Goal: Information Seeking & Learning: Learn about a topic

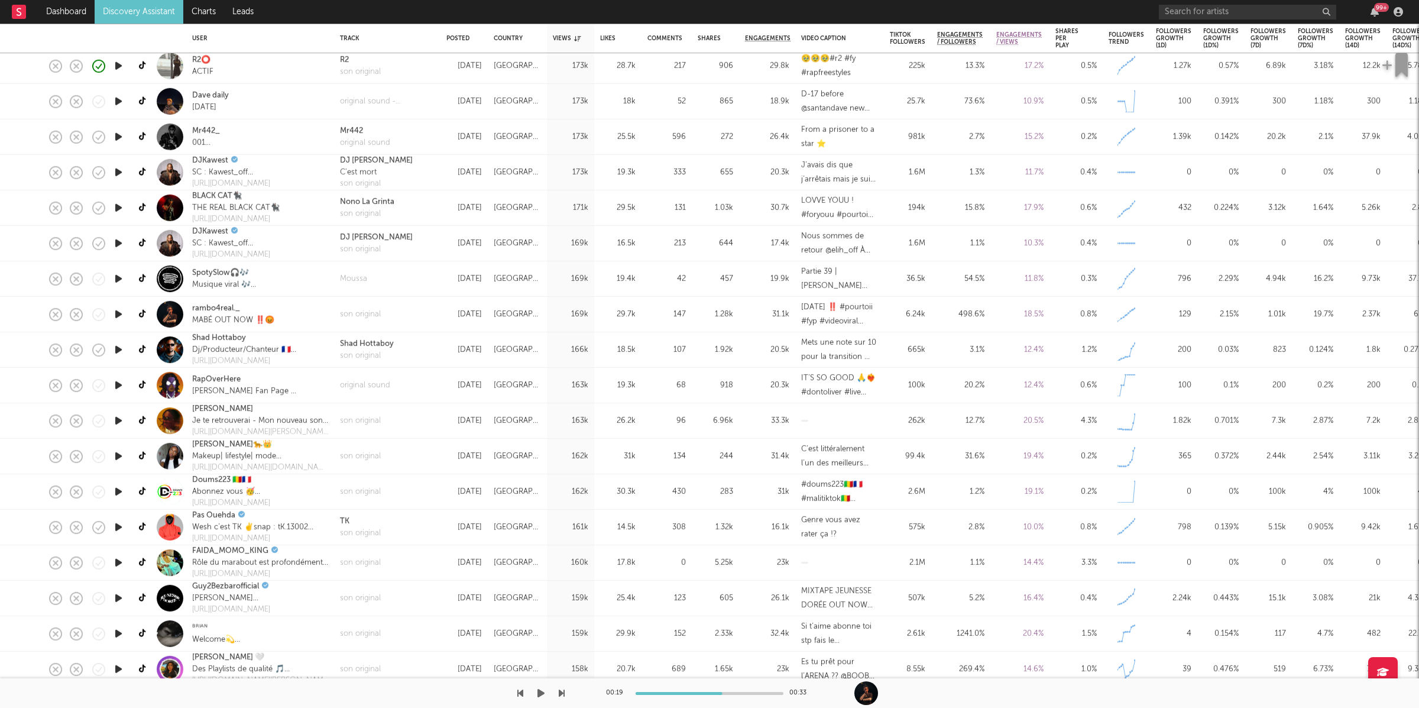
drag, startPoint x: 545, startPoint y: 685, endPoint x: 637, endPoint y: 555, distance: 159.6
click at [556, 0] on div "Dashboard Discovery Assistant Charts Leads 99 + Notifications Settings Mark all…" at bounding box center [709, 0] width 1419 height 0
click at [540, 692] on icon "button" at bounding box center [540, 692] width 7 height 9
click at [563, 691] on icon "button" at bounding box center [562, 692] width 6 height 9
click at [541, 694] on icon "button" at bounding box center [541, 692] width 6 height 9
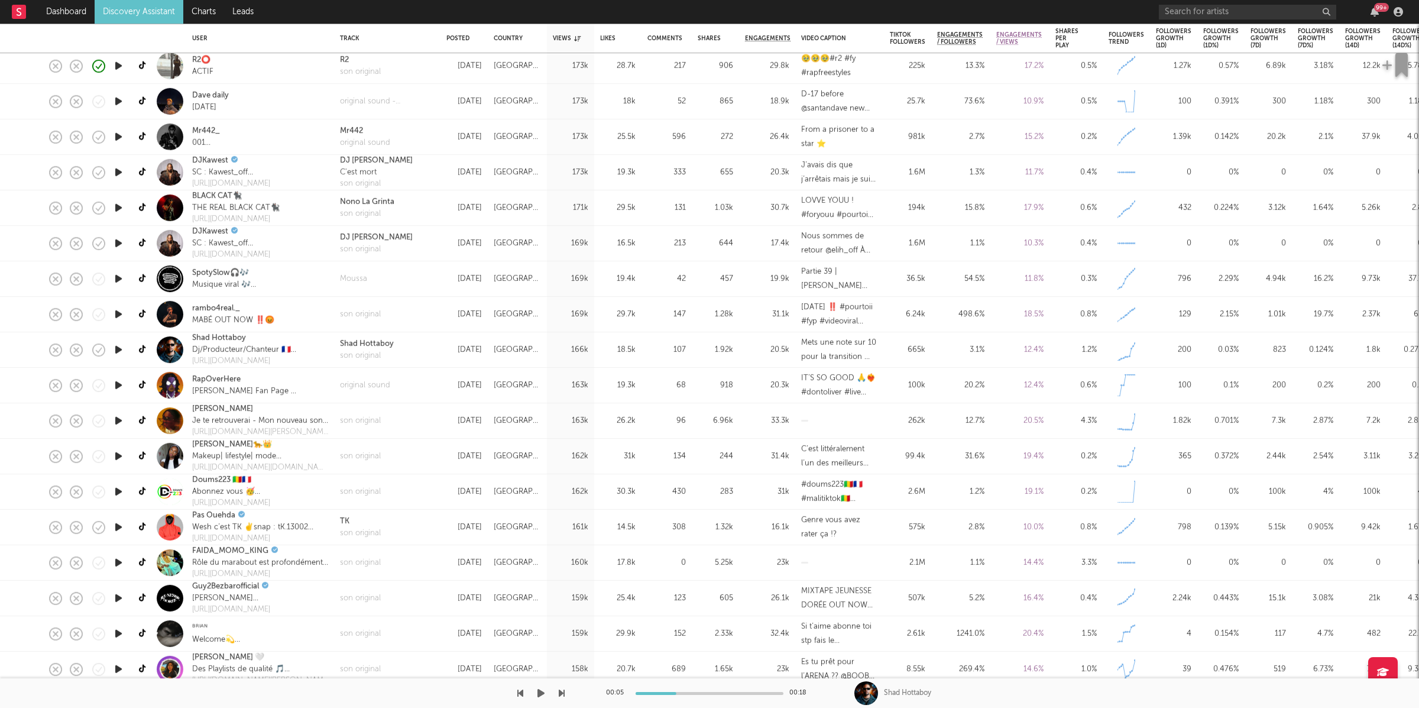
click at [532, 694] on div at bounding box center [282, 693] width 565 height 30
click at [541, 695] on icon "button" at bounding box center [540, 692] width 7 height 9
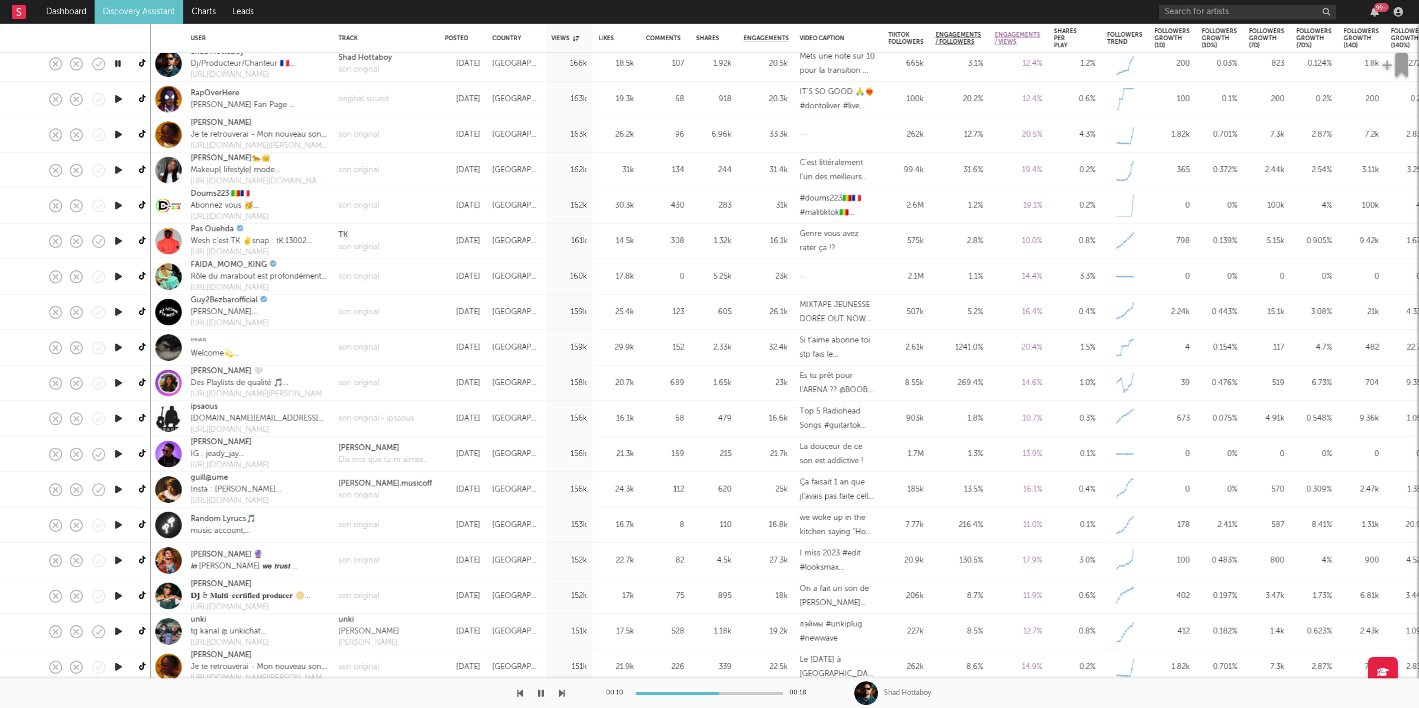
click at [563, 694] on icon "button" at bounding box center [562, 692] width 6 height 9
click at [558, 692] on div at bounding box center [282, 693] width 565 height 30
click at [559, 694] on icon "button" at bounding box center [562, 692] width 6 height 9
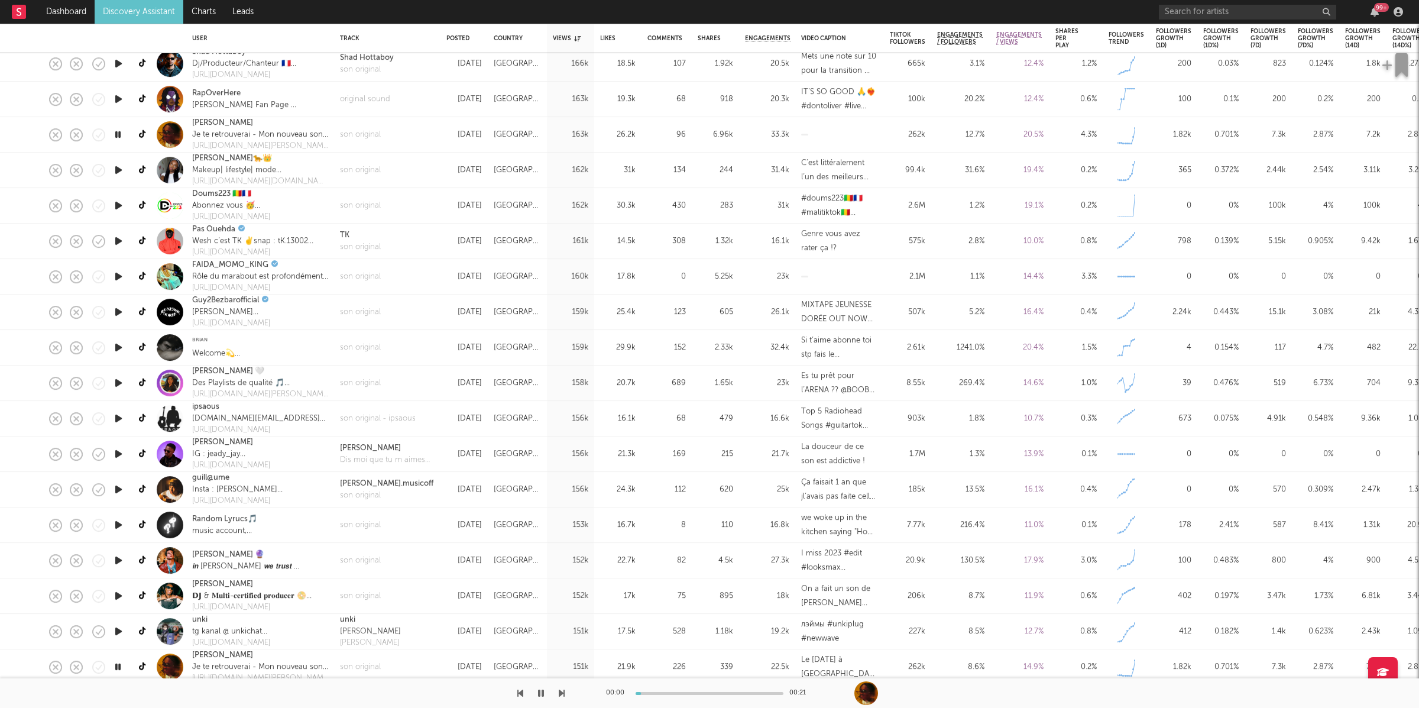
click at [559, 694] on icon "button" at bounding box center [562, 692] width 6 height 9
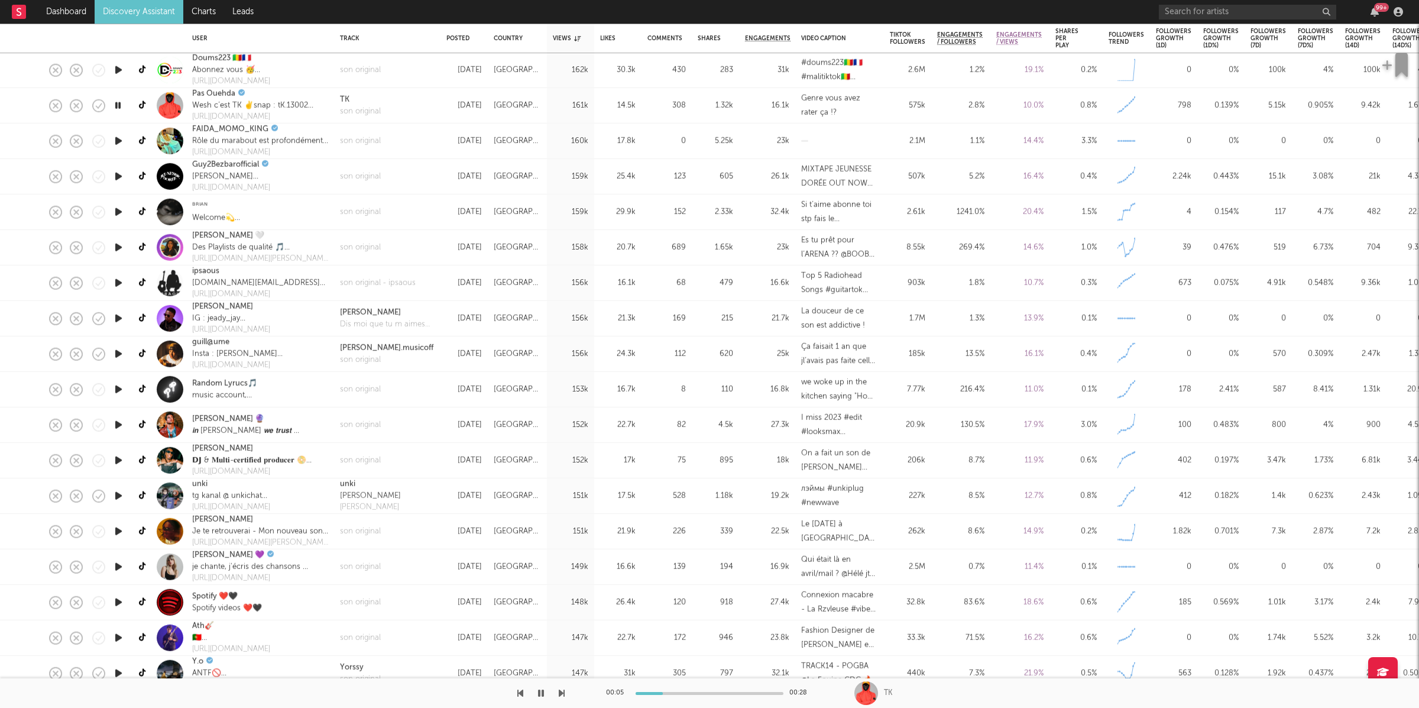
click at [562, 694] on icon "button" at bounding box center [562, 692] width 6 height 9
click at [560, 691] on icon "button" at bounding box center [562, 692] width 6 height 9
click at [580, 694] on div "01:41 01:41" at bounding box center [709, 693] width 1419 height 30
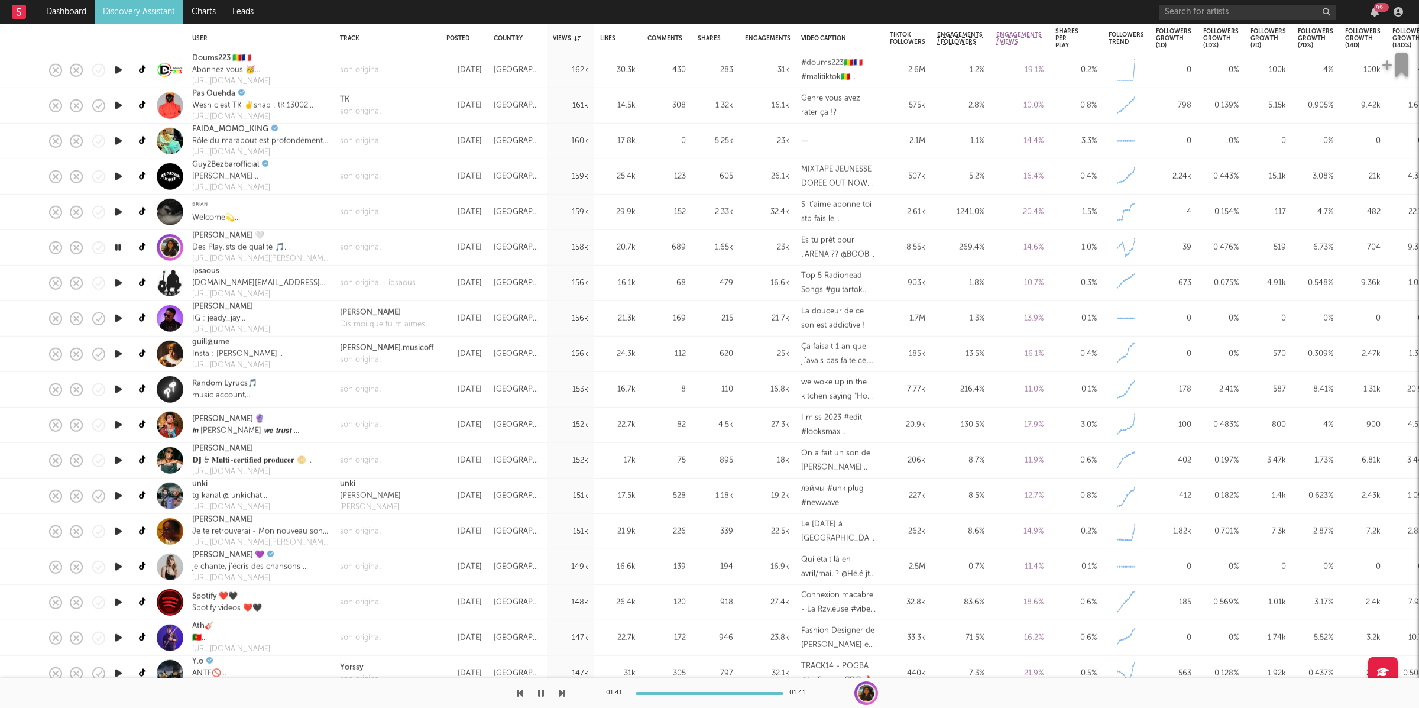
click at [561, 693] on icon "button" at bounding box center [562, 692] width 6 height 9
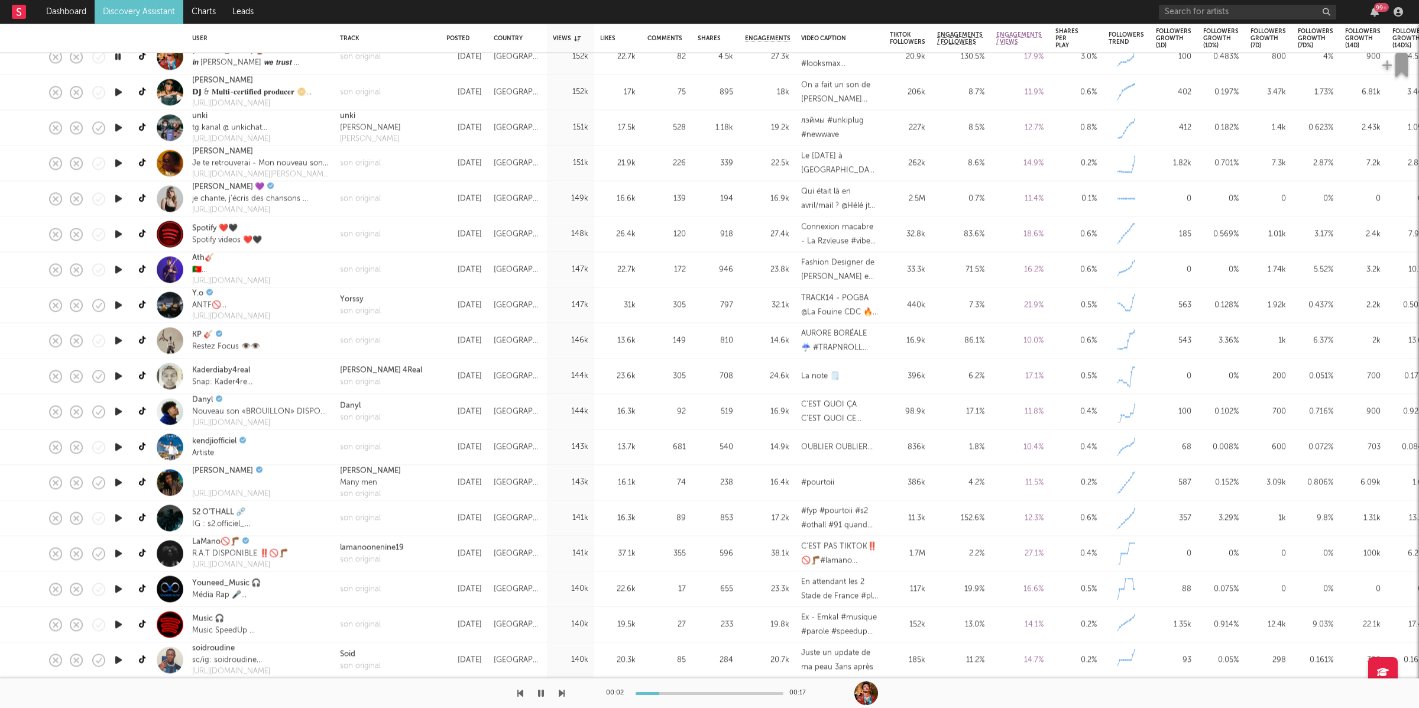
click at [559, 694] on icon "button" at bounding box center [562, 692] width 6 height 9
click at [540, 702] on button "button" at bounding box center [541, 693] width 12 height 30
click at [559, 692] on icon "button" at bounding box center [562, 692] width 6 height 9
click at [567, 693] on div "00:22 01:00 [PERSON_NAME]" at bounding box center [709, 693] width 1419 height 30
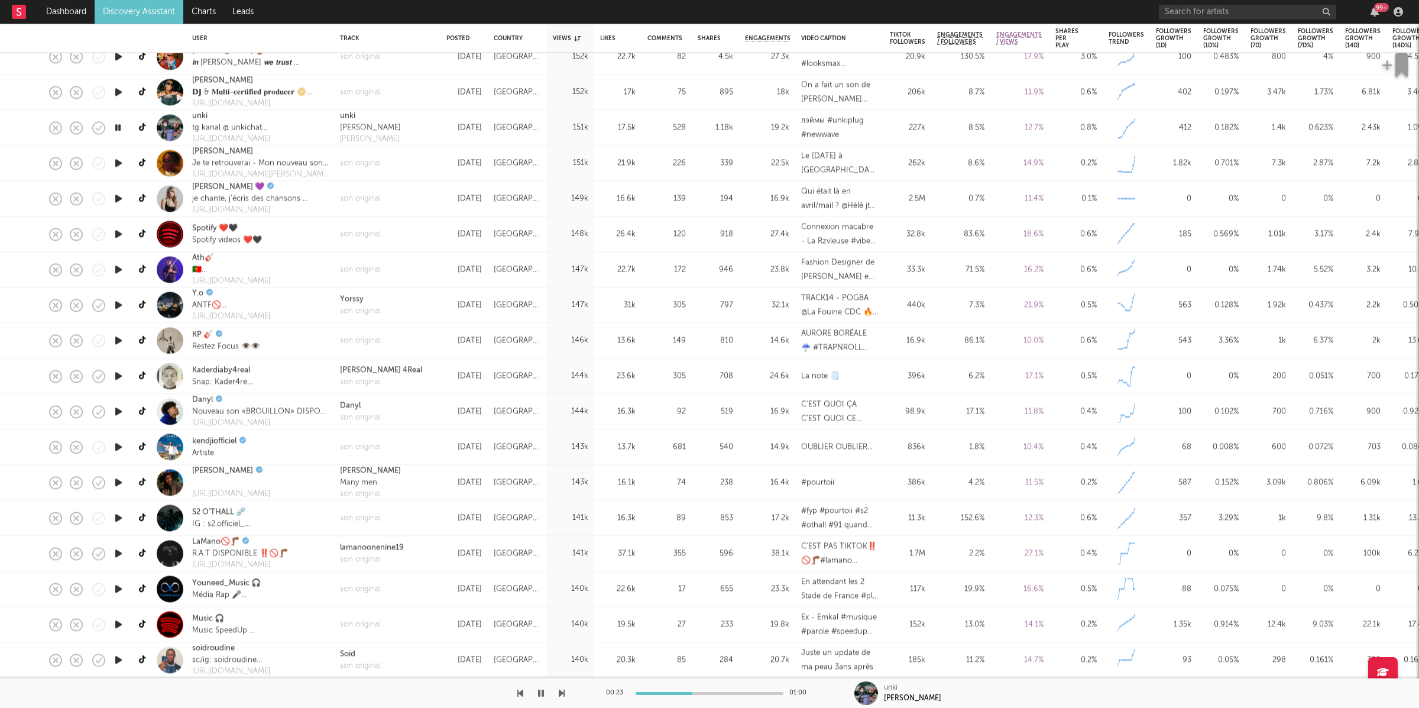
click at [562, 692] on icon "button" at bounding box center [562, 692] width 6 height 9
click at [563, 695] on icon "button" at bounding box center [562, 692] width 6 height 9
click at [540, 688] on icon "button" at bounding box center [541, 692] width 6 height 9
click at [536, 694] on button "button" at bounding box center [541, 693] width 12 height 30
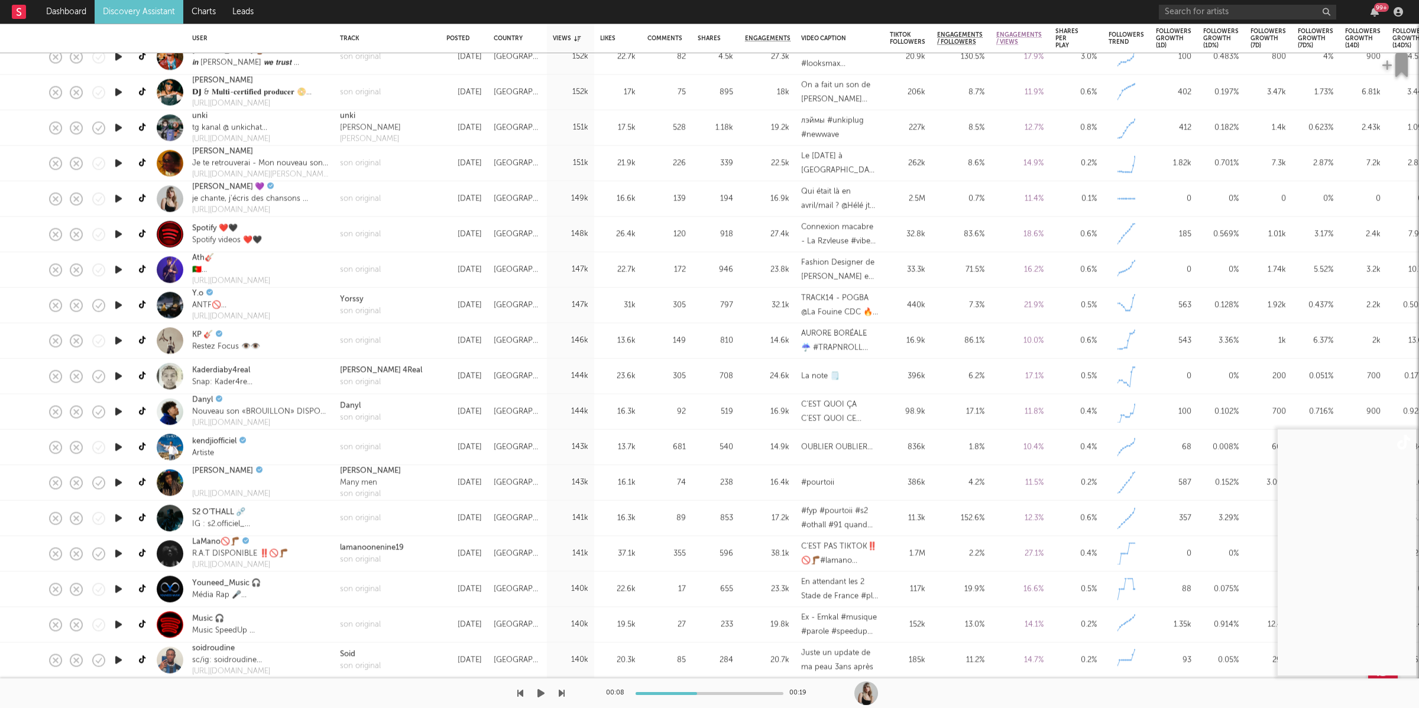
click at [572, 701] on div "00:08 00:19" at bounding box center [709, 693] width 1419 height 30
drag, startPoint x: 534, startPoint y: 696, endPoint x: 540, endPoint y: 692, distance: 7.2
click at [536, 695] on button "button" at bounding box center [541, 693] width 12 height 30
click at [562, 695] on icon "button" at bounding box center [562, 692] width 6 height 9
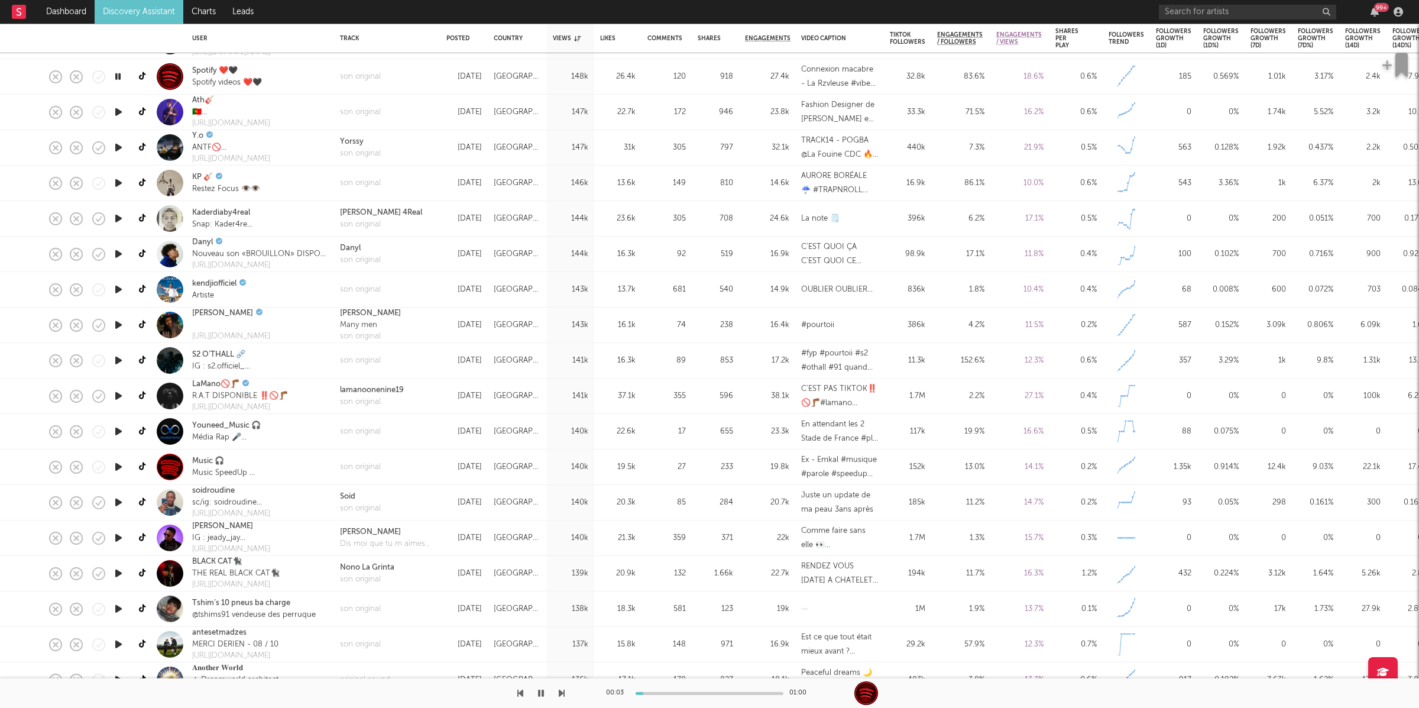
click at [563, 689] on icon "button" at bounding box center [562, 692] width 6 height 9
click at [364, 178] on div "son original" at bounding box center [360, 183] width 41 height 12
click at [561, 695] on icon "button" at bounding box center [562, 692] width 6 height 9
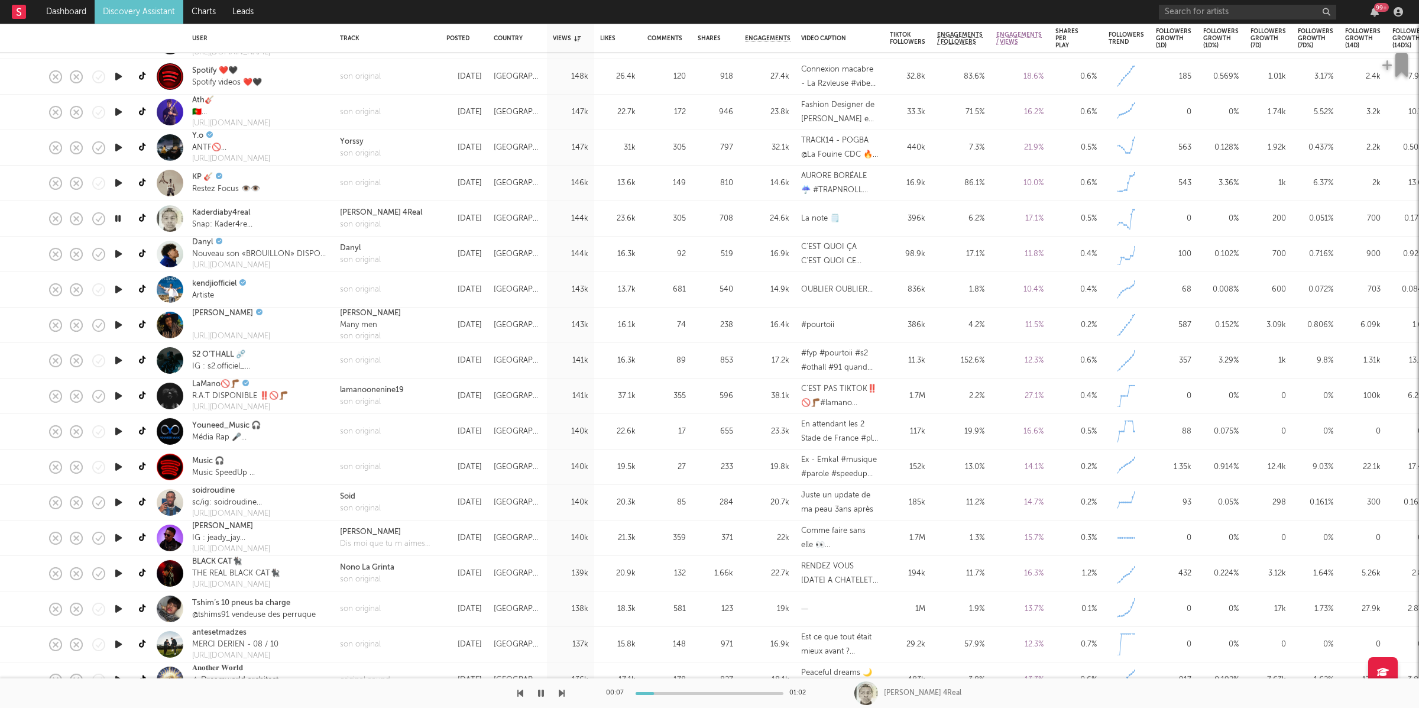
click at [367, 232] on div "[PERSON_NAME] 4Real son original" at bounding box center [387, 218] width 106 height 35
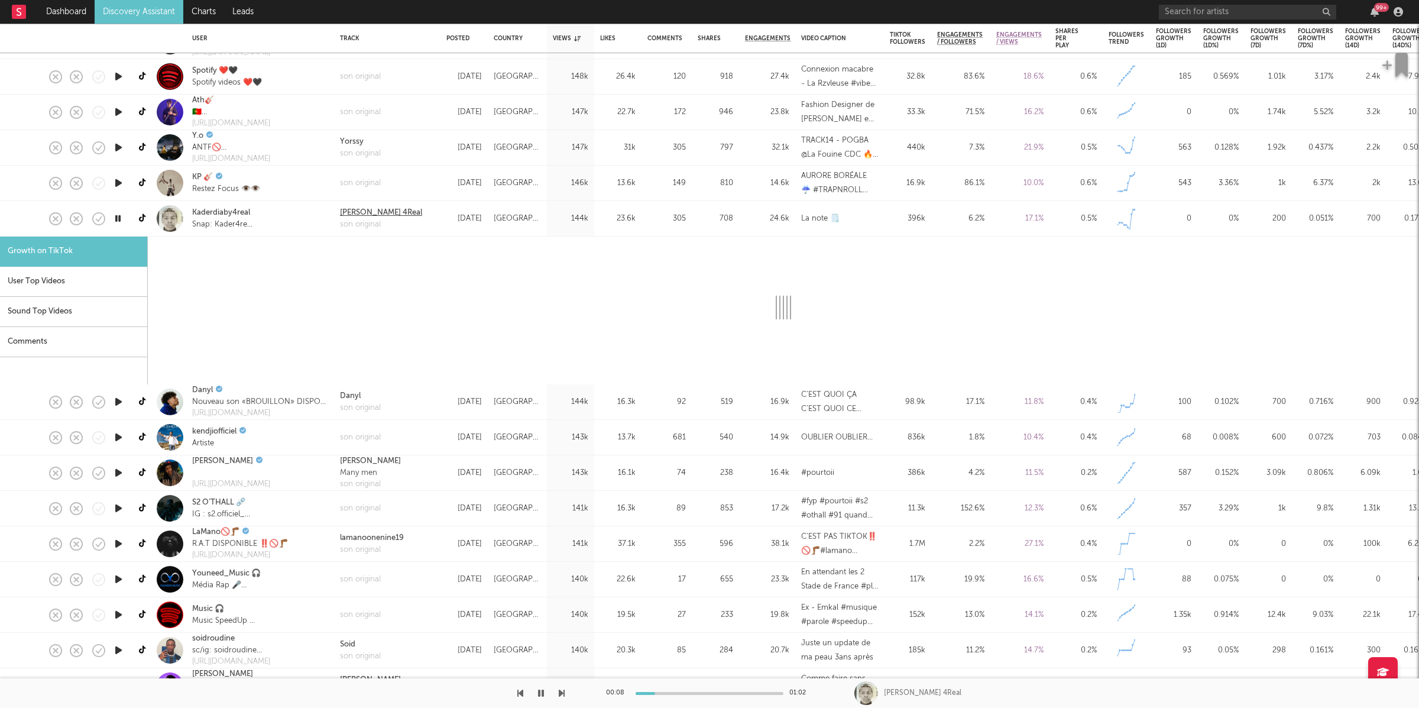
click at [369, 217] on div "[PERSON_NAME] 4Real" at bounding box center [381, 213] width 82 height 12
select select "1m"
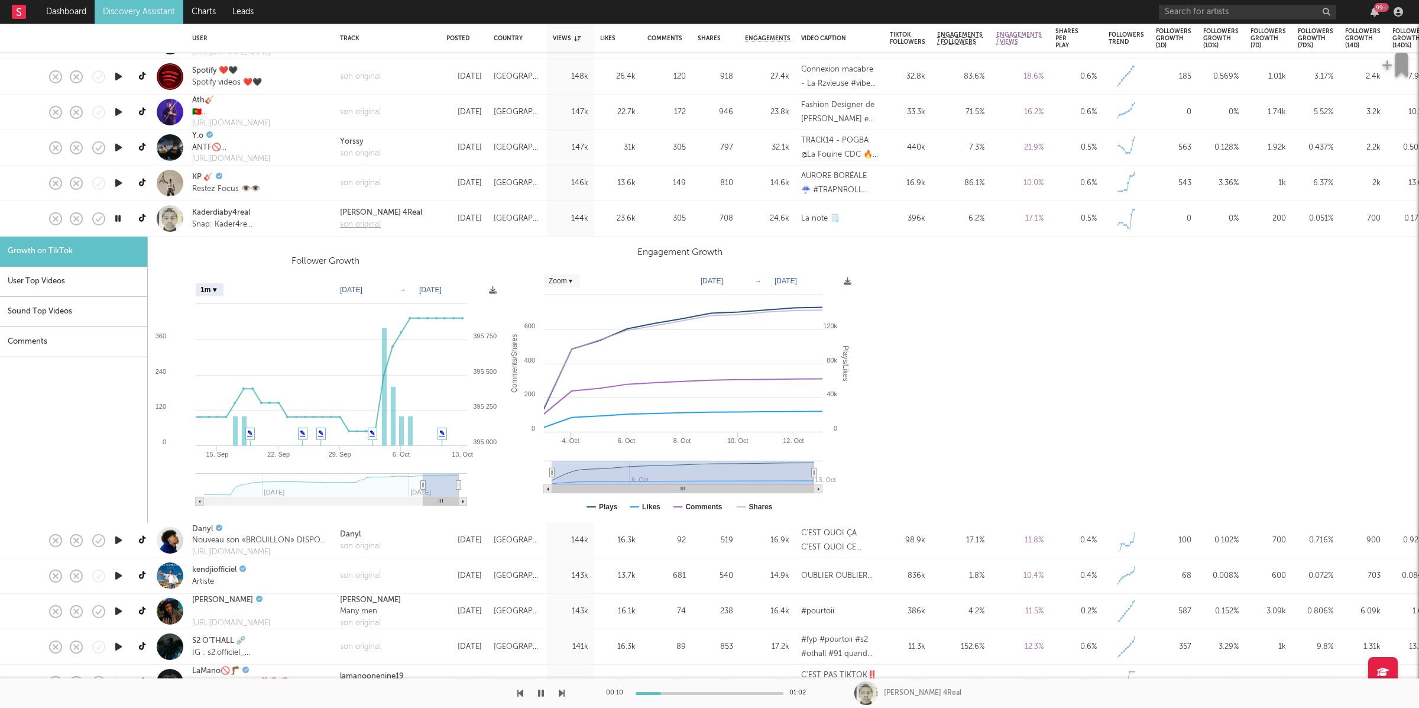
click at [358, 225] on div "son original" at bounding box center [381, 224] width 82 height 12
drag, startPoint x: 421, startPoint y: 218, endPoint x: 475, endPoint y: 11, distance: 213.8
click at [422, 218] on div "[PERSON_NAME] 4Real son original" at bounding box center [387, 218] width 106 height 35
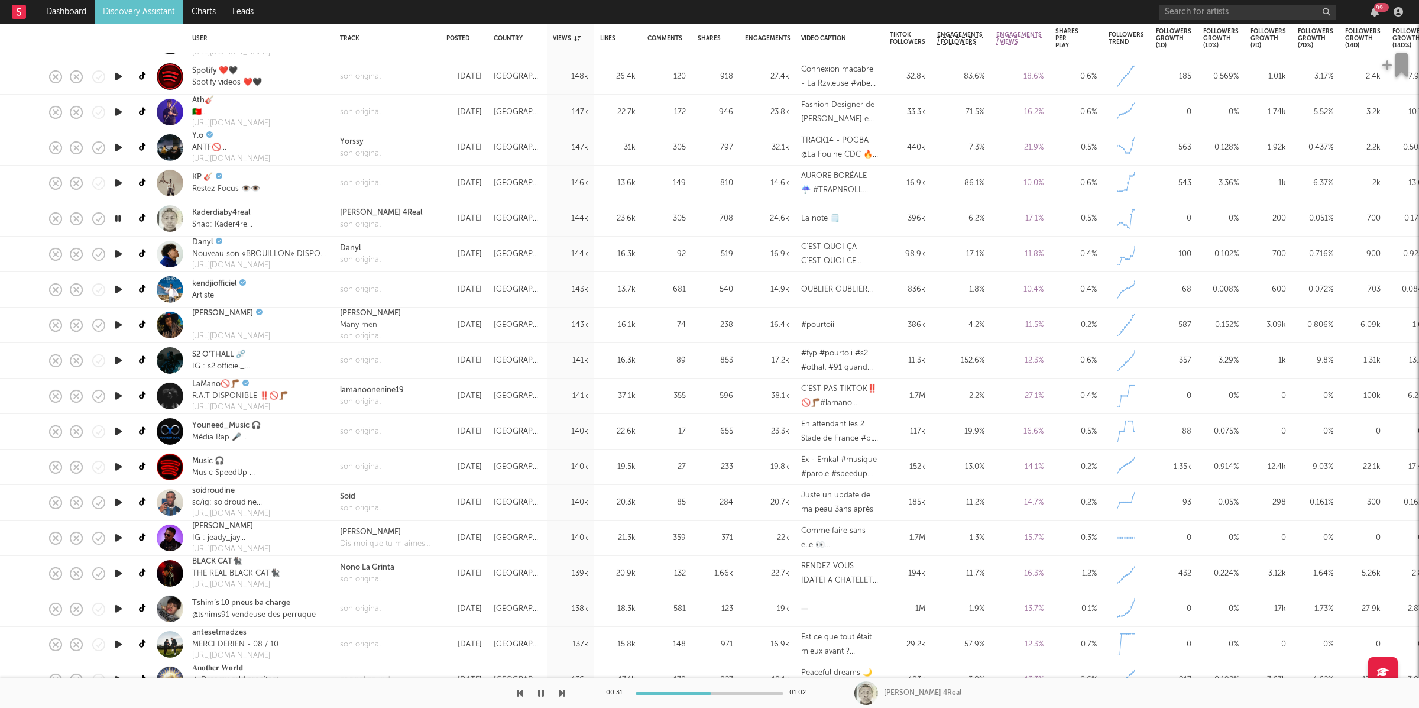
click at [541, 694] on icon "button" at bounding box center [541, 692] width 6 height 9
click at [537, 693] on icon "button" at bounding box center [540, 692] width 7 height 9
click at [561, 695] on icon "button" at bounding box center [562, 692] width 6 height 9
click at [545, 693] on button "button" at bounding box center [541, 693] width 12 height 30
click at [543, 696] on icon "button" at bounding box center [540, 692] width 7 height 9
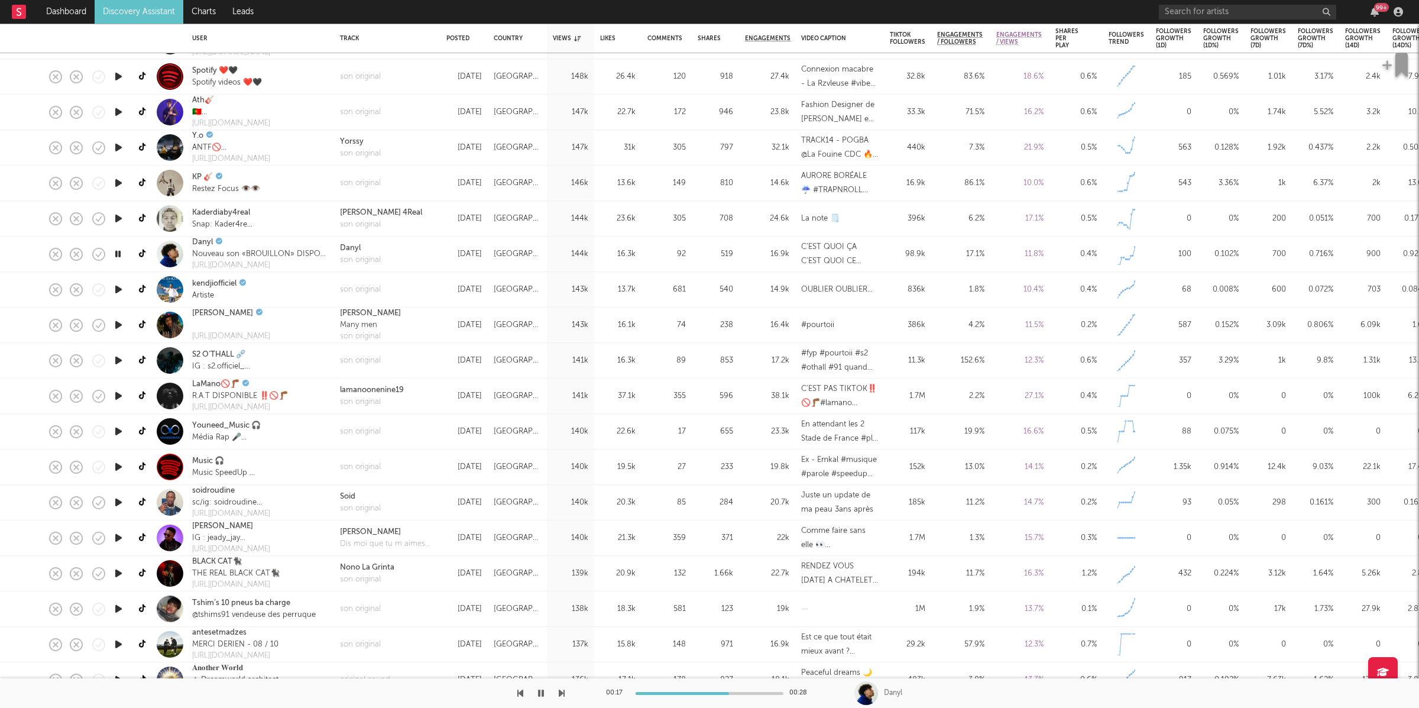
click at [543, 696] on icon "button" at bounding box center [541, 692] width 6 height 9
drag, startPoint x: 543, startPoint y: 696, endPoint x: 549, endPoint y: 696, distance: 6.5
click at [543, 696] on icon "button" at bounding box center [540, 692] width 7 height 9
click at [561, 692] on icon "button" at bounding box center [562, 692] width 6 height 9
click at [539, 693] on icon "button" at bounding box center [541, 692] width 6 height 9
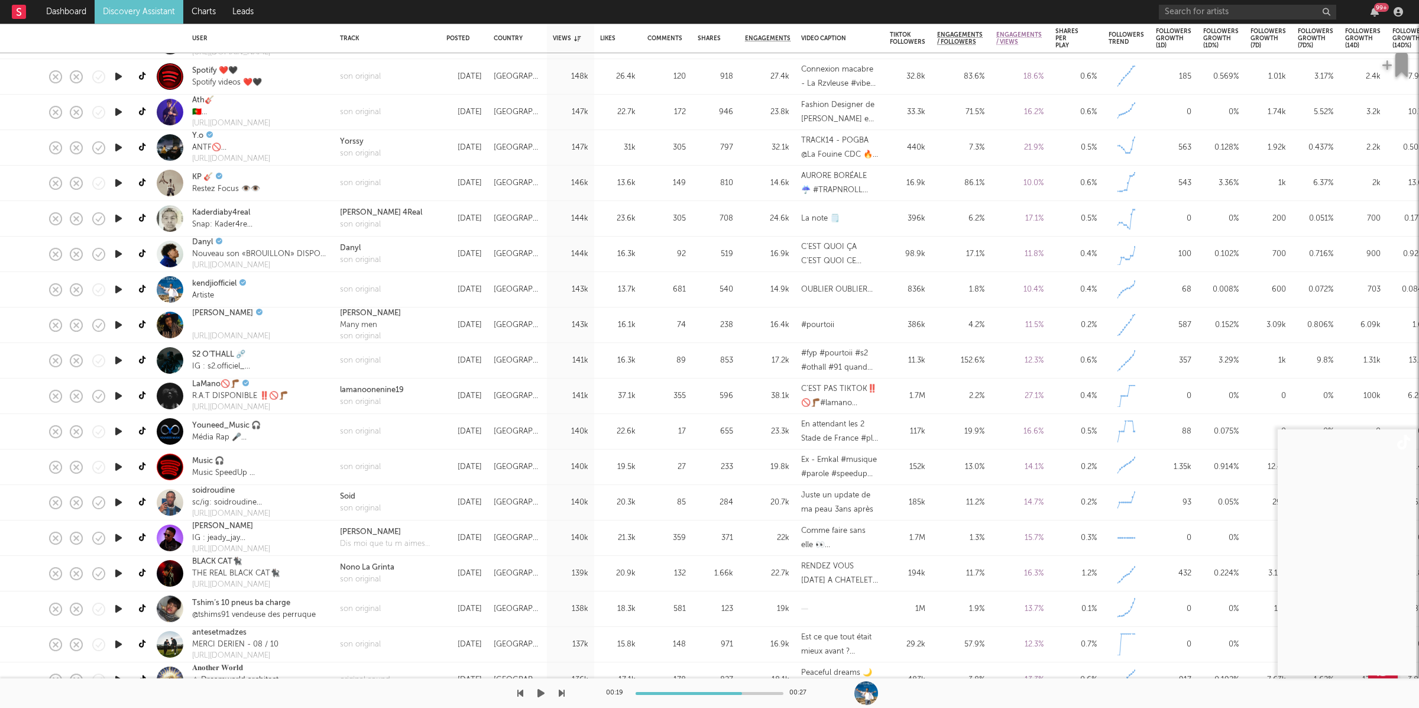
click at [542, 691] on icon "button" at bounding box center [540, 692] width 7 height 9
click at [561, 693] on icon "button" at bounding box center [562, 692] width 6 height 9
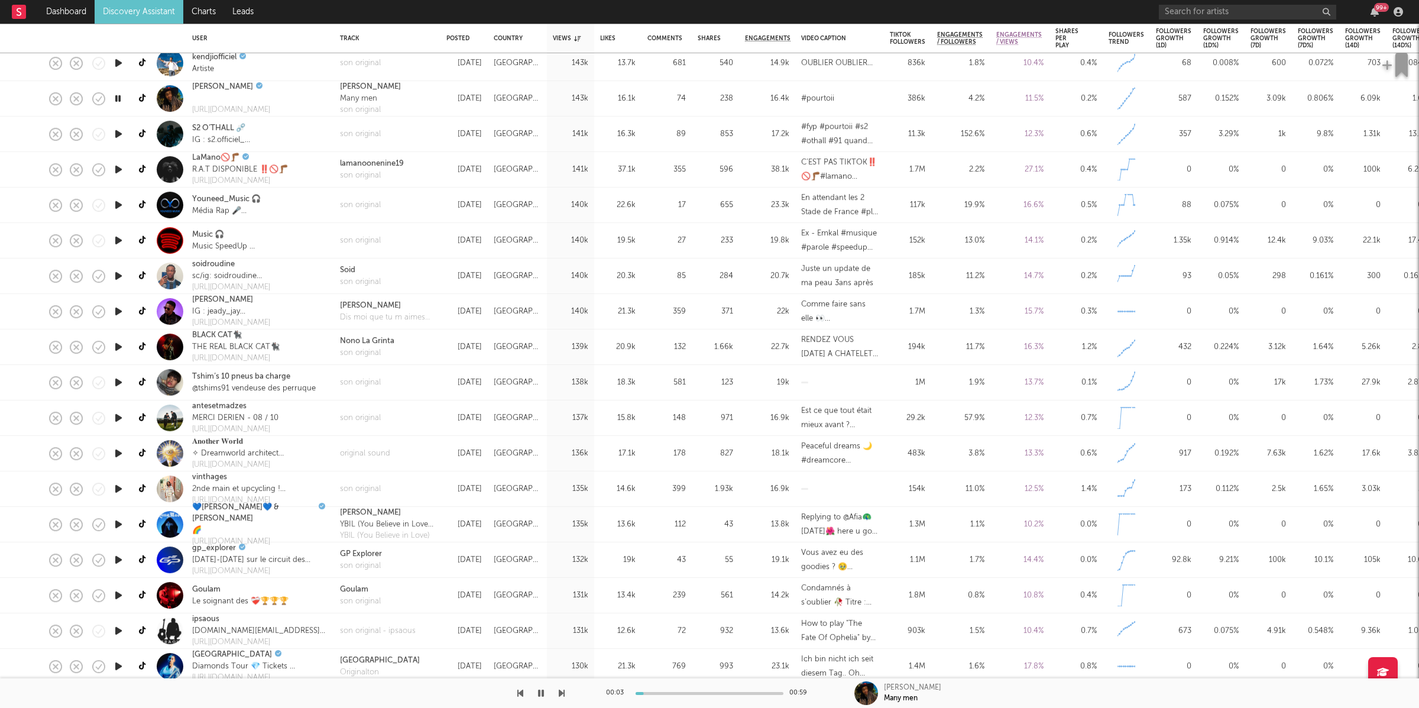
click at [536, 694] on button "button" at bounding box center [541, 693] width 12 height 30
click at [542, 696] on icon "button" at bounding box center [540, 692] width 7 height 9
click at [560, 692] on icon "button" at bounding box center [562, 692] width 6 height 9
click at [523, 693] on icon "button" at bounding box center [520, 692] width 6 height 9
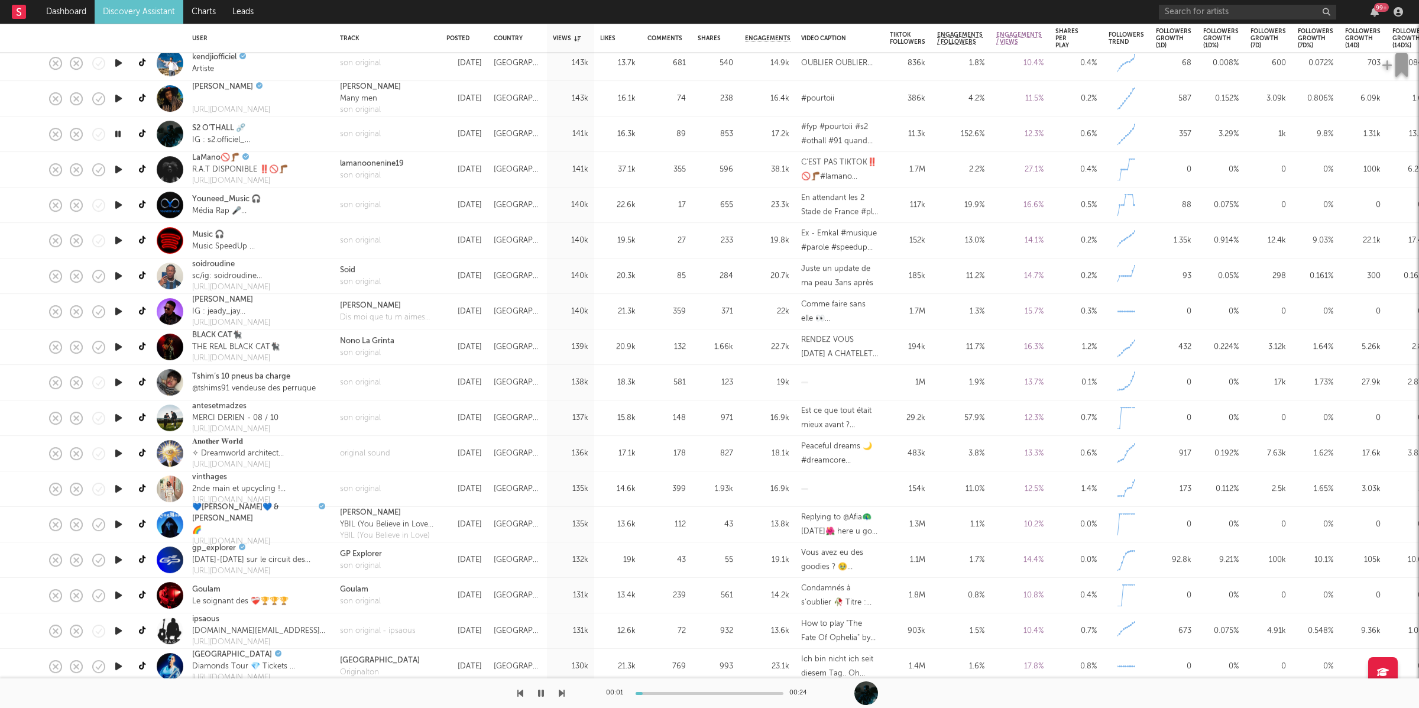
click at [538, 694] on icon "button" at bounding box center [541, 692] width 6 height 9
click at [346, 135] on div "son original" at bounding box center [360, 134] width 41 height 12
click at [538, 692] on icon "button" at bounding box center [540, 692] width 7 height 9
click at [559, 692] on icon "button" at bounding box center [562, 692] width 6 height 9
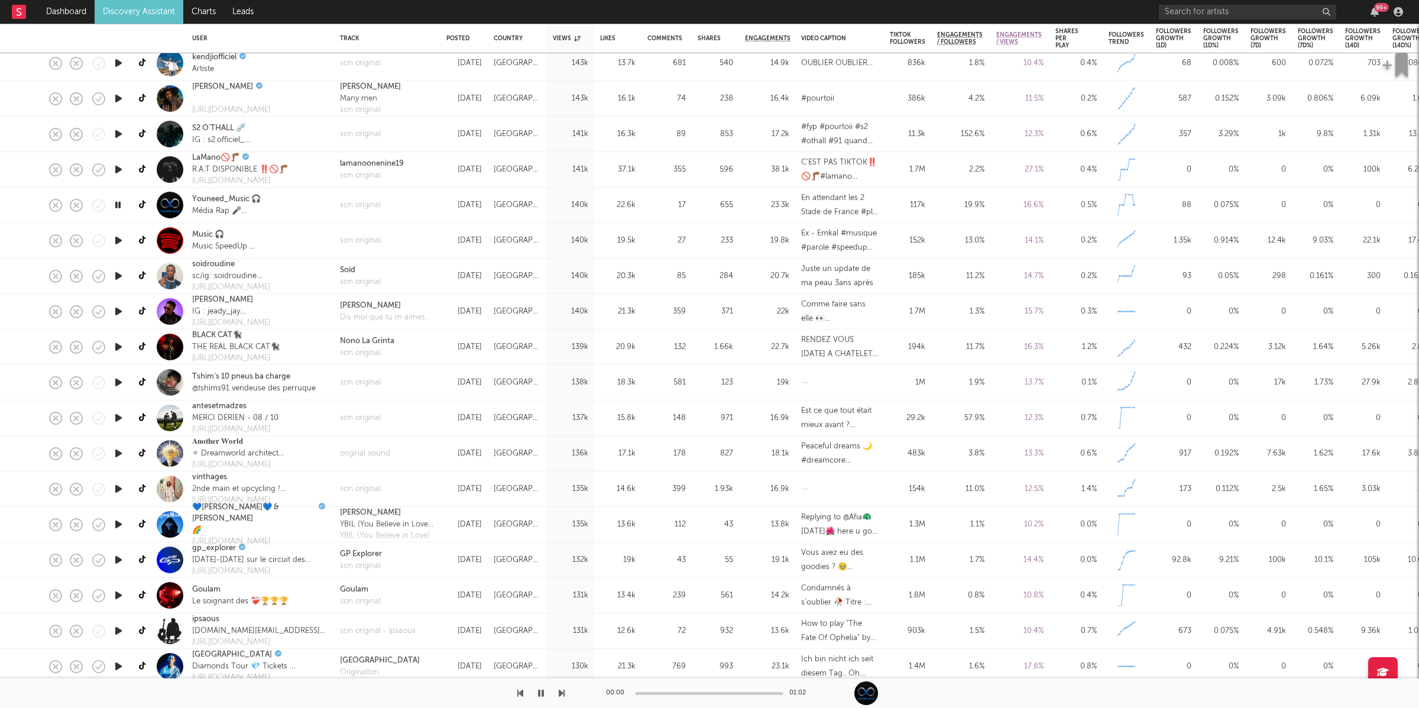
click at [559, 692] on icon "button" at bounding box center [562, 692] width 6 height 9
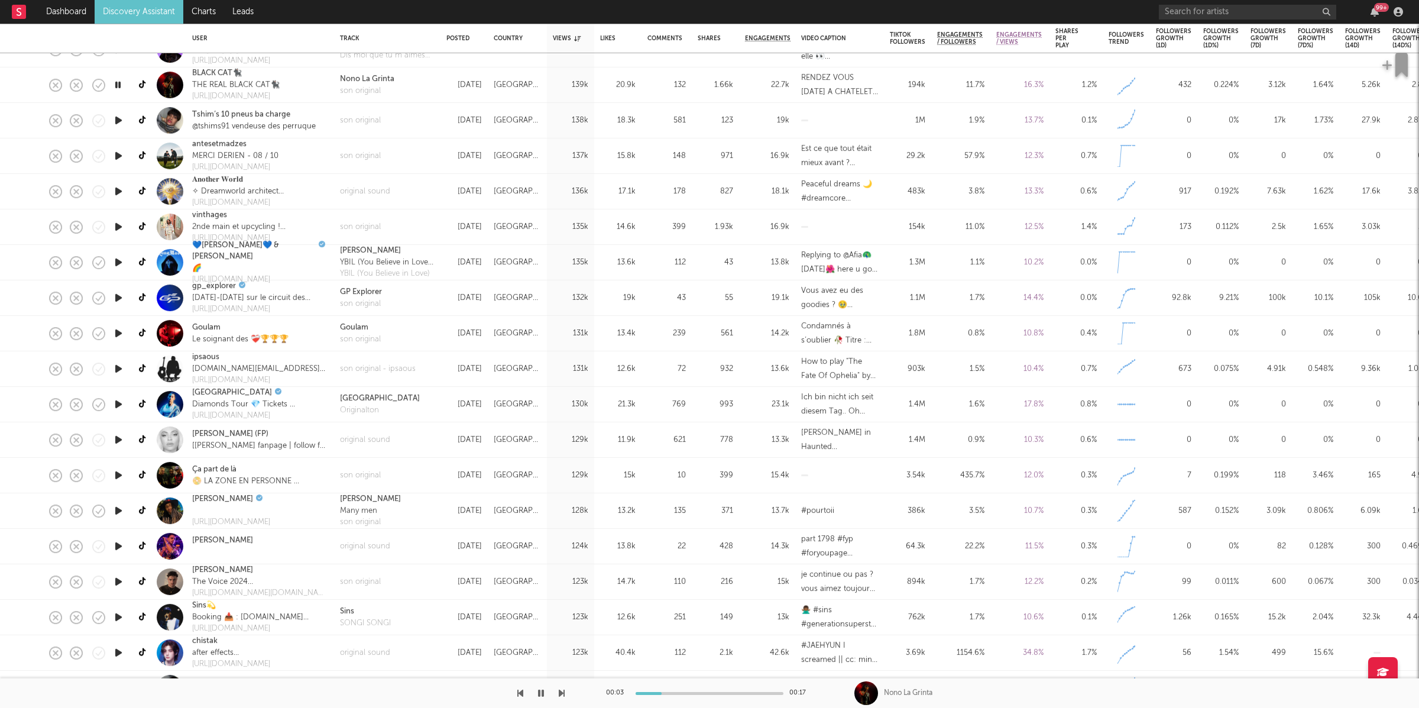
click at [560, 694] on icon "button" at bounding box center [562, 692] width 6 height 9
click at [559, 691] on icon "button" at bounding box center [562, 692] width 6 height 9
click at [535, 692] on button "button" at bounding box center [541, 693] width 12 height 30
click at [548, 682] on div at bounding box center [282, 693] width 565 height 30
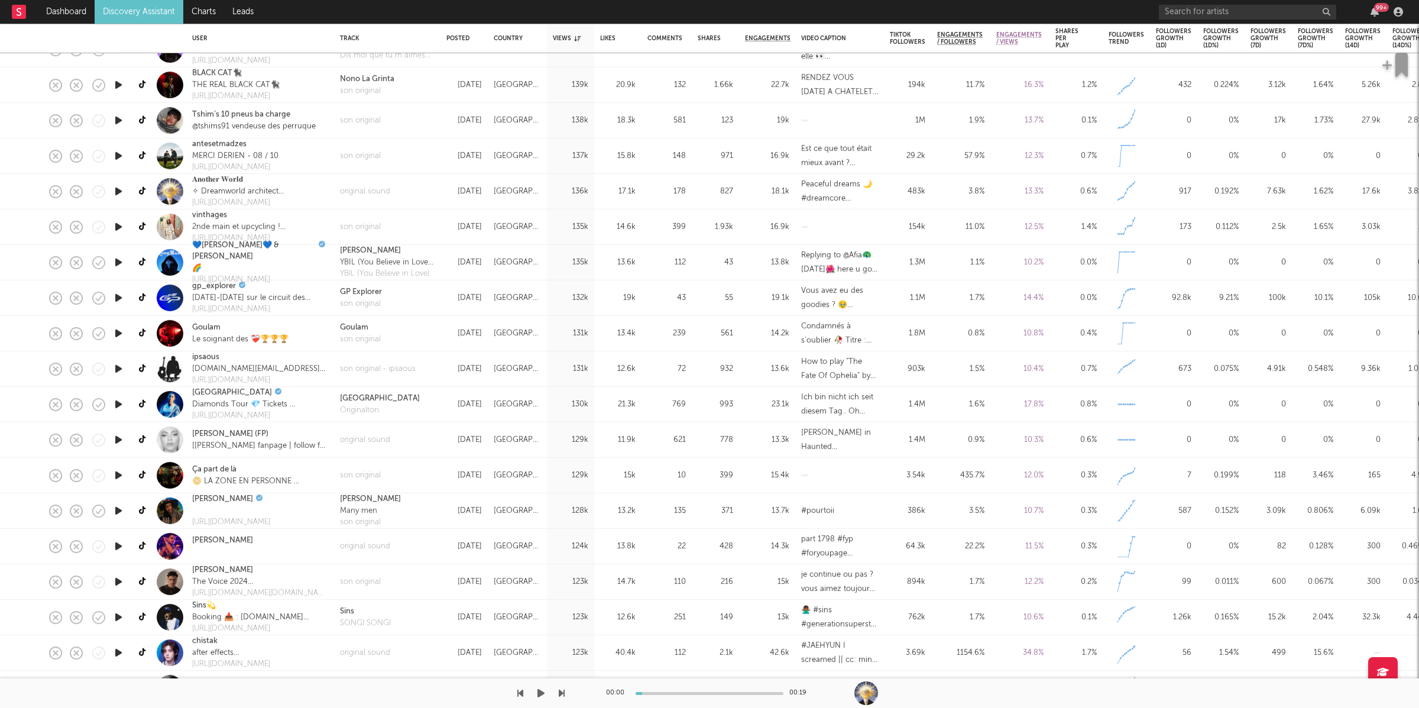
click at [541, 694] on icon "button" at bounding box center [540, 692] width 7 height 9
click at [542, 692] on icon "button" at bounding box center [541, 692] width 6 height 9
click at [537, 691] on icon "button" at bounding box center [540, 692] width 7 height 9
click at [562, 692] on icon "button" at bounding box center [562, 692] width 6 height 9
click at [561, 692] on icon "button" at bounding box center [562, 692] width 6 height 9
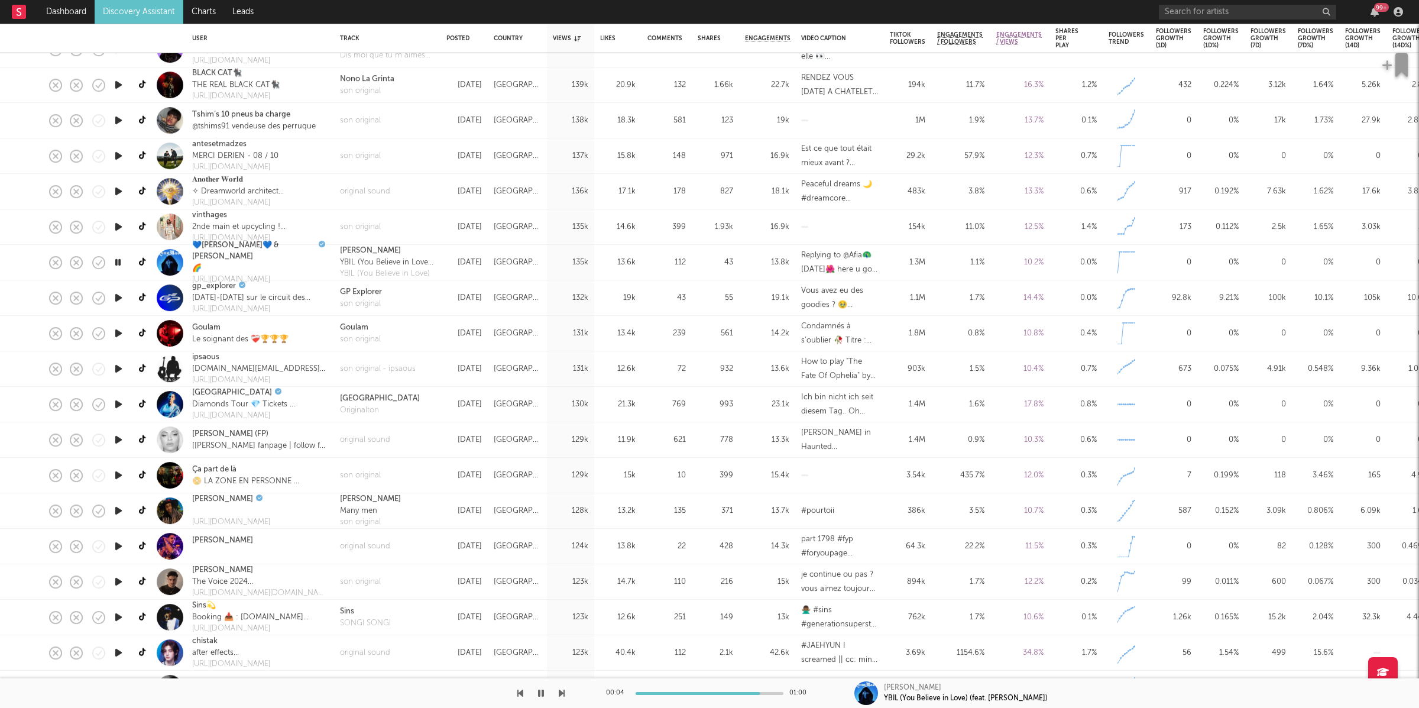
click at [561, 692] on icon "button" at bounding box center [562, 692] width 6 height 9
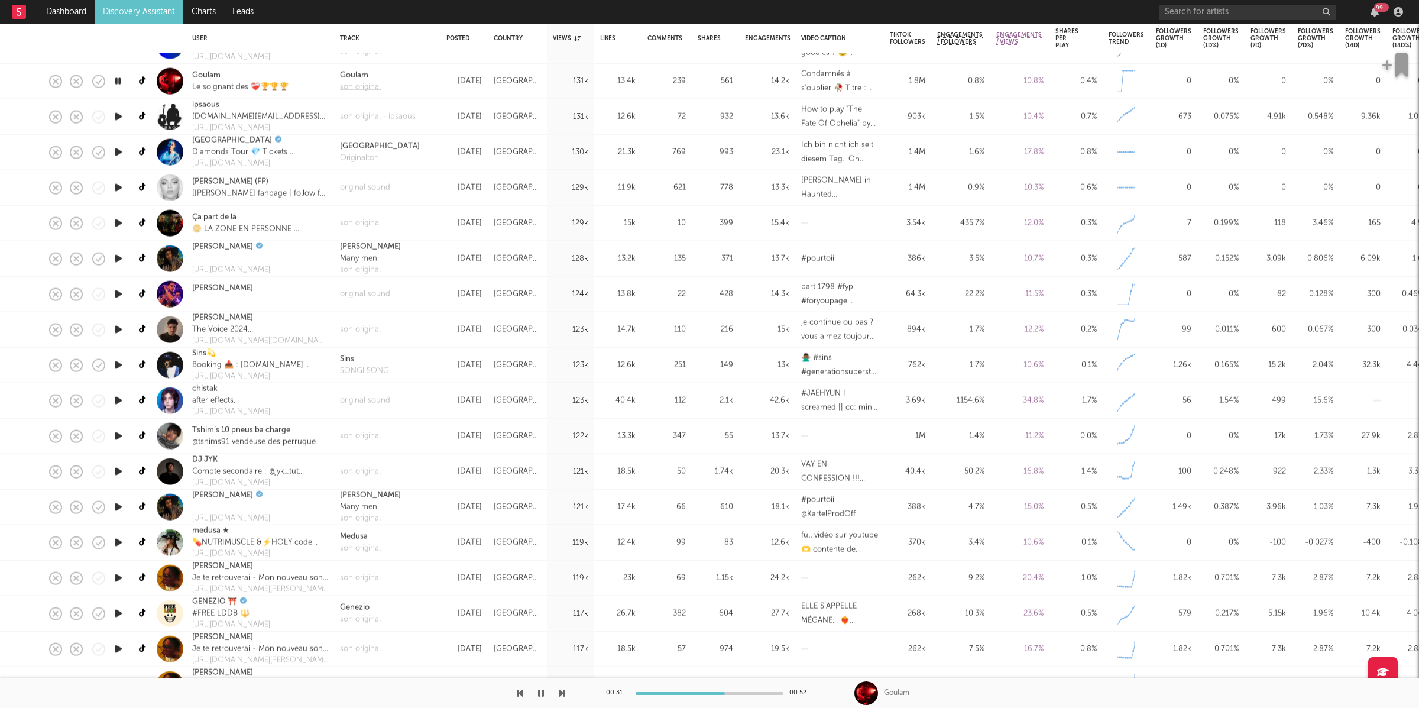
click at [362, 85] on div "son original" at bounding box center [360, 87] width 41 height 12
click at [565, 692] on div "00:52 00:52 Goulam" at bounding box center [709, 693] width 1419 height 30
click at [561, 692] on icon "button" at bounding box center [562, 692] width 6 height 9
click at [561, 691] on icon "button" at bounding box center [562, 692] width 6 height 9
click at [561, 692] on icon "button" at bounding box center [562, 692] width 6 height 9
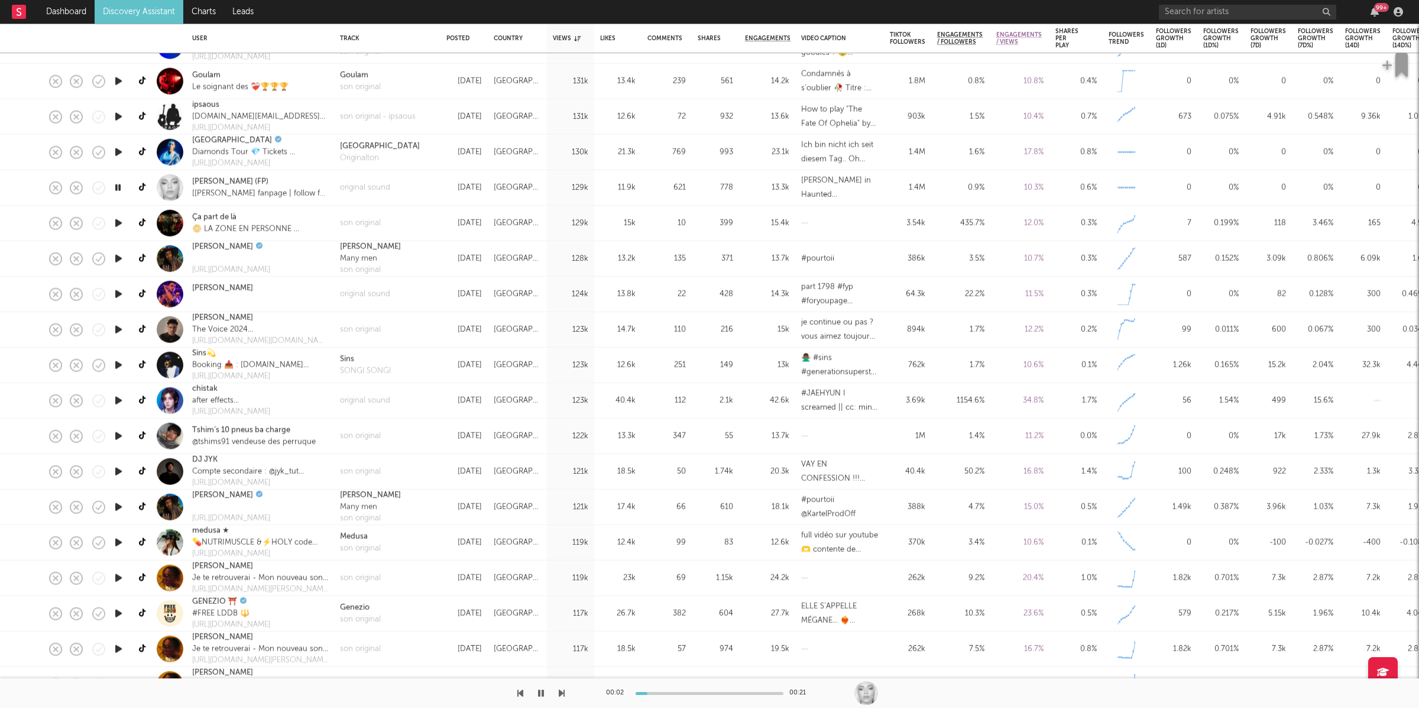
click at [561, 692] on icon "button" at bounding box center [562, 692] width 6 height 9
click at [367, 220] on div "son original" at bounding box center [360, 223] width 41 height 12
click at [561, 691] on icon "button" at bounding box center [562, 692] width 6 height 9
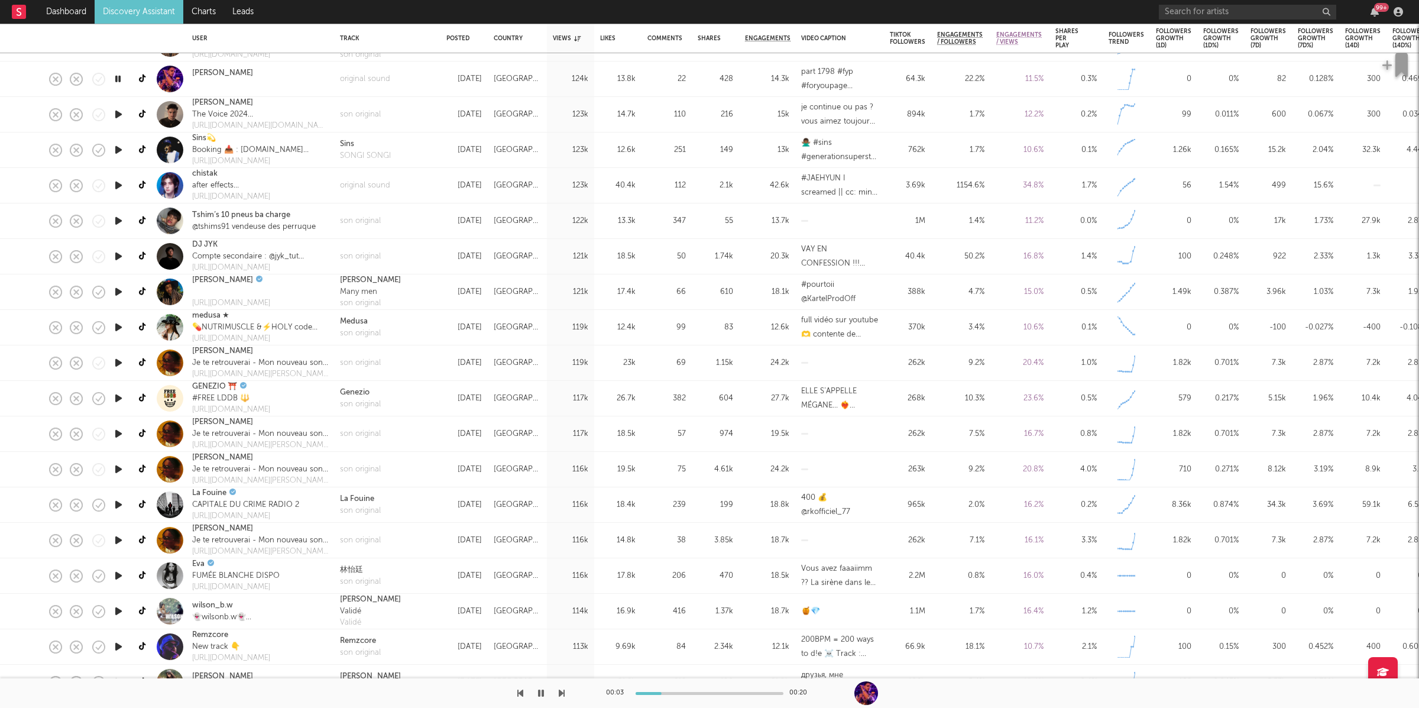
click at [560, 691] on icon "button" at bounding box center [562, 692] width 6 height 9
click at [561, 691] on icon "button" at bounding box center [562, 692] width 6 height 9
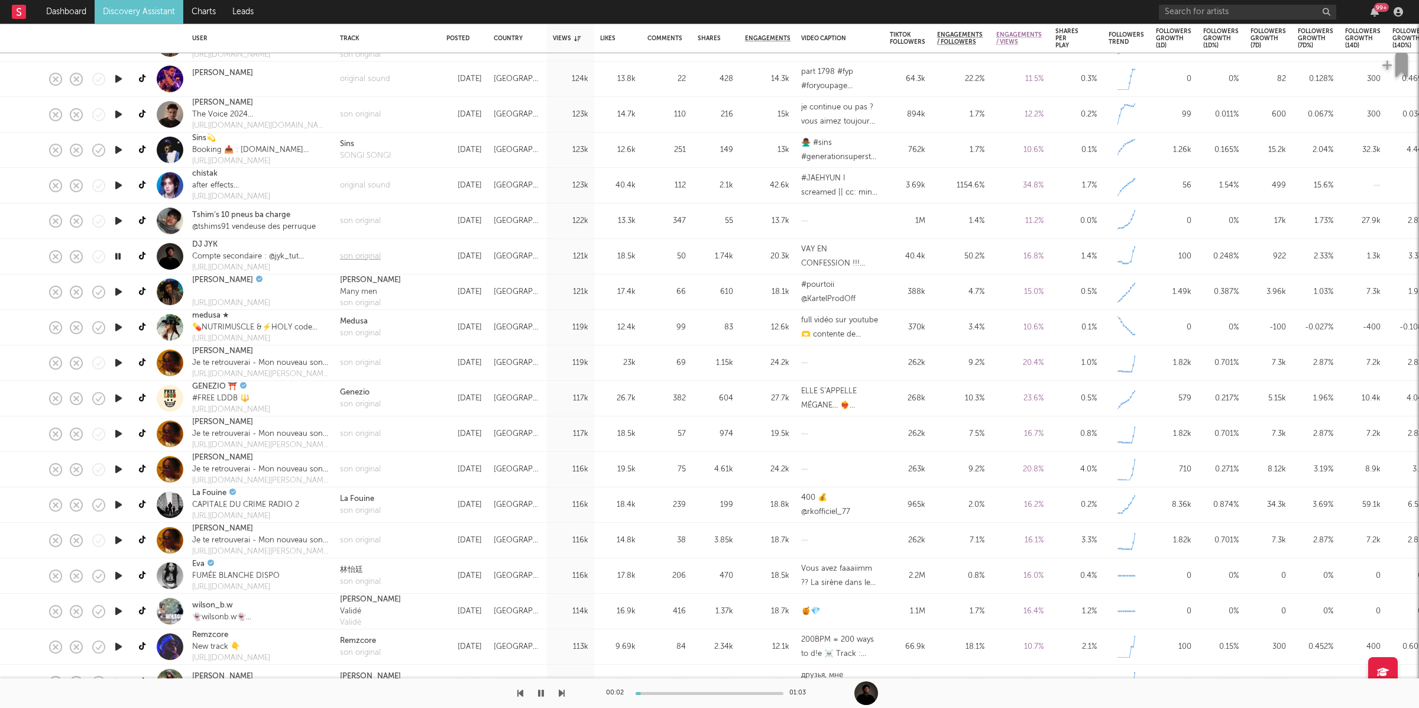
click at [357, 255] on div "son original" at bounding box center [360, 257] width 41 height 12
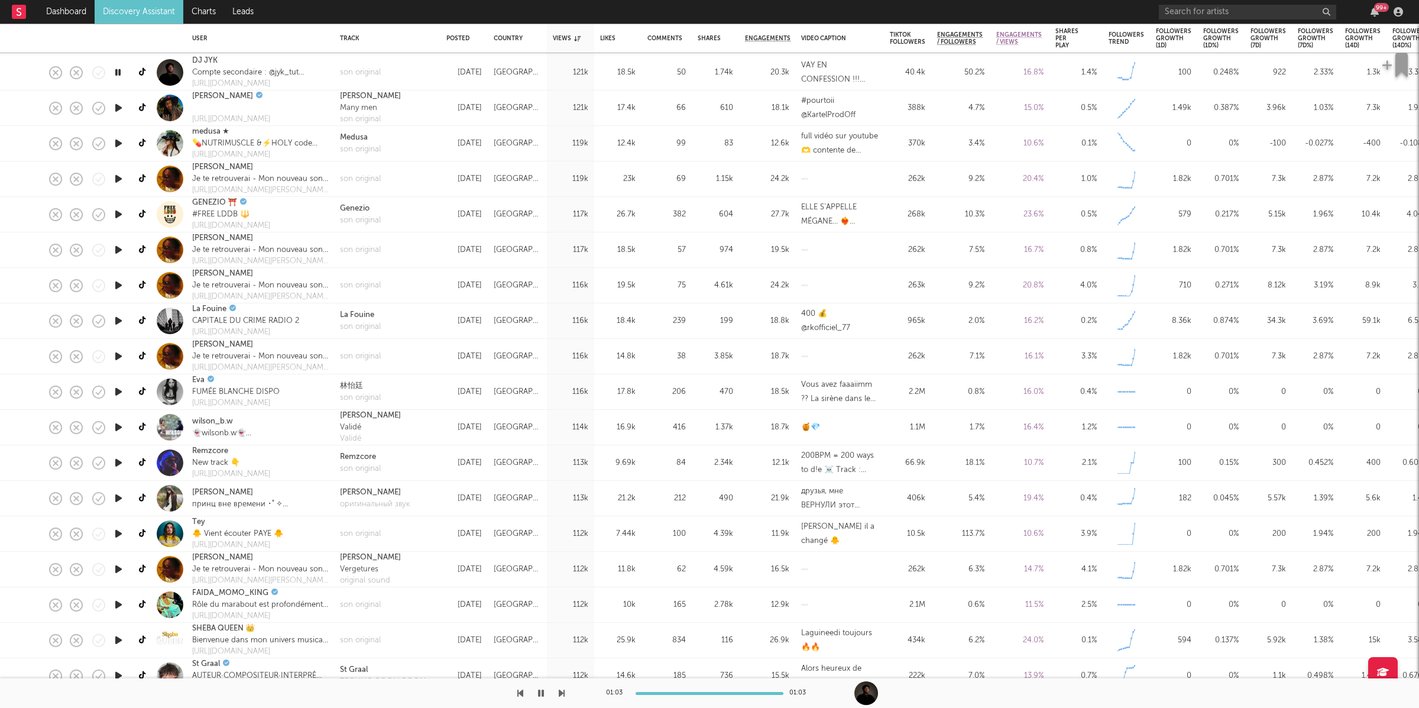
click at [559, 689] on icon "button" at bounding box center [562, 692] width 6 height 9
click at [560, 689] on icon "button" at bounding box center [562, 692] width 6 height 9
click at [560, 691] on icon "button" at bounding box center [562, 692] width 6 height 9
click at [561, 691] on icon "button" at bounding box center [562, 692] width 6 height 9
click at [563, 691] on icon "button" at bounding box center [562, 692] width 6 height 9
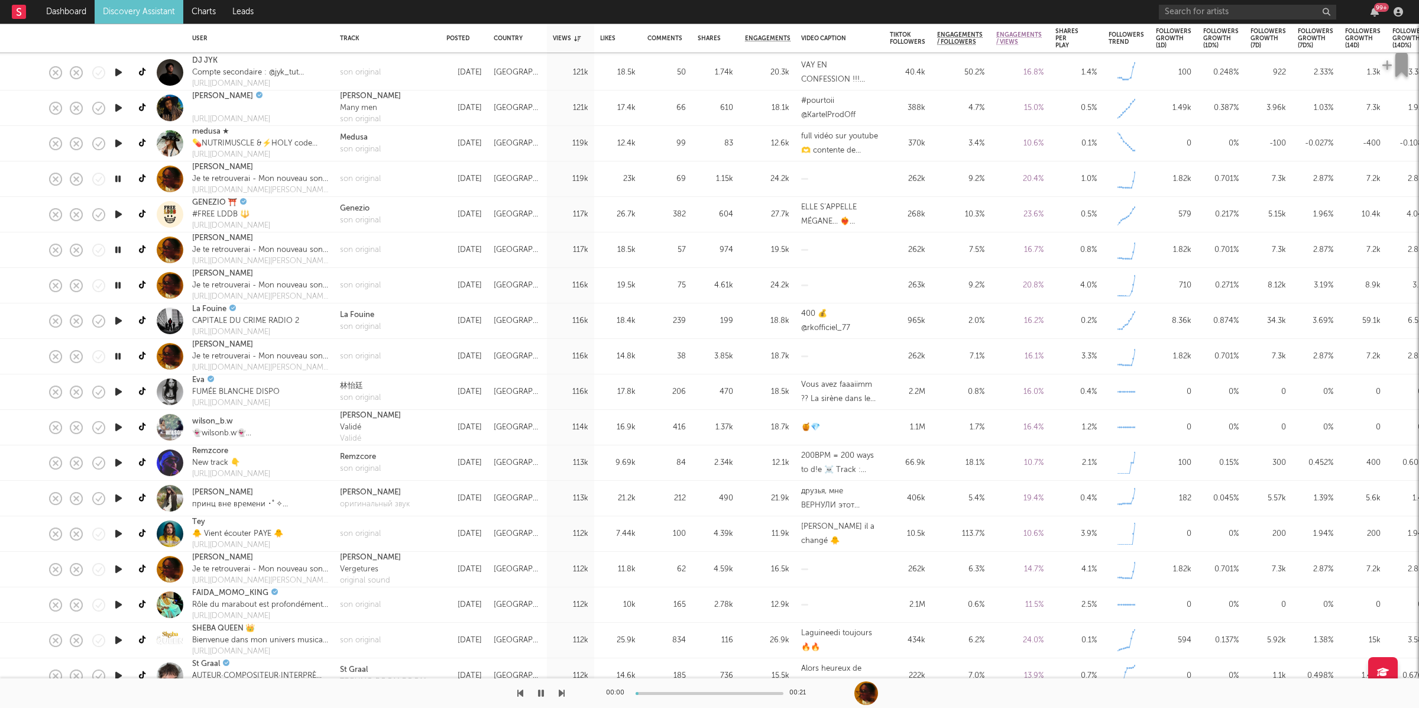
click at [563, 691] on icon "button" at bounding box center [562, 692] width 6 height 9
click at [517, 695] on icon "button" at bounding box center [520, 692] width 6 height 9
click at [562, 695] on icon "button" at bounding box center [562, 692] width 6 height 9
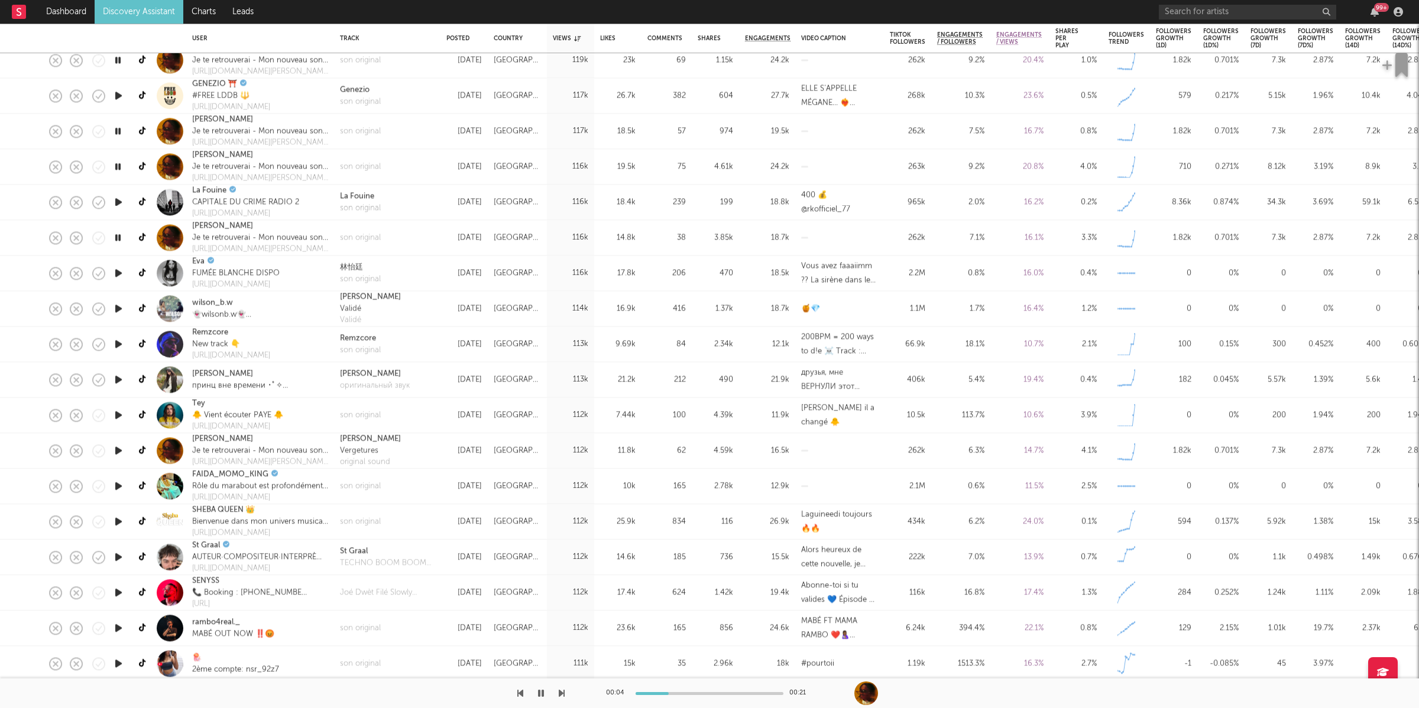
click at [561, 689] on icon "button" at bounding box center [562, 692] width 6 height 9
click at [560, 694] on icon "button" at bounding box center [562, 692] width 6 height 9
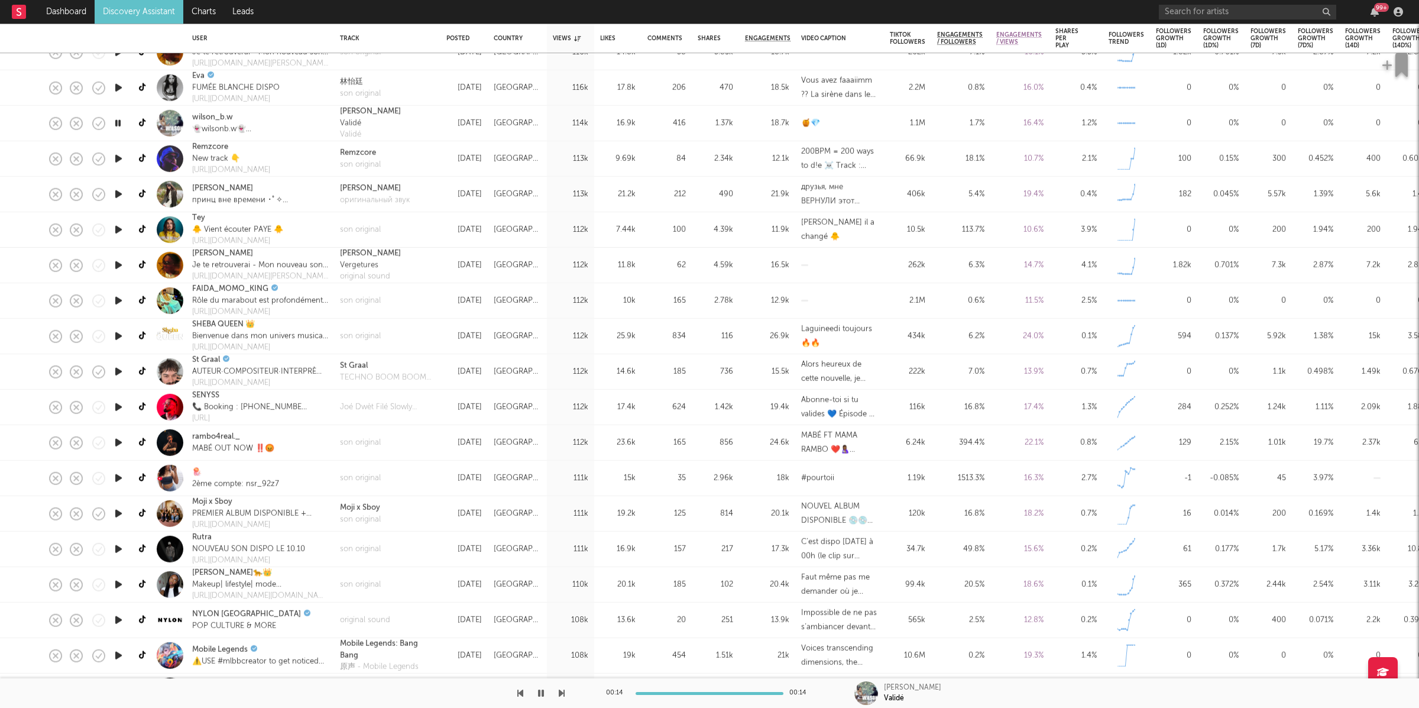
click at [562, 693] on icon "button" at bounding box center [562, 692] width 6 height 9
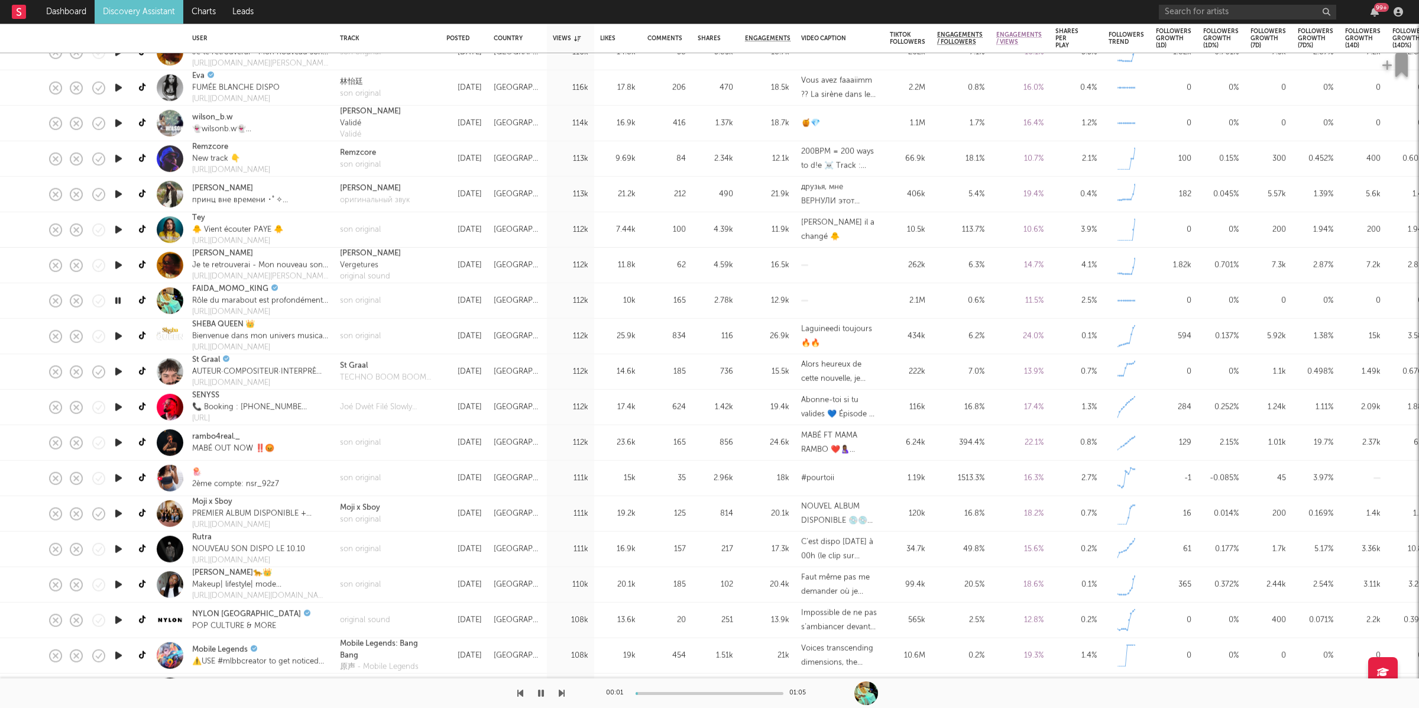
click at [562, 693] on icon "button" at bounding box center [562, 692] width 6 height 9
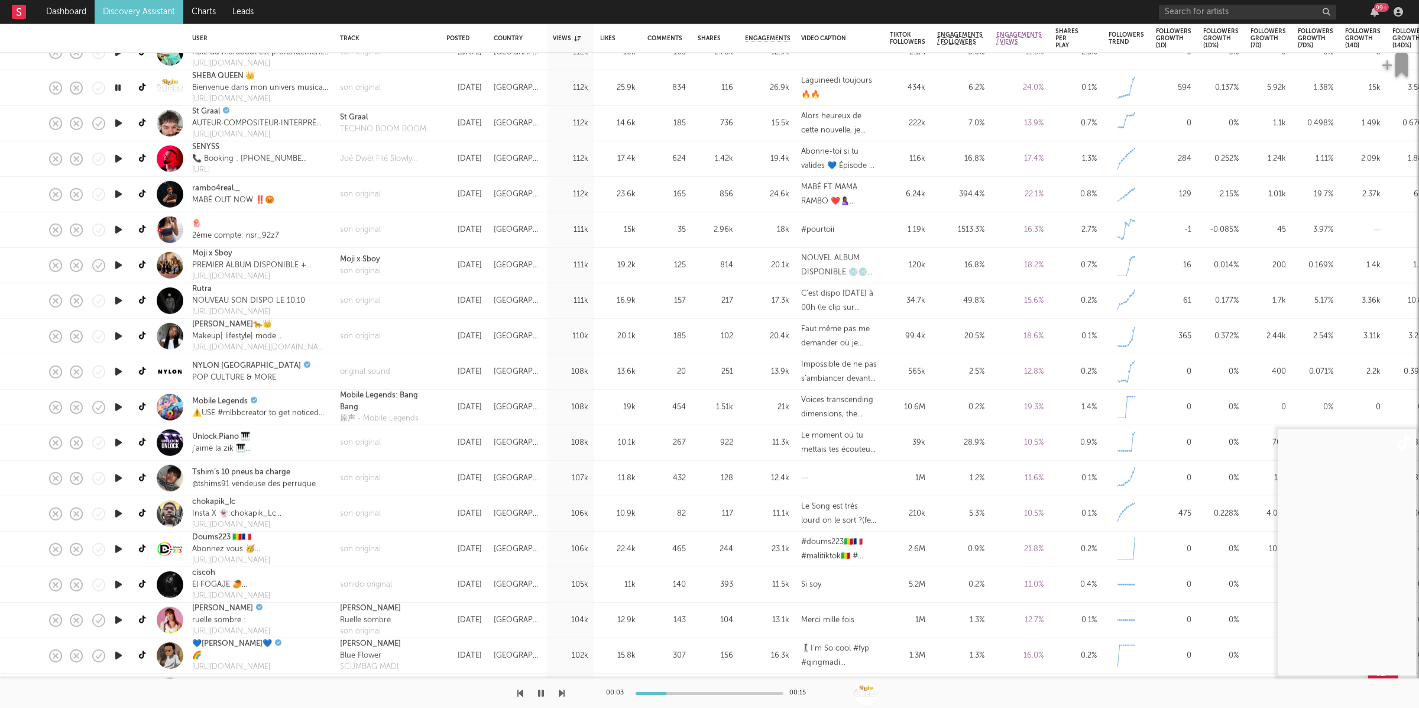
click at [558, 686] on div at bounding box center [282, 693] width 565 height 30
click at [559, 689] on icon "button" at bounding box center [562, 692] width 6 height 9
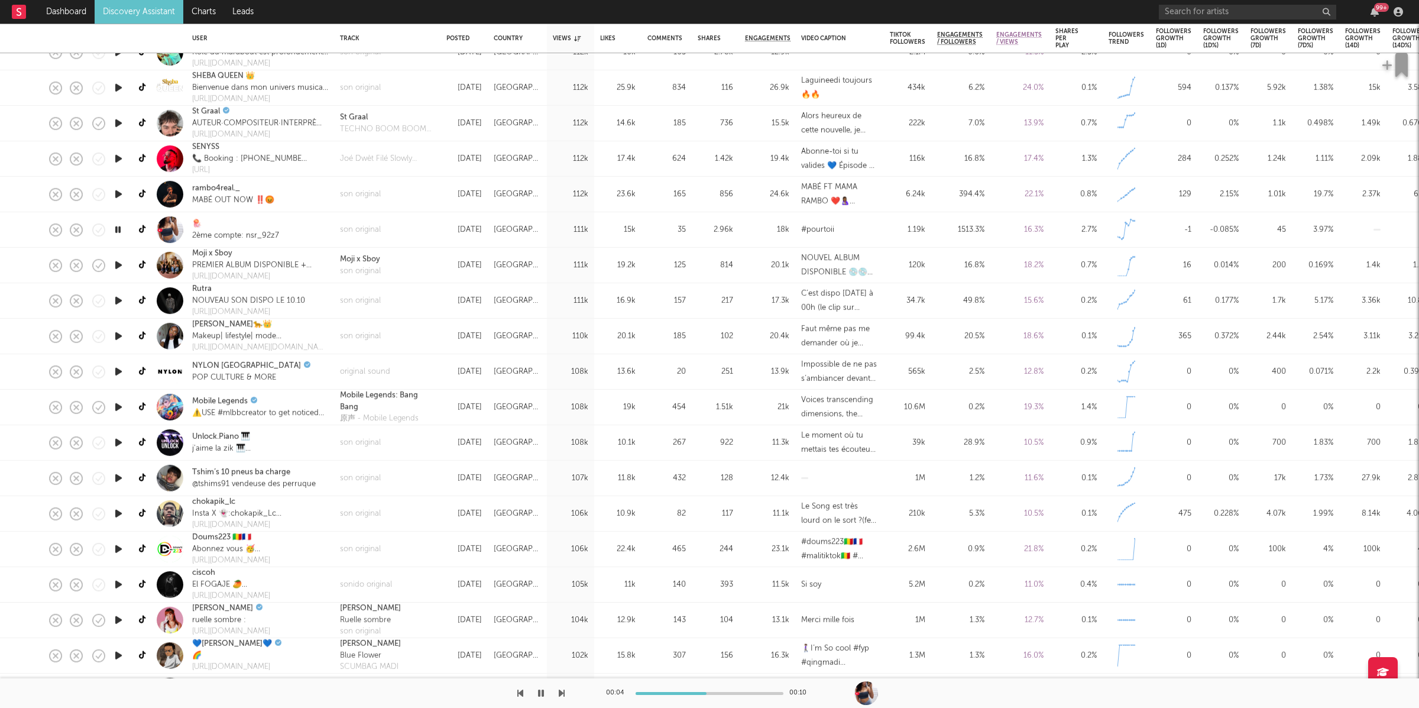
click at [559, 689] on icon "button" at bounding box center [562, 692] width 6 height 9
click at [561, 695] on icon "button" at bounding box center [562, 692] width 6 height 9
click at [565, 670] on div "102k" at bounding box center [570, 655] width 47 height 35
click at [544, 691] on button "button" at bounding box center [541, 693] width 12 height 30
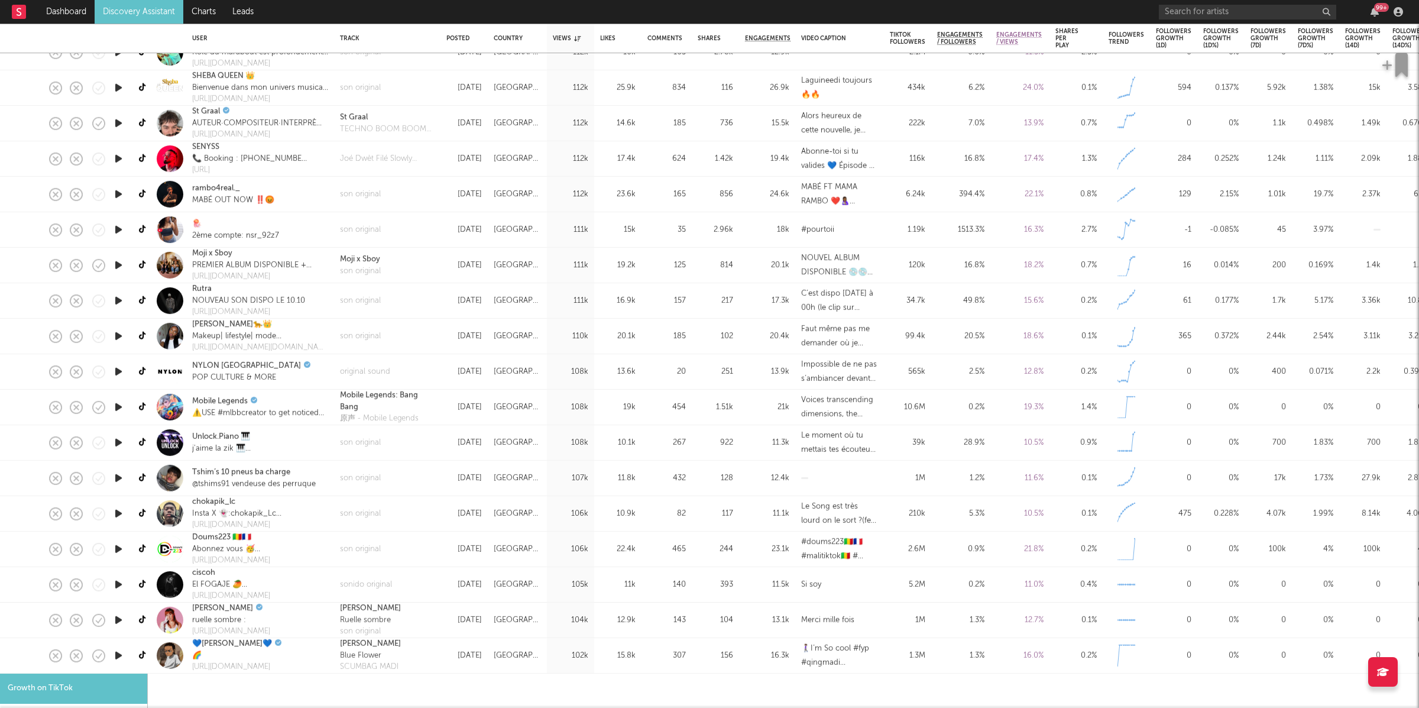
select select "1m"
click at [422, 658] on div "[PERSON_NAME] Blue Flower SCUMBAG MADI" at bounding box center [387, 655] width 106 height 35
click at [535, 692] on button "button" at bounding box center [541, 693] width 12 height 30
click at [560, 692] on icon "button" at bounding box center [562, 692] width 6 height 9
click at [520, 693] on icon "button" at bounding box center [520, 692] width 6 height 9
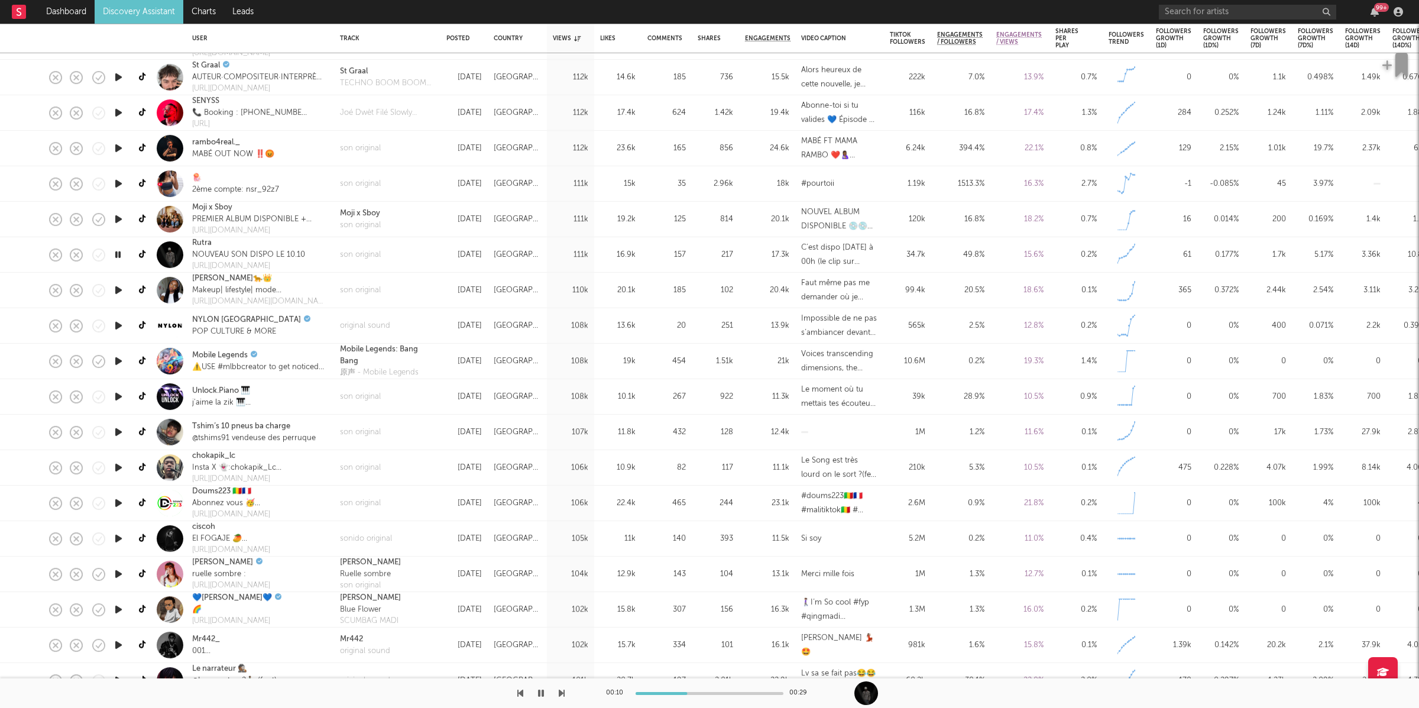
click at [116, 256] on icon "button" at bounding box center [117, 254] width 11 height 15
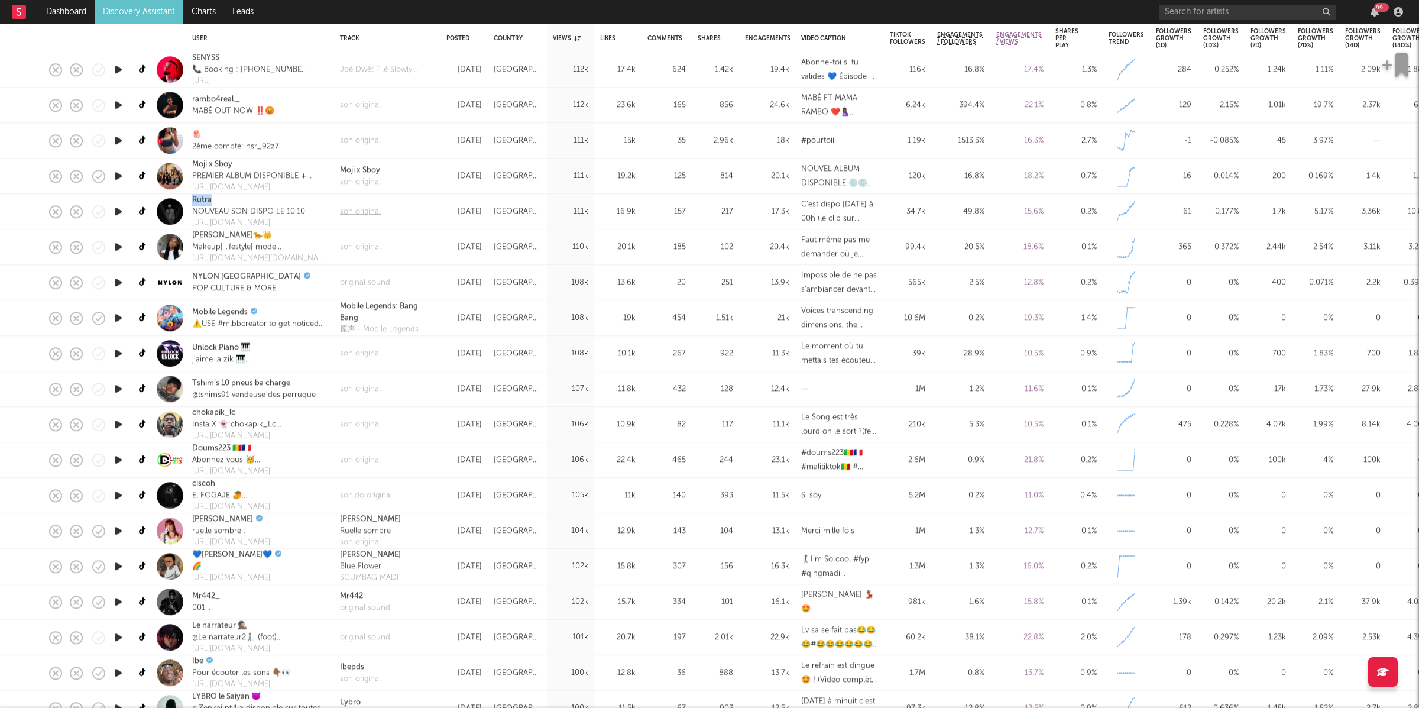
click at [362, 211] on div "son original" at bounding box center [360, 212] width 41 height 12
click at [540, 695] on icon "button" at bounding box center [540, 692] width 7 height 9
click at [563, 692] on icon "button" at bounding box center [562, 692] width 6 height 9
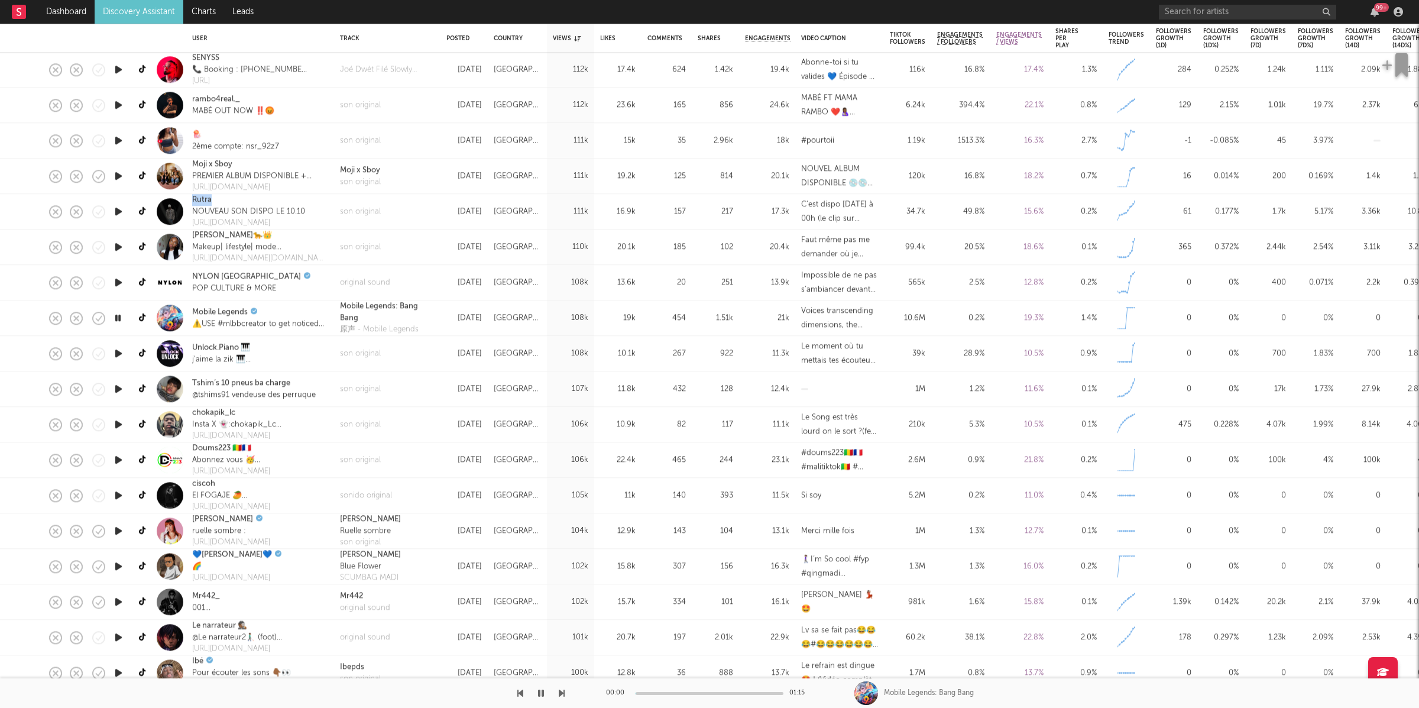
click at [563, 692] on icon "button" at bounding box center [562, 692] width 6 height 9
click at [536, 693] on button "button" at bounding box center [541, 693] width 12 height 30
click at [541, 692] on icon "button" at bounding box center [540, 692] width 7 height 9
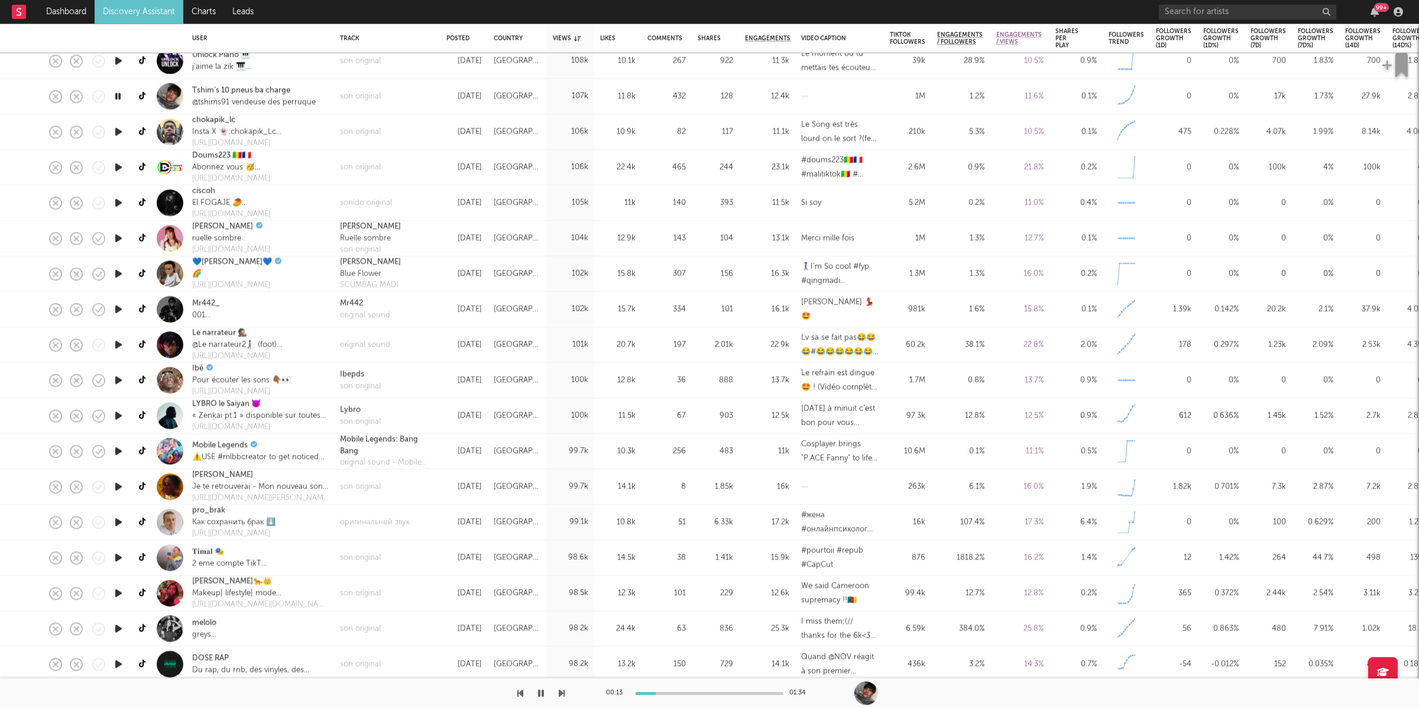
click at [561, 693] on icon "button" at bounding box center [562, 692] width 6 height 9
click at [542, 690] on icon "button" at bounding box center [541, 692] width 6 height 9
click at [544, 692] on icon "button" at bounding box center [540, 692] width 7 height 9
click at [561, 690] on icon "button" at bounding box center [562, 692] width 6 height 9
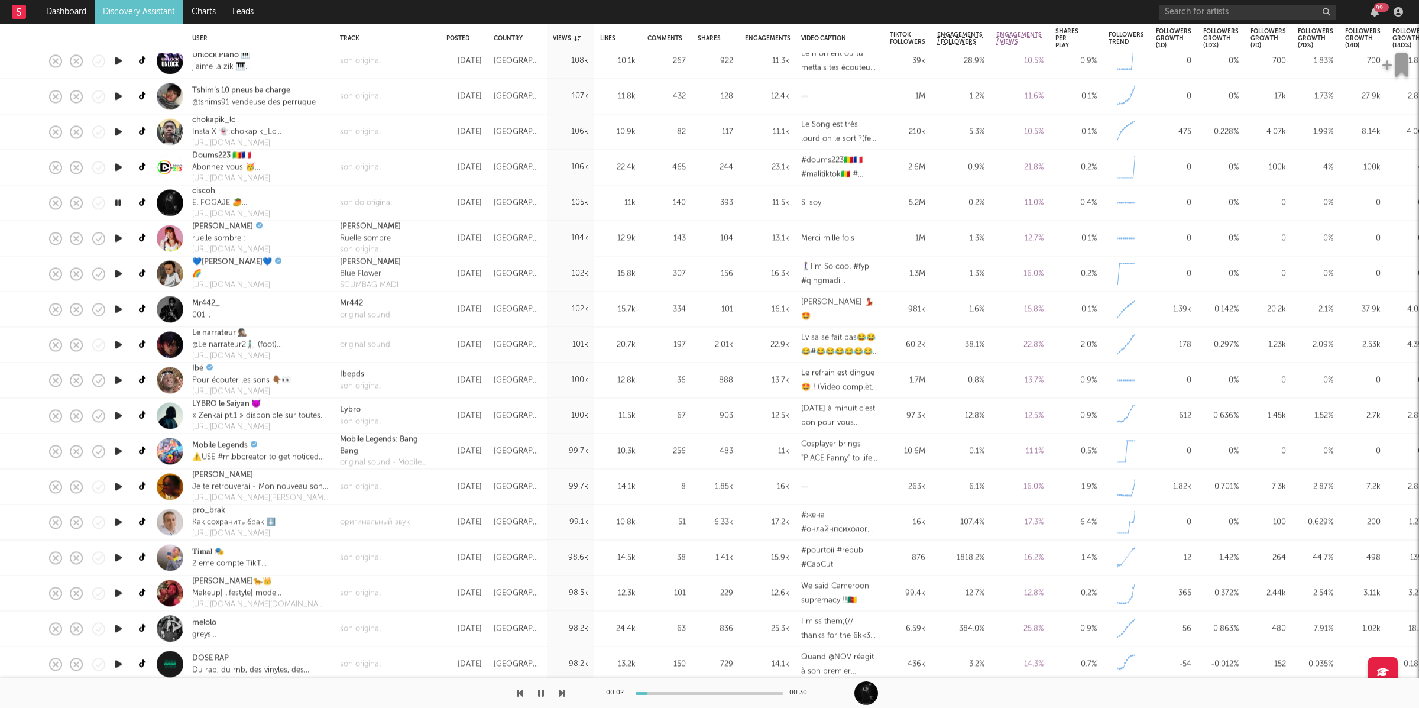
click at [561, 690] on icon "button" at bounding box center [562, 692] width 6 height 9
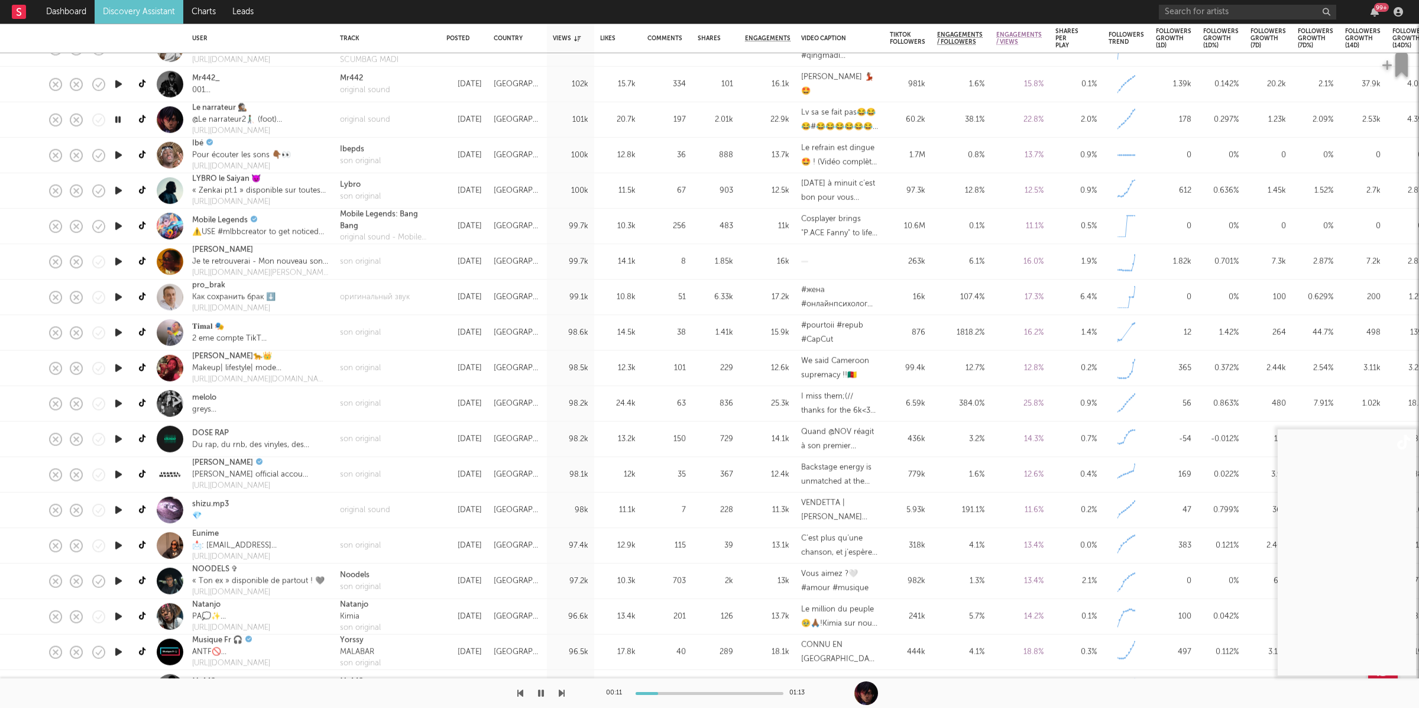
click at [561, 694] on icon "button" at bounding box center [562, 692] width 6 height 9
click at [371, 160] on div "son original" at bounding box center [360, 161] width 41 height 12
click at [559, 690] on icon "button" at bounding box center [562, 692] width 6 height 9
click at [119, 187] on icon "button" at bounding box center [117, 190] width 11 height 15
click at [540, 692] on icon "button" at bounding box center [540, 692] width 7 height 9
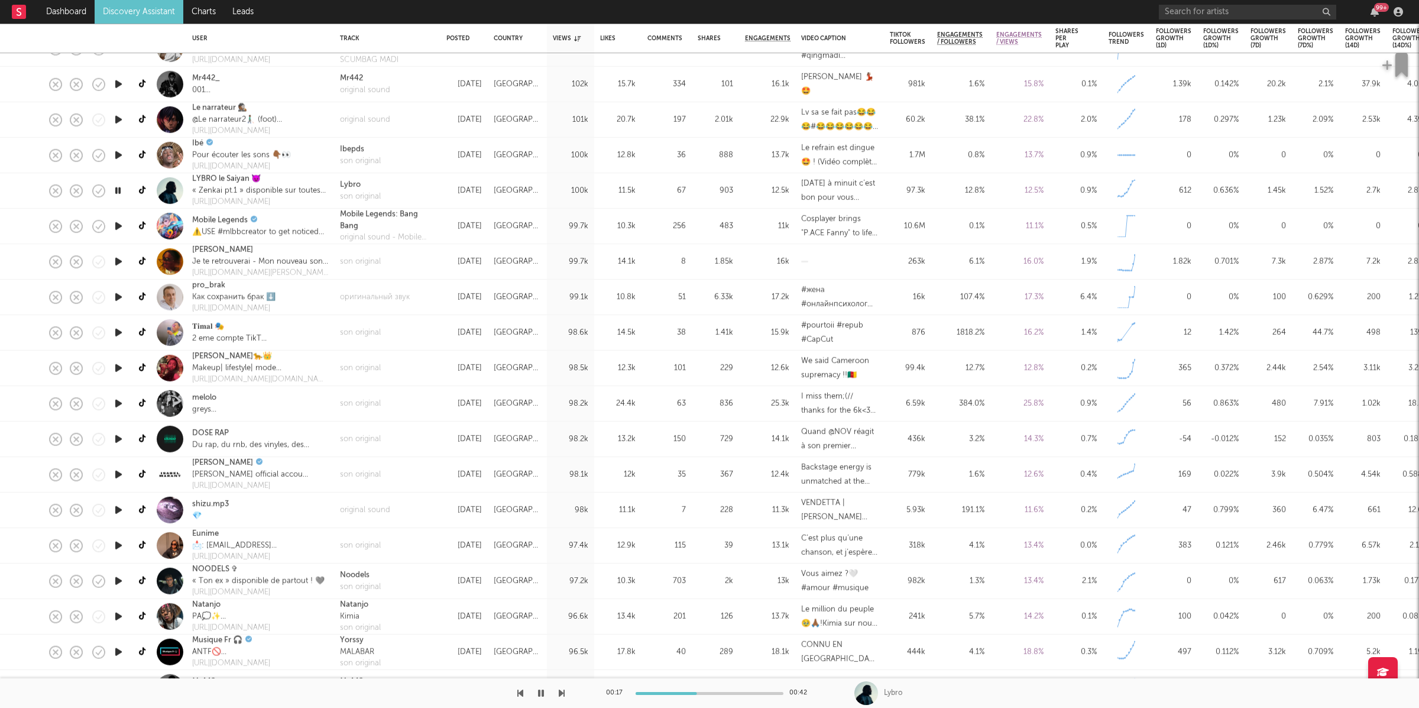
click at [560, 692] on icon "button" at bounding box center [562, 692] width 6 height 9
click at [562, 691] on icon "button" at bounding box center [562, 692] width 6 height 9
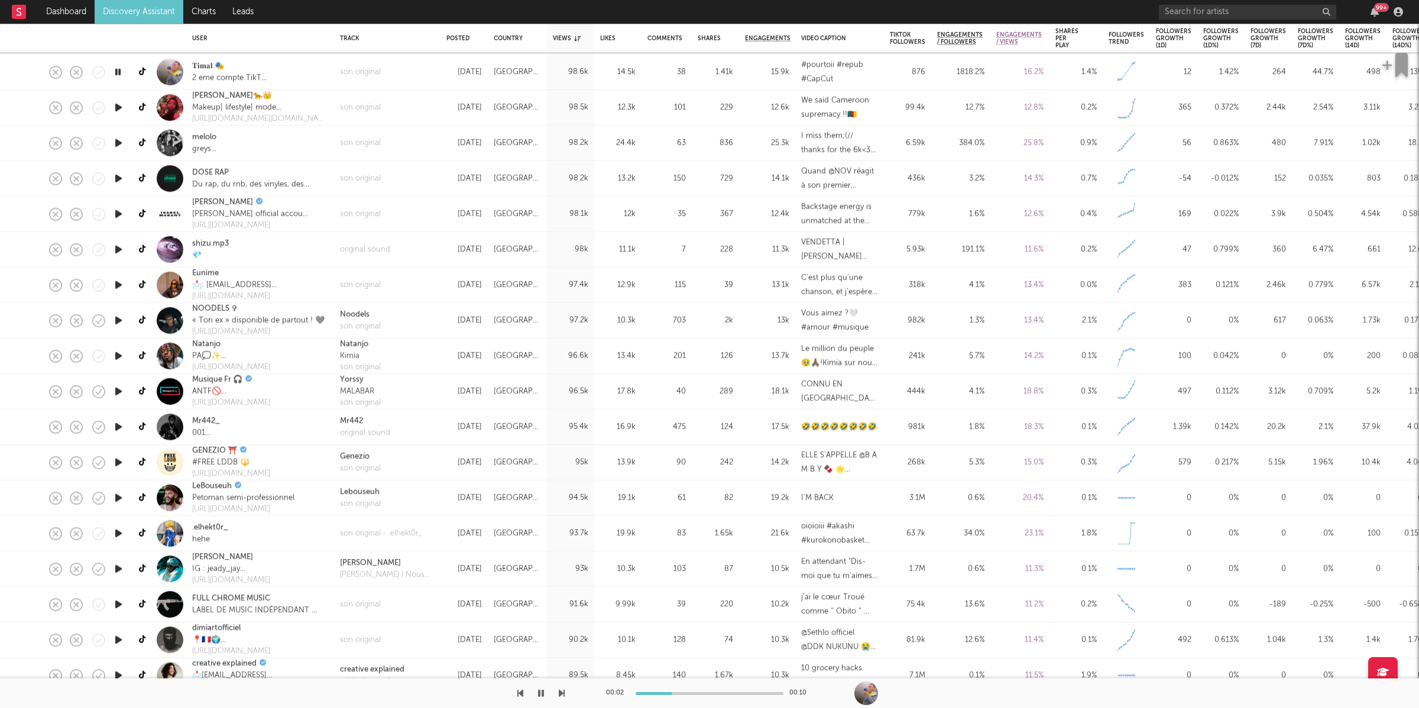
click at [559, 692] on icon "button" at bounding box center [562, 692] width 6 height 9
click at [361, 145] on div "son original" at bounding box center [360, 143] width 41 height 12
click at [560, 689] on icon "button" at bounding box center [562, 692] width 6 height 9
click at [547, 690] on div at bounding box center [282, 693] width 565 height 30
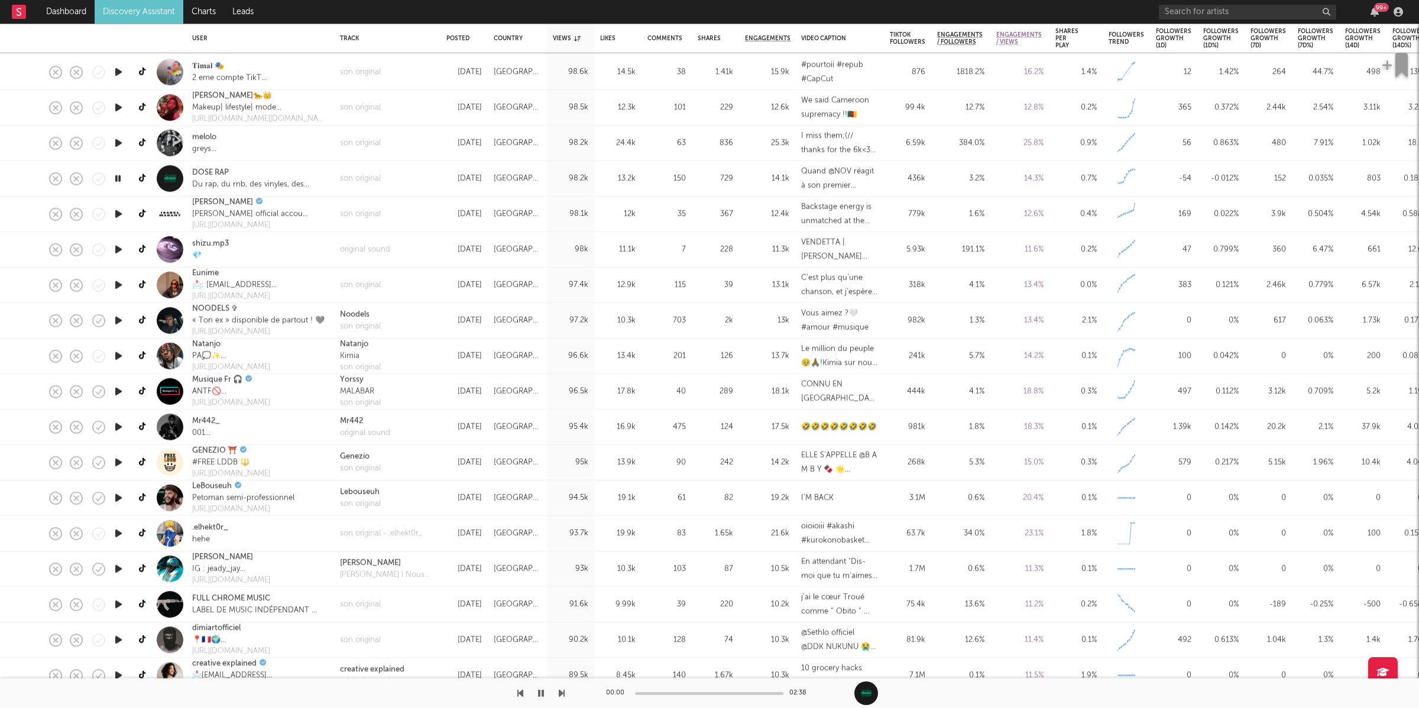
click at [539, 691] on icon "button" at bounding box center [541, 692] width 6 height 9
click at [539, 691] on icon "button" at bounding box center [540, 692] width 7 height 9
click at [562, 692] on icon "button" at bounding box center [562, 692] width 6 height 9
click at [561, 692] on icon "button" at bounding box center [562, 692] width 6 height 9
click at [370, 247] on div "original sound" at bounding box center [365, 250] width 50 height 12
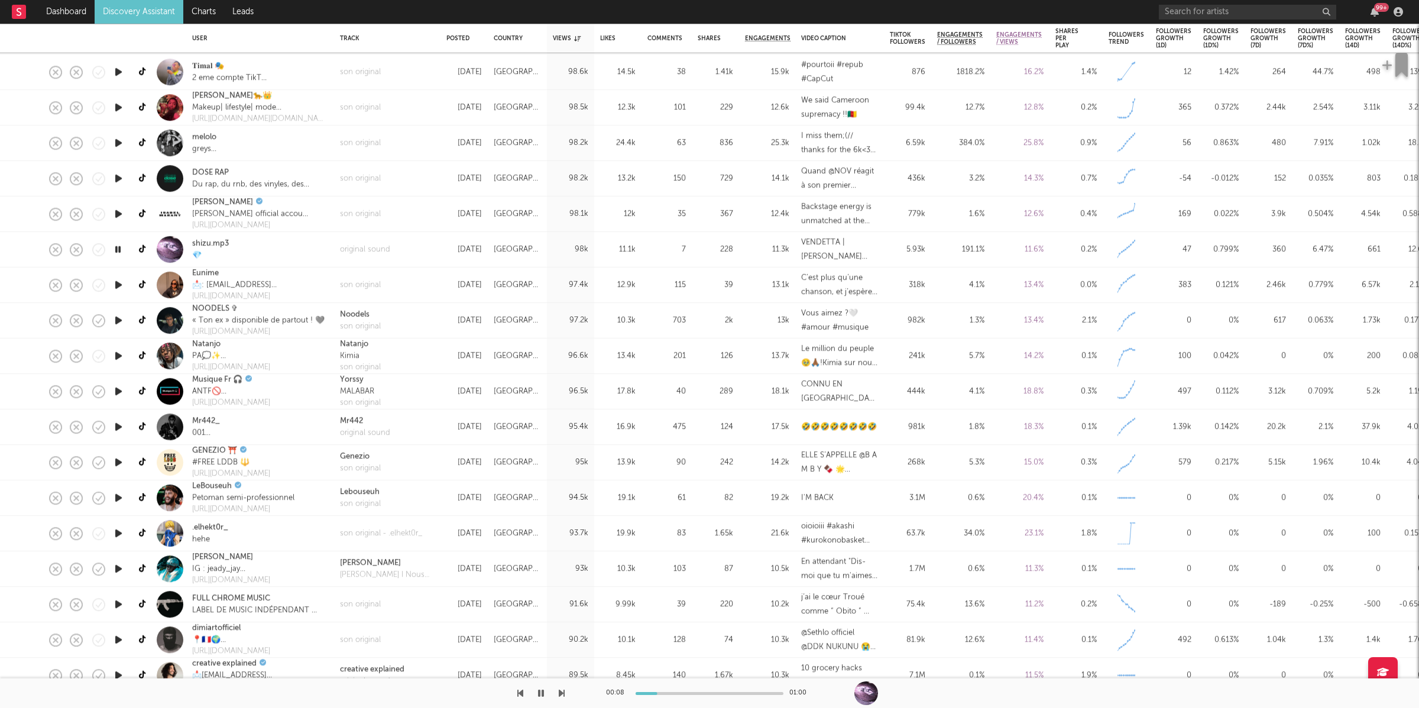
click at [559, 692] on icon "button" at bounding box center [562, 692] width 6 height 9
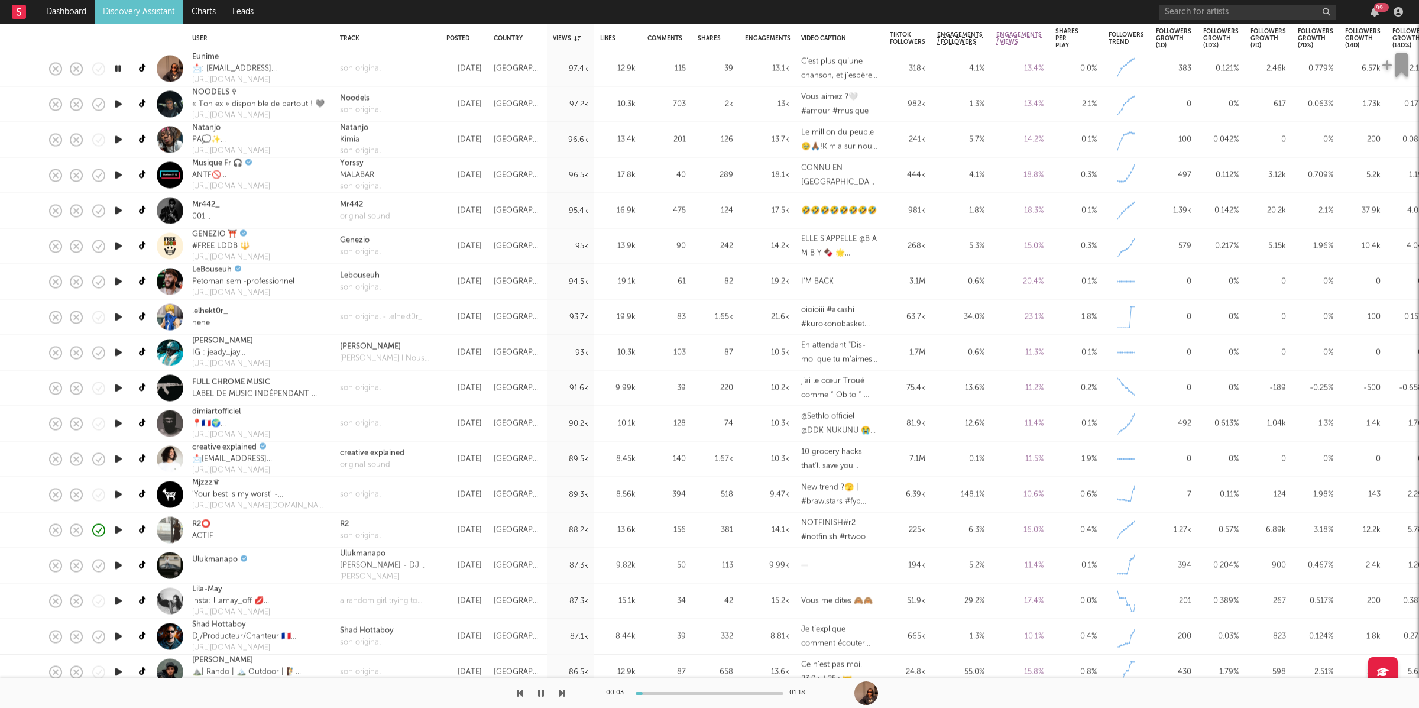
click at [560, 691] on icon "button" at bounding box center [562, 692] width 6 height 9
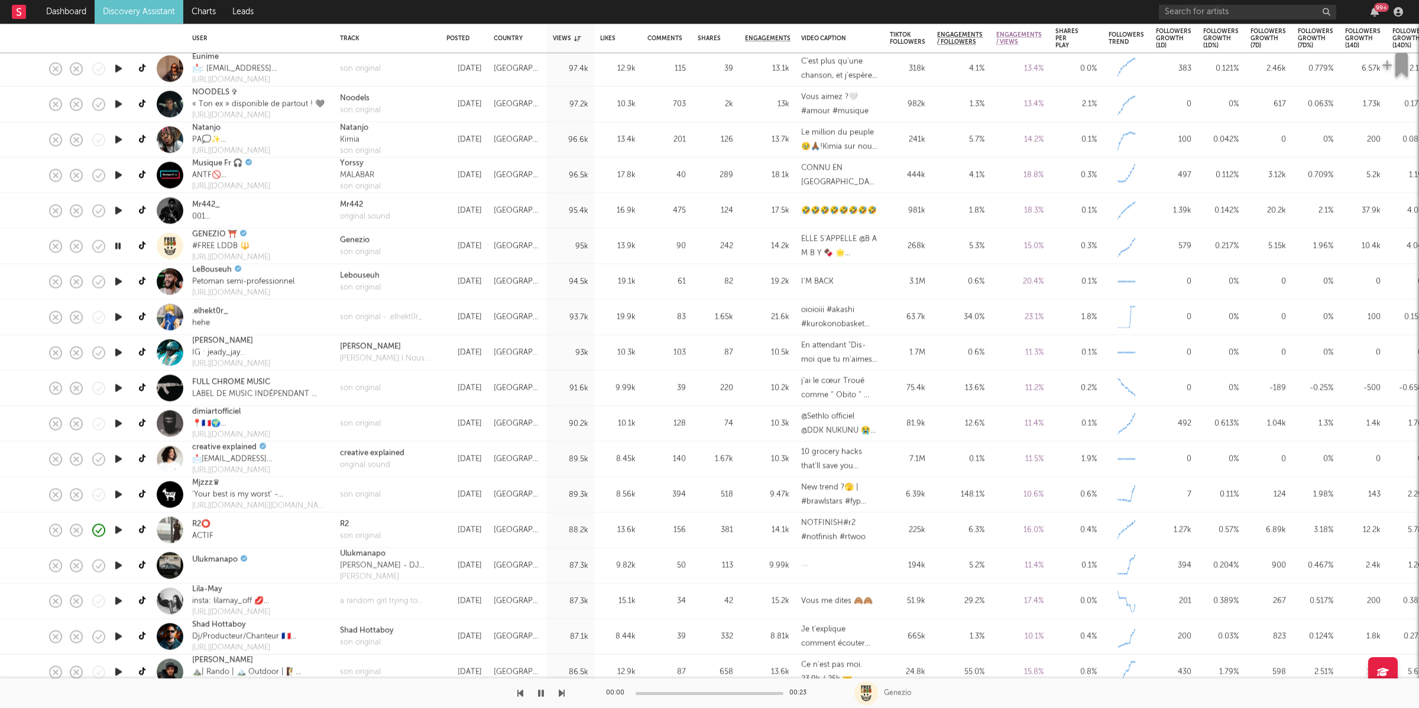
click at [560, 691] on icon "button" at bounding box center [562, 692] width 6 height 9
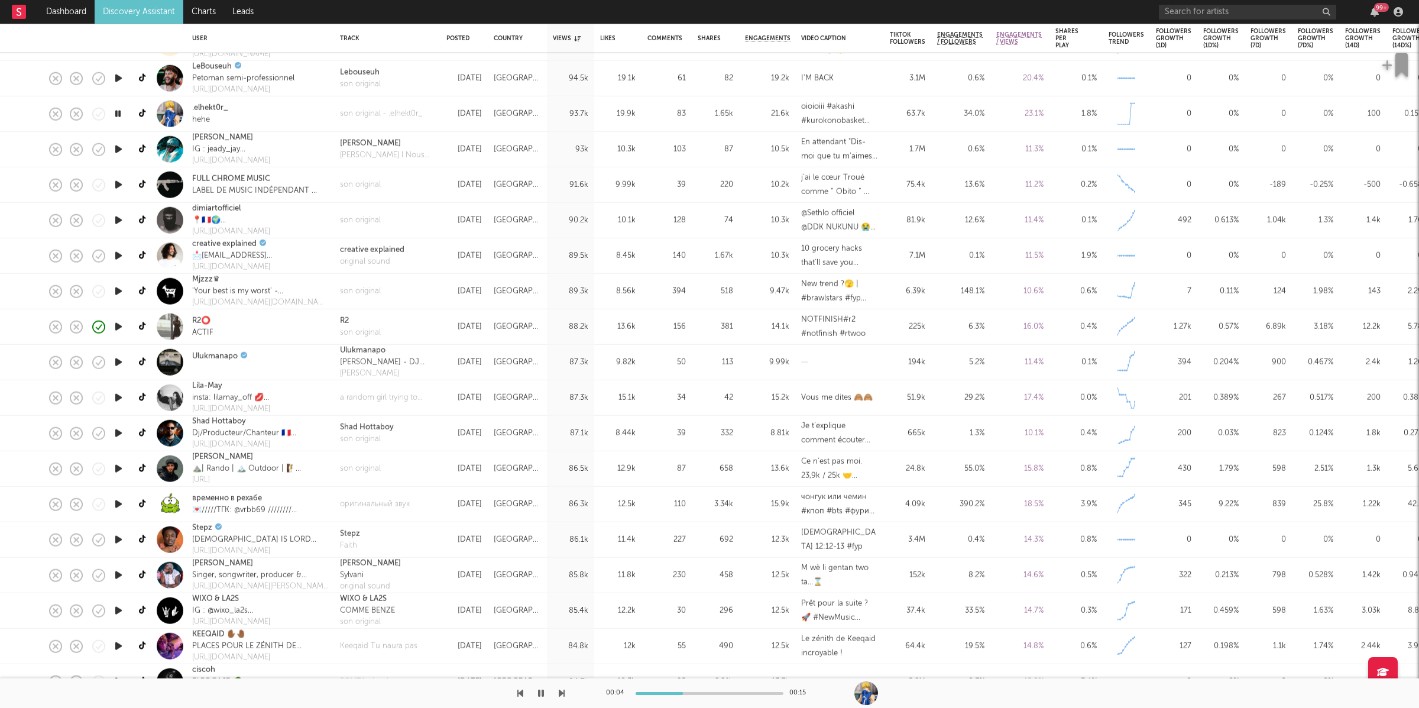
click at [560, 692] on icon "button" at bounding box center [562, 692] width 6 height 9
click at [370, 192] on div "son original" at bounding box center [387, 184] width 106 height 35
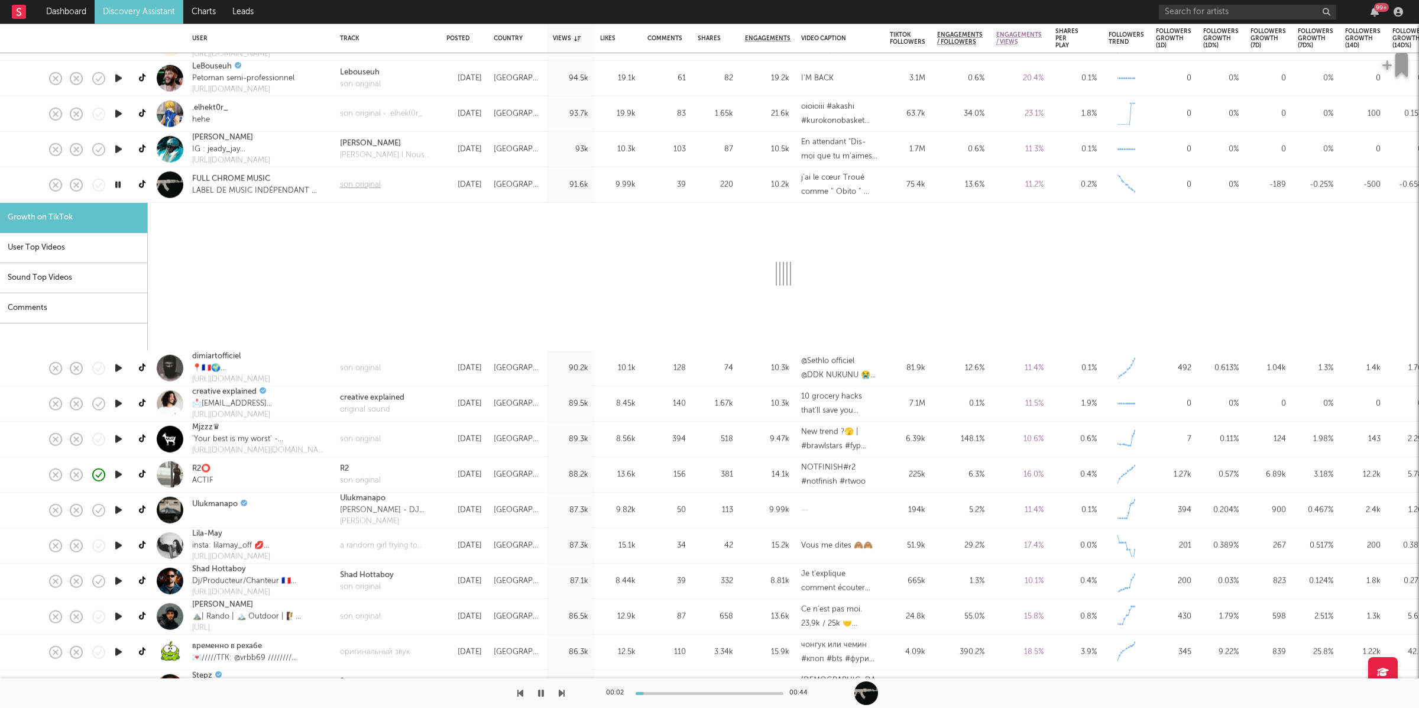
click at [370, 183] on div "son original" at bounding box center [360, 185] width 41 height 12
select select "1m"
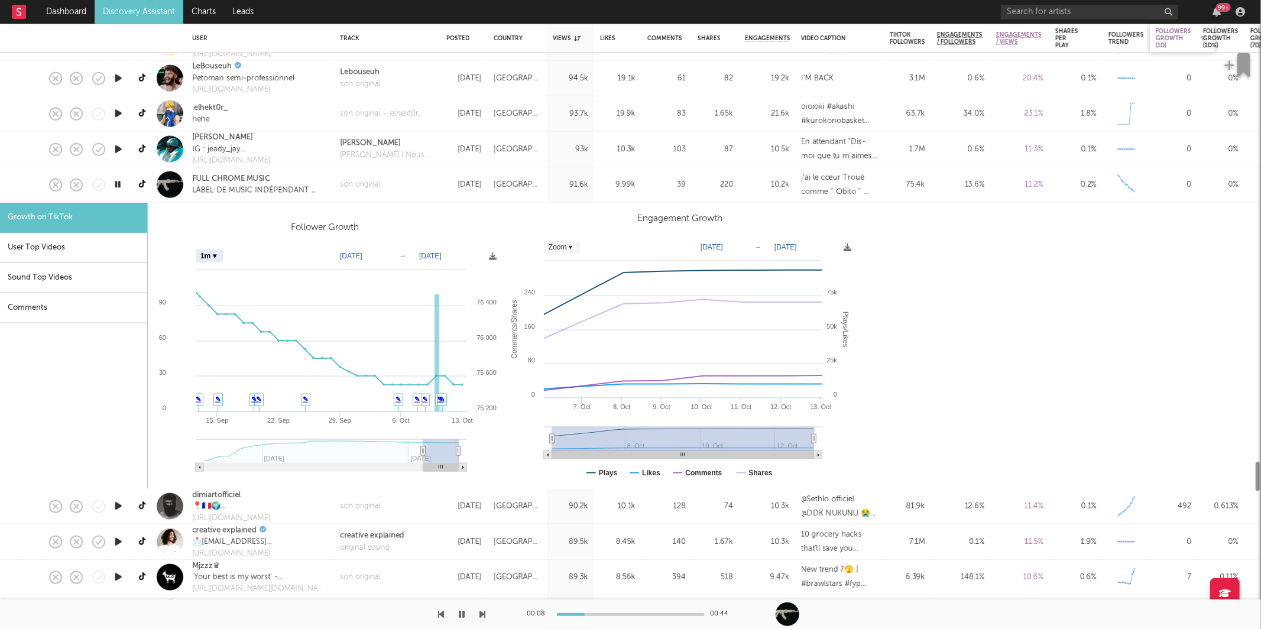
select select "Zoom"
click at [427, 182] on div "son original" at bounding box center [387, 184] width 106 height 35
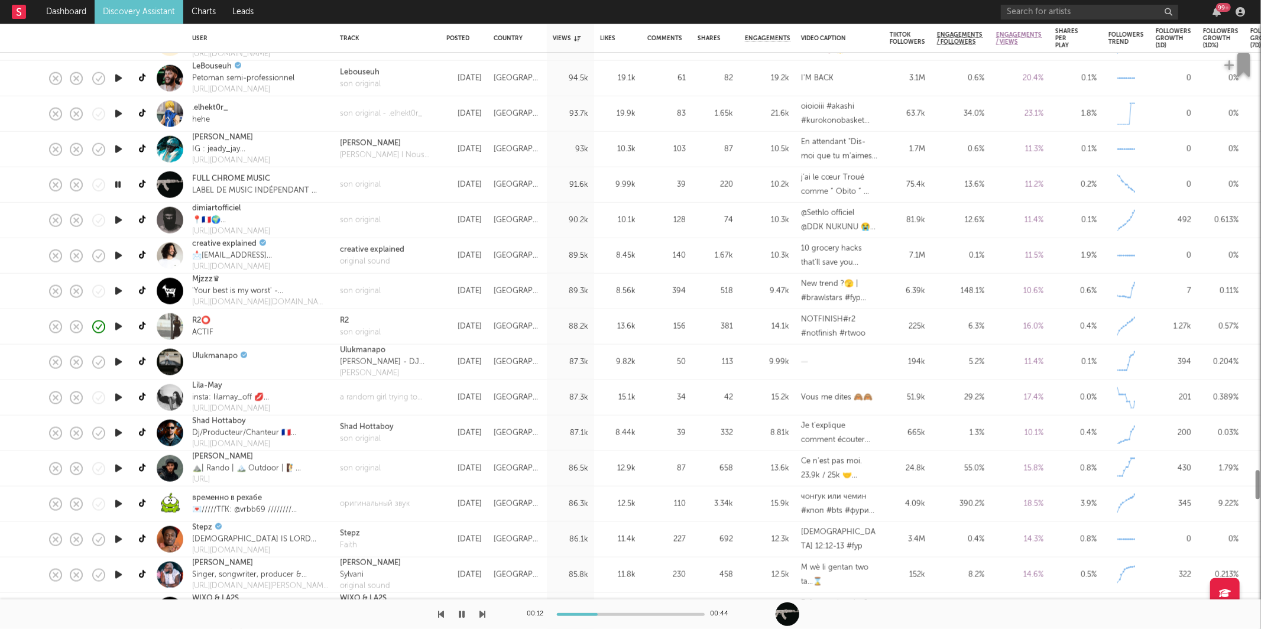
click at [423, 186] on div "son original" at bounding box center [387, 184] width 106 height 35
select select "1m"
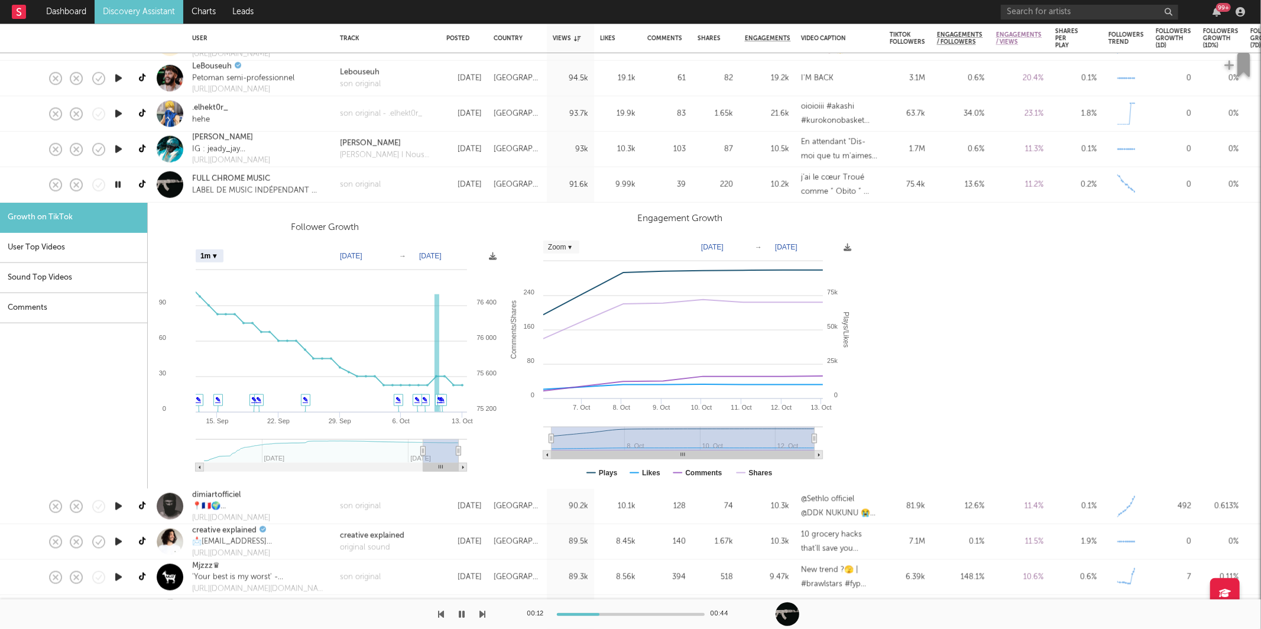
click at [423, 183] on div "son original" at bounding box center [387, 184] width 106 height 35
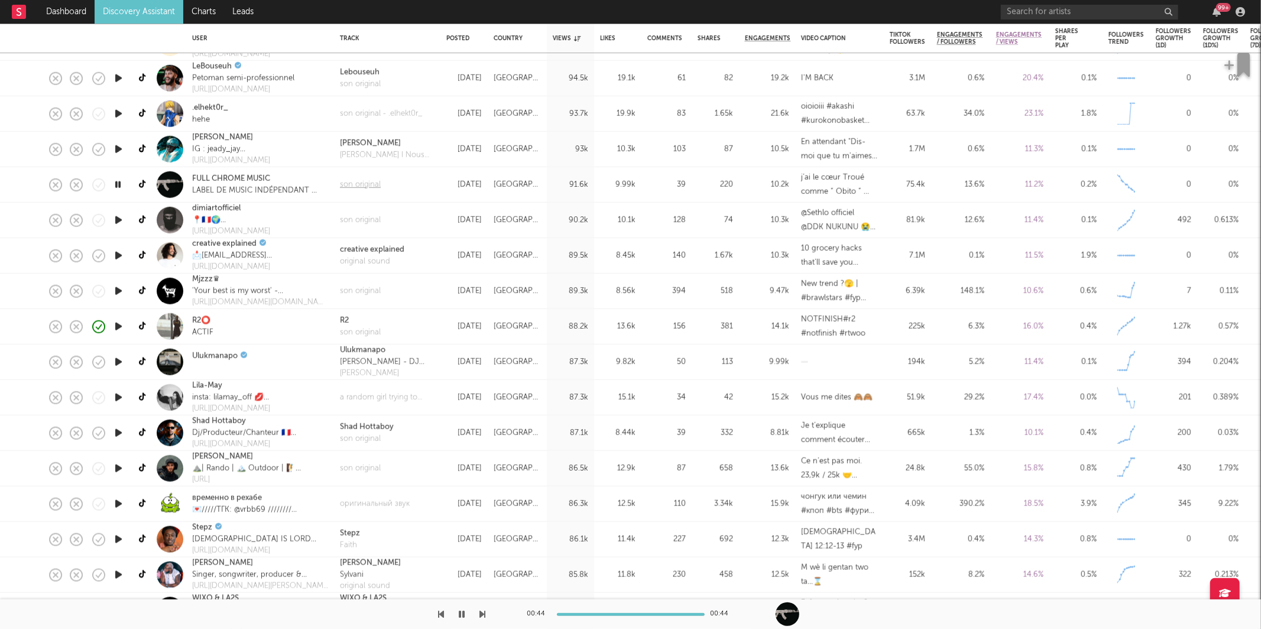
click at [372, 183] on div "son original" at bounding box center [360, 185] width 41 height 12
click at [480, 613] on icon "button" at bounding box center [483, 614] width 6 height 9
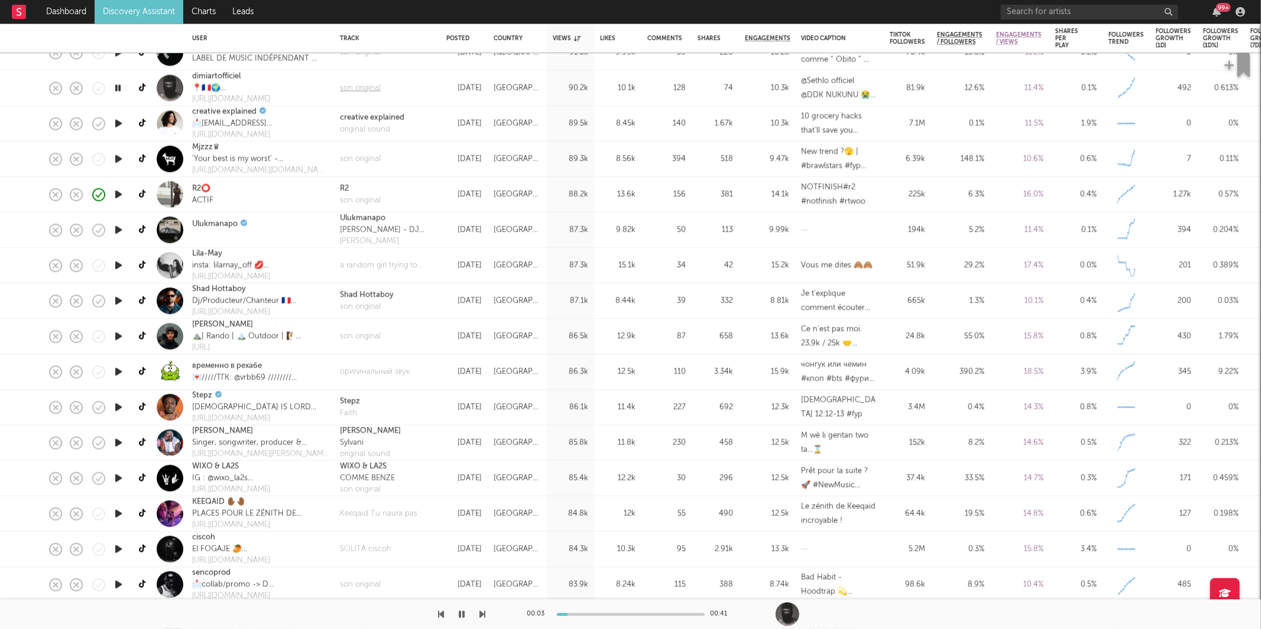
click at [366, 86] on div "son original" at bounding box center [360, 88] width 41 height 12
click at [374, 87] on div "son original" at bounding box center [360, 88] width 41 height 12
click at [482, 615] on icon "button" at bounding box center [483, 614] width 6 height 9
click at [481, 615] on icon "button" at bounding box center [483, 614] width 6 height 9
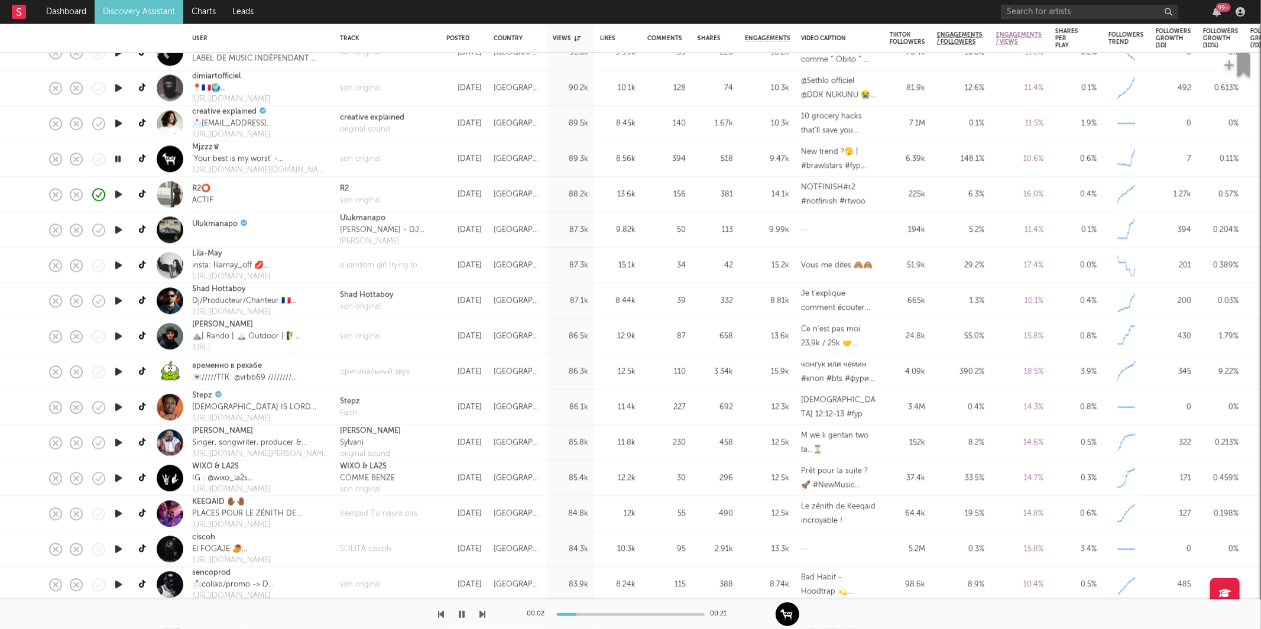
click at [481, 615] on icon "button" at bounding box center [483, 614] width 6 height 9
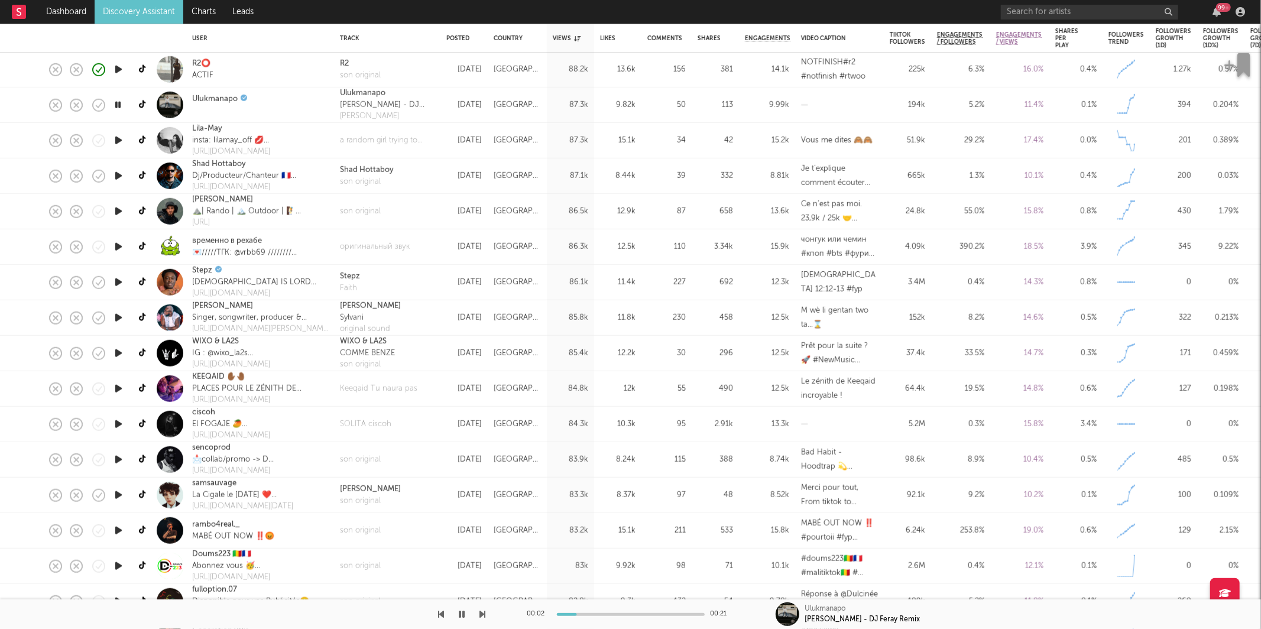
click at [484, 611] on icon "button" at bounding box center [483, 614] width 6 height 9
click at [482, 612] on icon "button" at bounding box center [483, 614] width 6 height 9
click at [483, 614] on icon "button" at bounding box center [483, 614] width 6 height 9
click at [481, 614] on icon "button" at bounding box center [483, 614] width 6 height 9
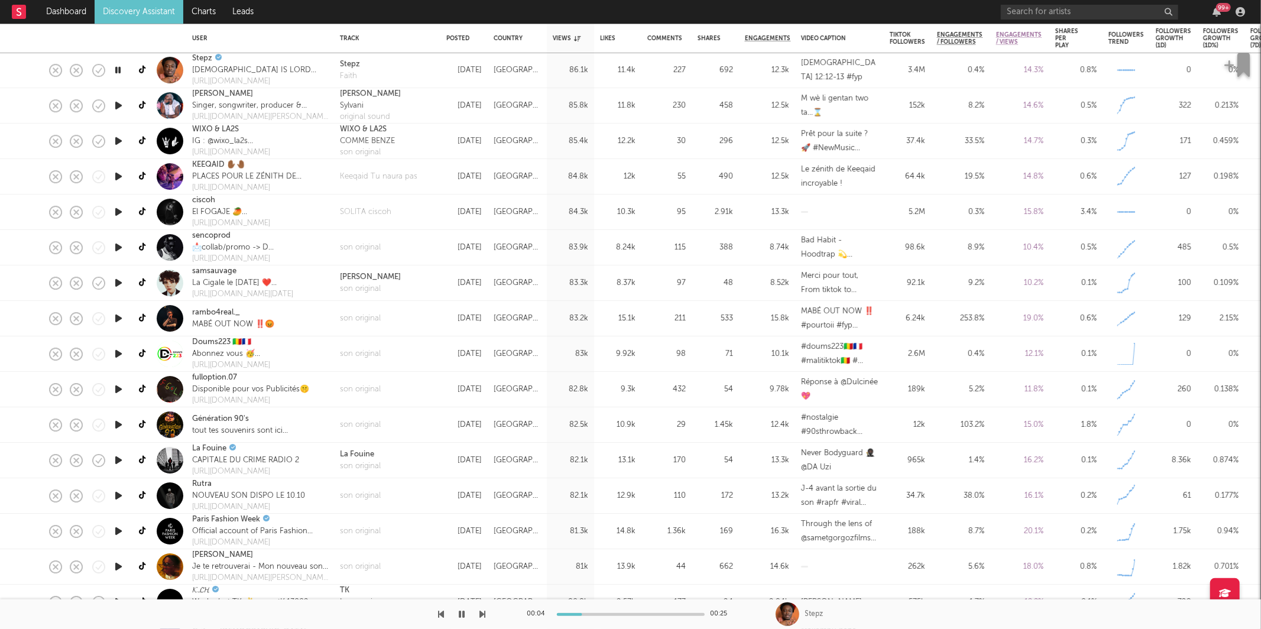
click at [464, 616] on icon "button" at bounding box center [462, 614] width 6 height 9
click at [344, 76] on div "Faith" at bounding box center [350, 76] width 20 height 12
click at [461, 613] on icon "button" at bounding box center [462, 614] width 7 height 9
click at [481, 611] on icon "button" at bounding box center [483, 614] width 6 height 9
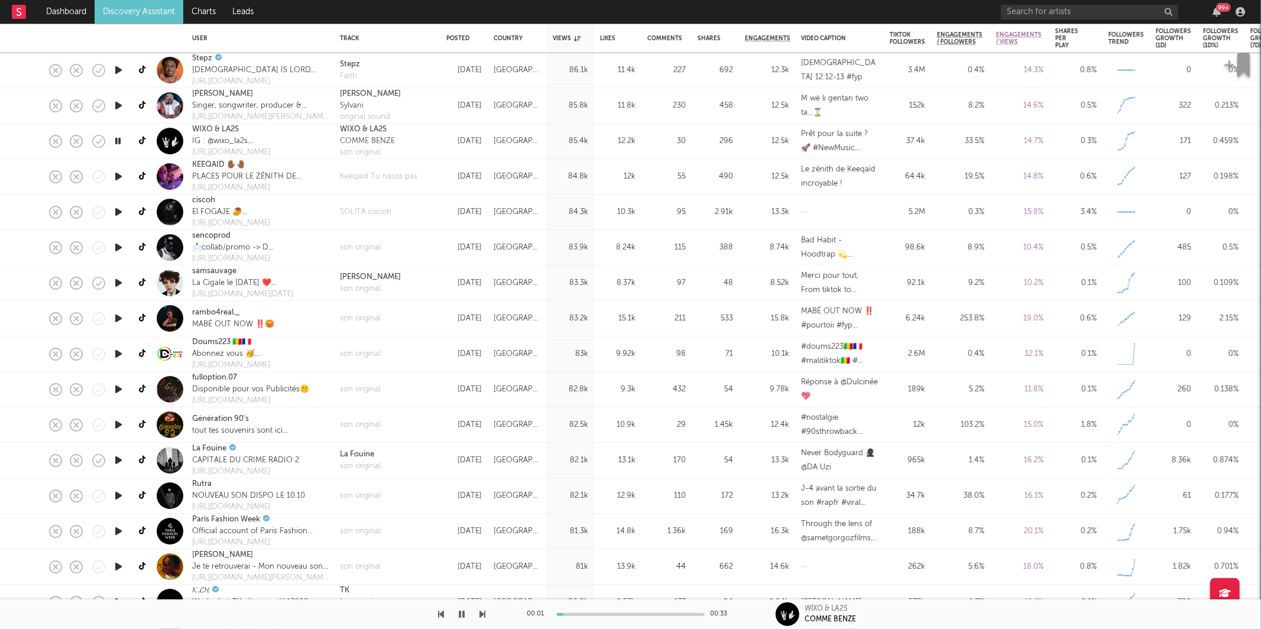
click at [442, 613] on icon "button" at bounding box center [442, 614] width 6 height 9
click at [481, 613] on icon "button" at bounding box center [483, 614] width 6 height 9
click at [481, 614] on icon "button" at bounding box center [483, 614] width 6 height 9
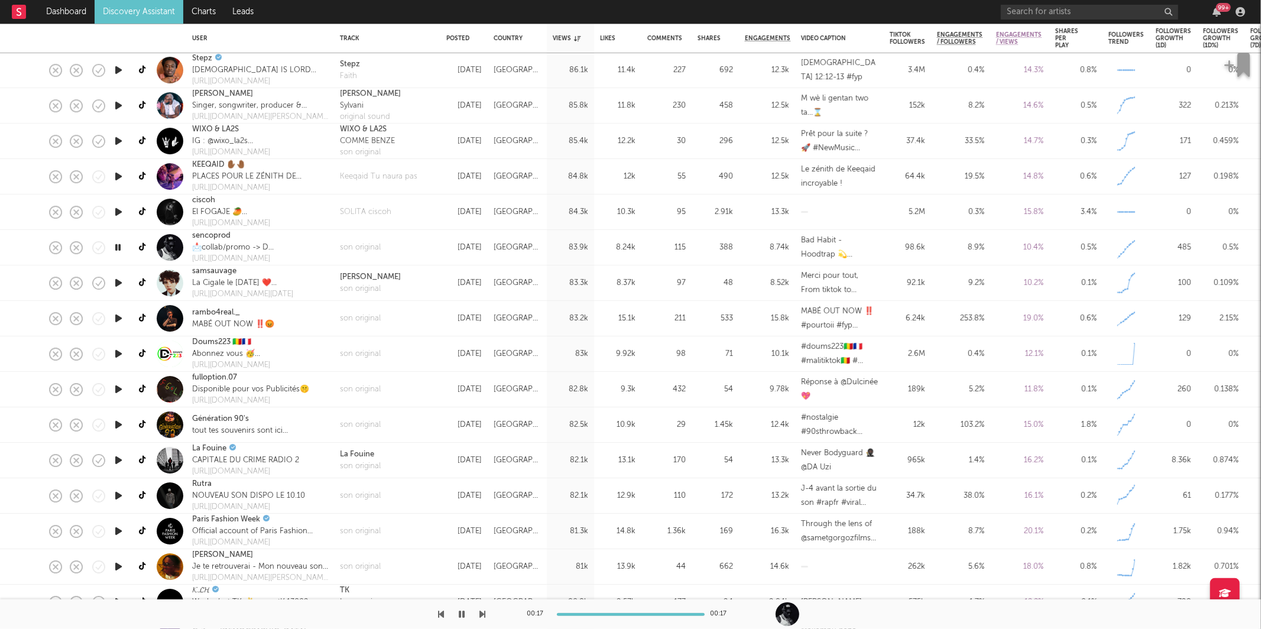
click at [485, 610] on icon "button" at bounding box center [483, 614] width 6 height 9
click at [482, 613] on icon "button" at bounding box center [483, 614] width 6 height 9
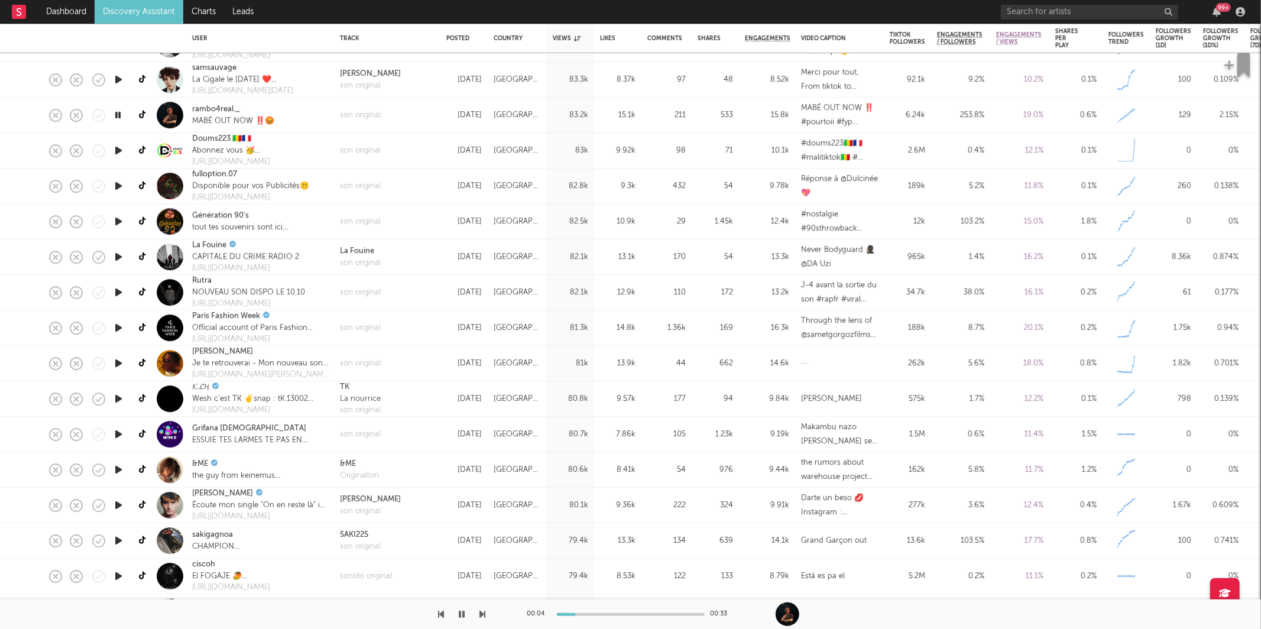
click at [483, 615] on icon "button" at bounding box center [483, 614] width 6 height 9
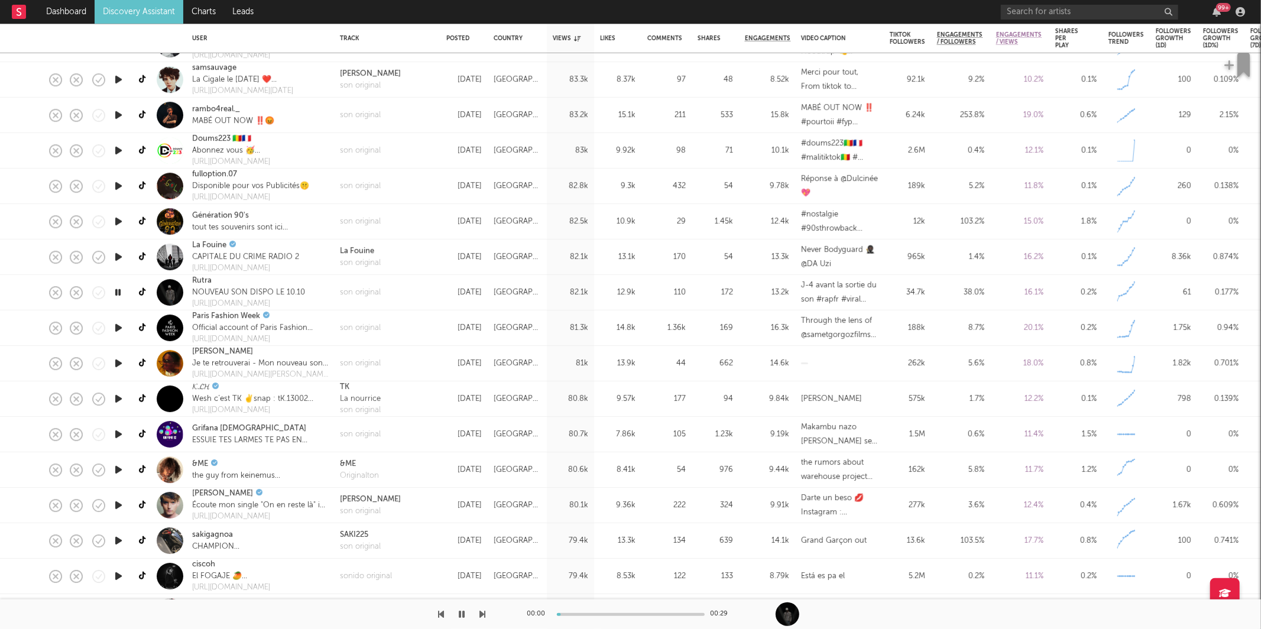
click at [483, 615] on icon "button" at bounding box center [483, 614] width 6 height 9
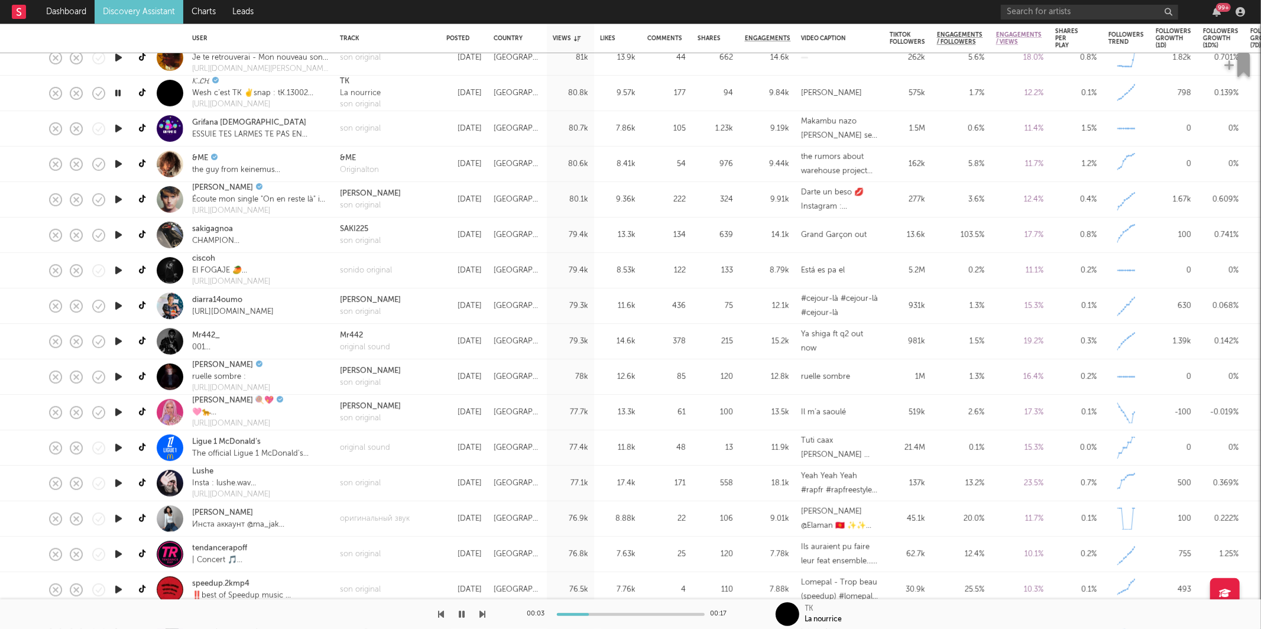
click at [480, 614] on icon "button" at bounding box center [483, 614] width 6 height 9
click at [484, 611] on icon "button" at bounding box center [483, 614] width 6 height 9
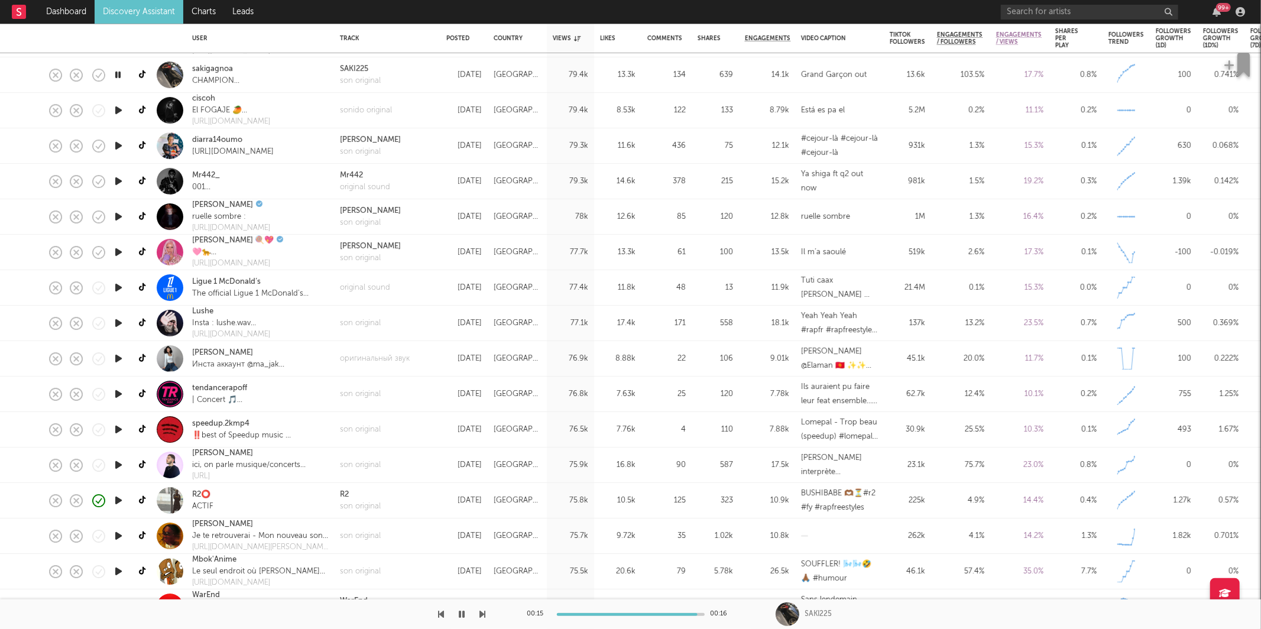
click at [120, 73] on icon "button" at bounding box center [117, 74] width 11 height 15
click at [360, 83] on div "son original" at bounding box center [360, 81] width 41 height 12
drag, startPoint x: 456, startPoint y: 615, endPoint x: 468, endPoint y: 617, distance: 12.5
click at [457, 615] on button "button" at bounding box center [462, 615] width 12 height 30
click at [481, 613] on icon "button" at bounding box center [483, 614] width 6 height 9
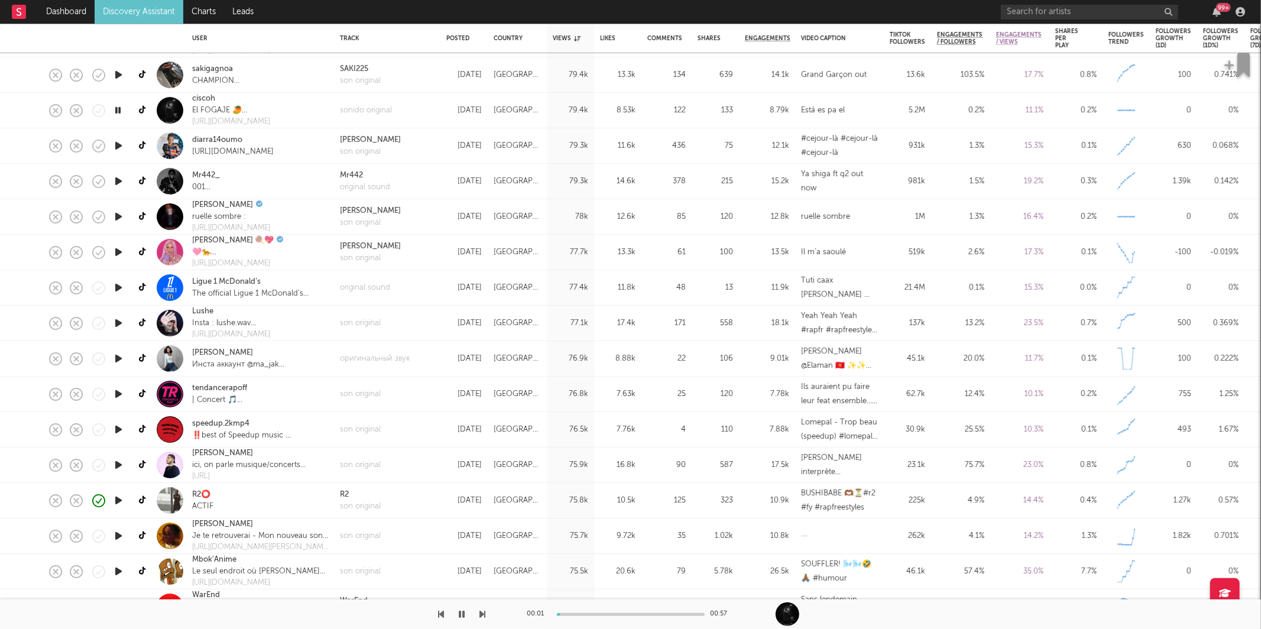
click at [481, 613] on icon "button" at bounding box center [483, 614] width 6 height 9
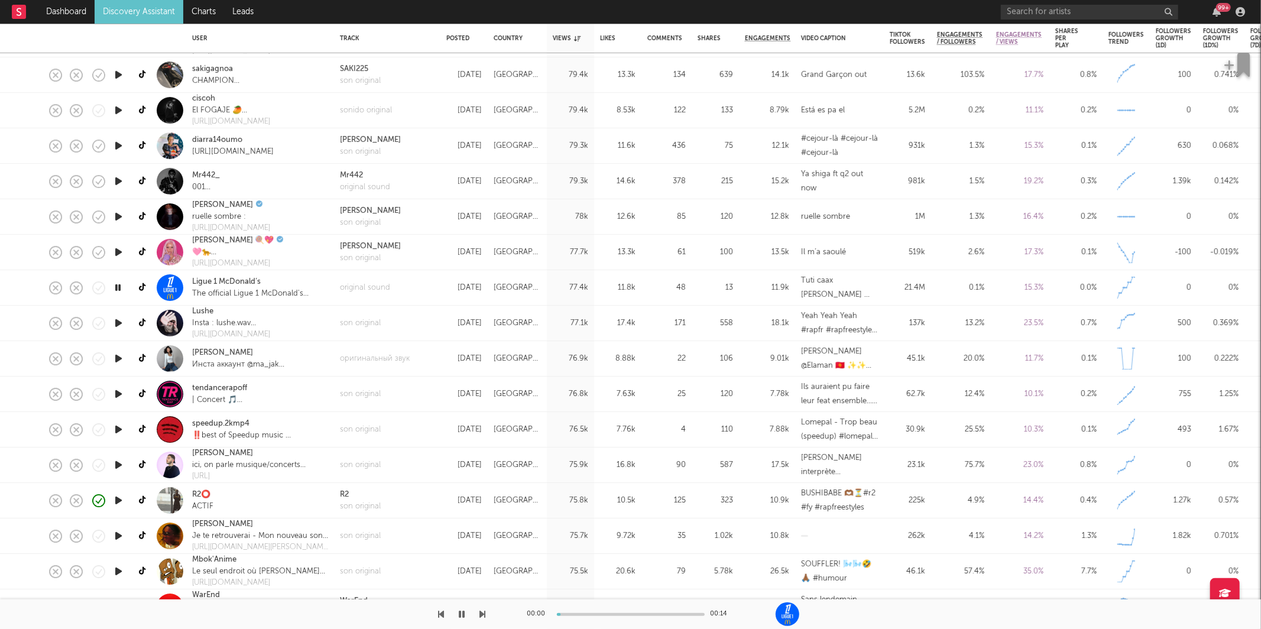
click at [481, 613] on icon "button" at bounding box center [483, 614] width 6 height 9
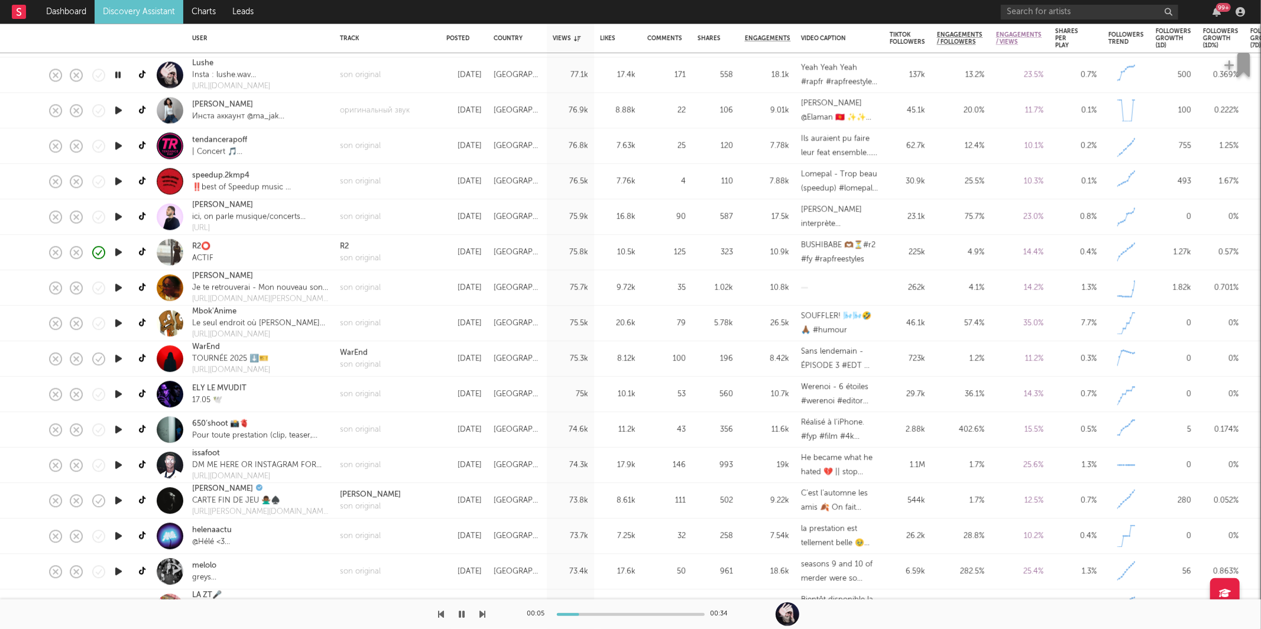
click at [482, 614] on icon "button" at bounding box center [483, 614] width 6 height 9
click at [482, 613] on icon "button" at bounding box center [483, 614] width 6 height 9
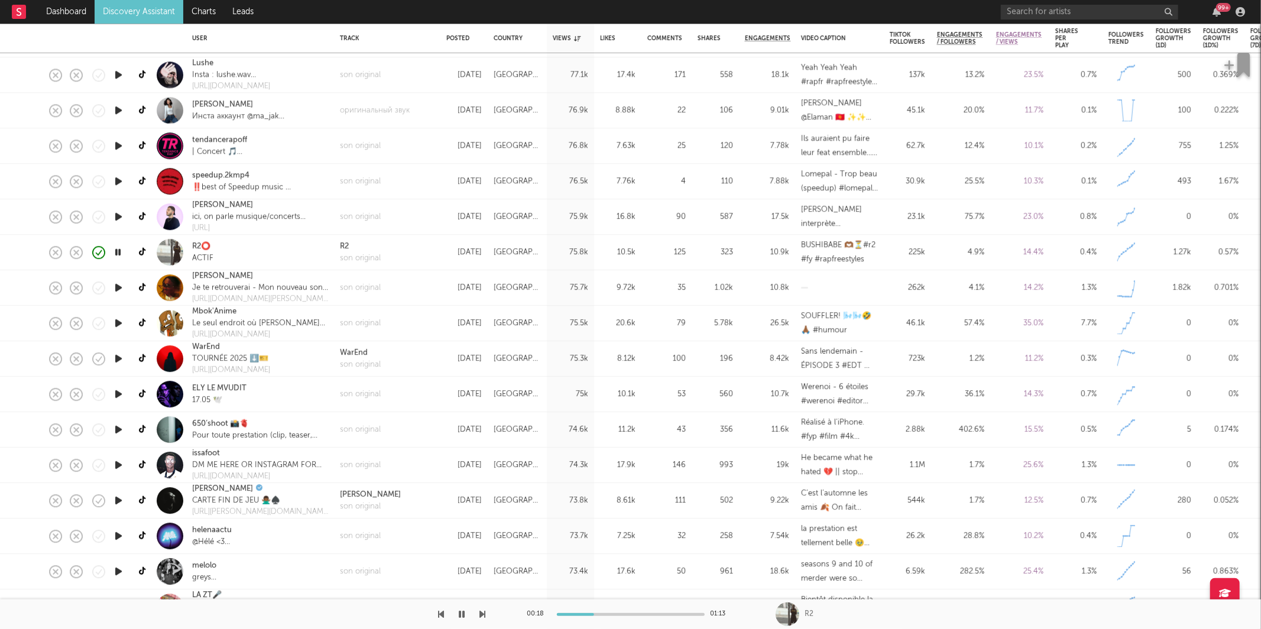
click at [482, 613] on icon "button" at bounding box center [483, 614] width 6 height 9
click at [460, 615] on icon "button" at bounding box center [462, 614] width 6 height 9
click at [462, 615] on icon "button" at bounding box center [462, 614] width 7 height 9
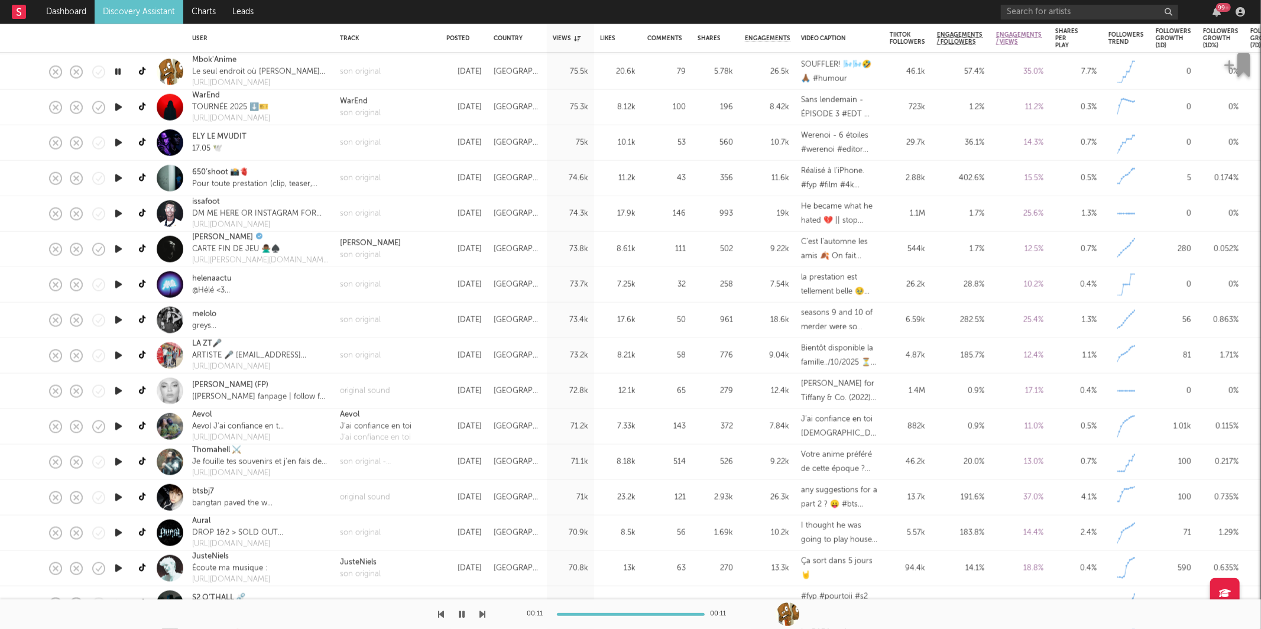
click at [484, 612] on icon "button" at bounding box center [483, 614] width 6 height 9
click at [482, 614] on icon "button" at bounding box center [483, 614] width 6 height 9
click at [484, 617] on icon "button" at bounding box center [483, 614] width 6 height 9
click at [484, 615] on icon "button" at bounding box center [483, 614] width 6 height 9
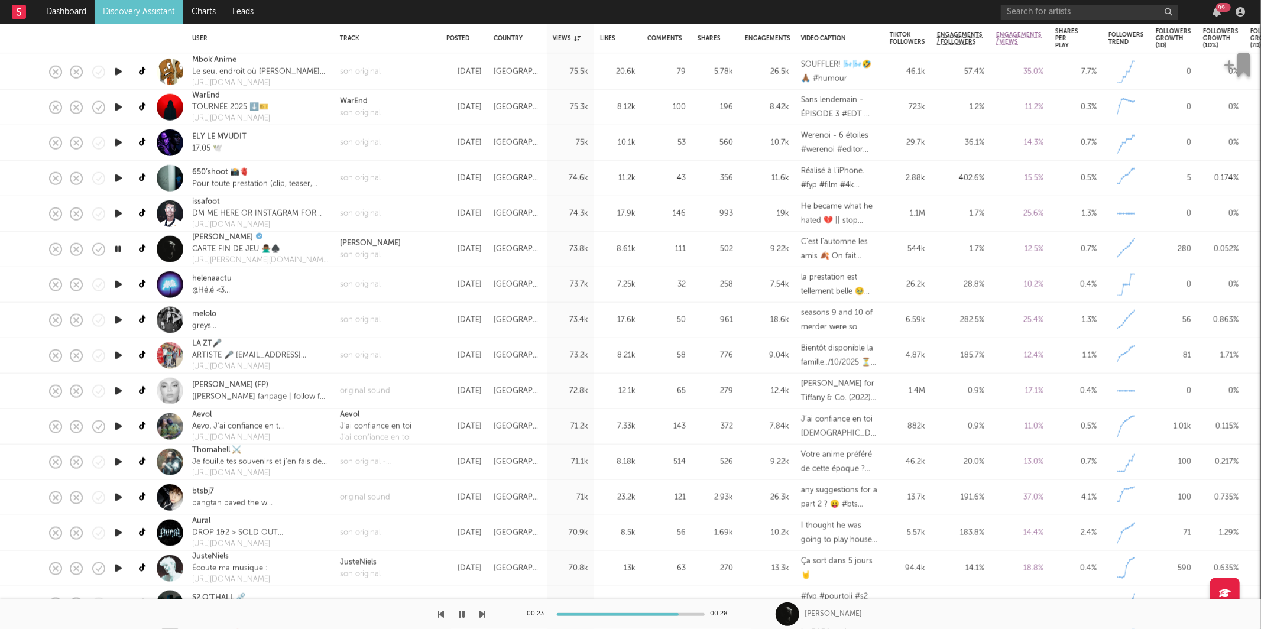
click at [483, 611] on icon "button" at bounding box center [483, 614] width 6 height 9
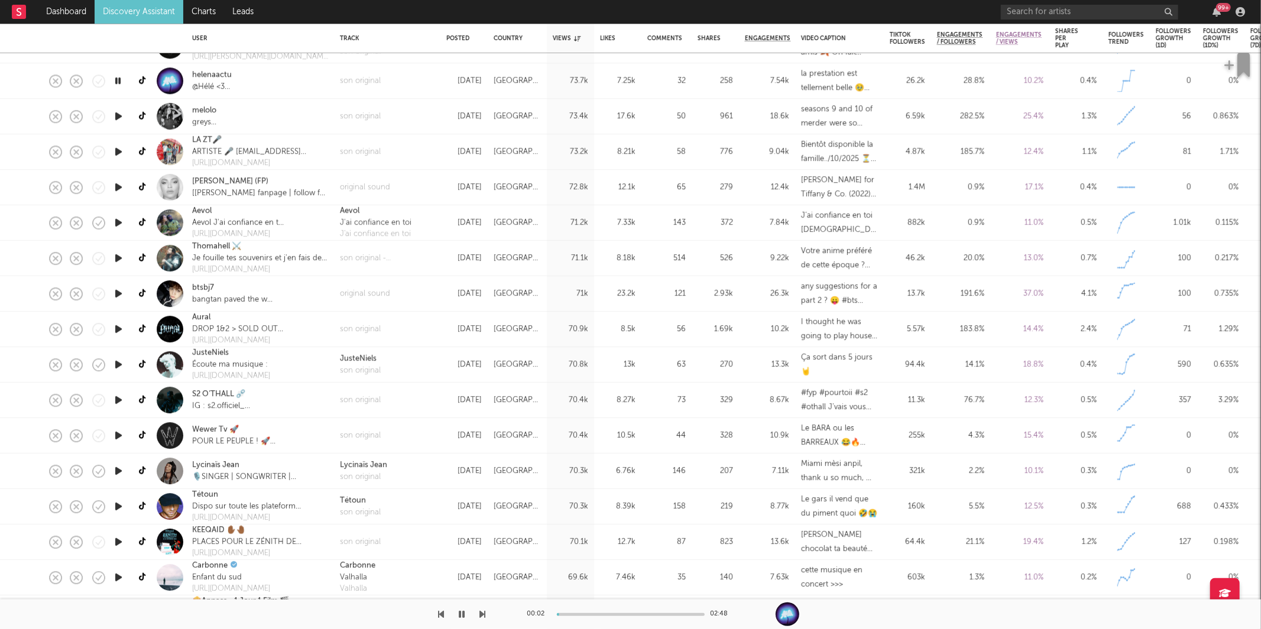
click at [481, 614] on icon "button" at bounding box center [483, 614] width 6 height 9
click at [478, 613] on div at bounding box center [243, 615] width 486 height 30
click at [481, 614] on icon "button" at bounding box center [483, 614] width 6 height 9
click at [481, 618] on icon "button" at bounding box center [483, 614] width 6 height 9
click at [481, 617] on icon "button" at bounding box center [483, 614] width 6 height 9
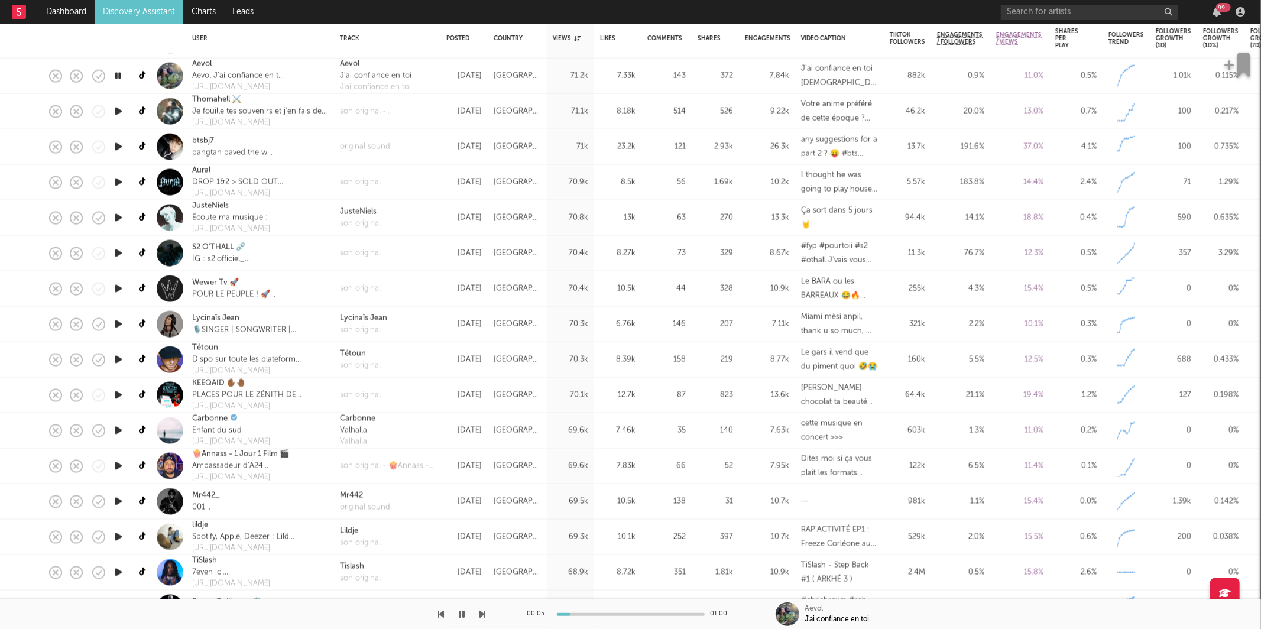
click at [481, 611] on icon "button" at bounding box center [483, 614] width 6 height 9
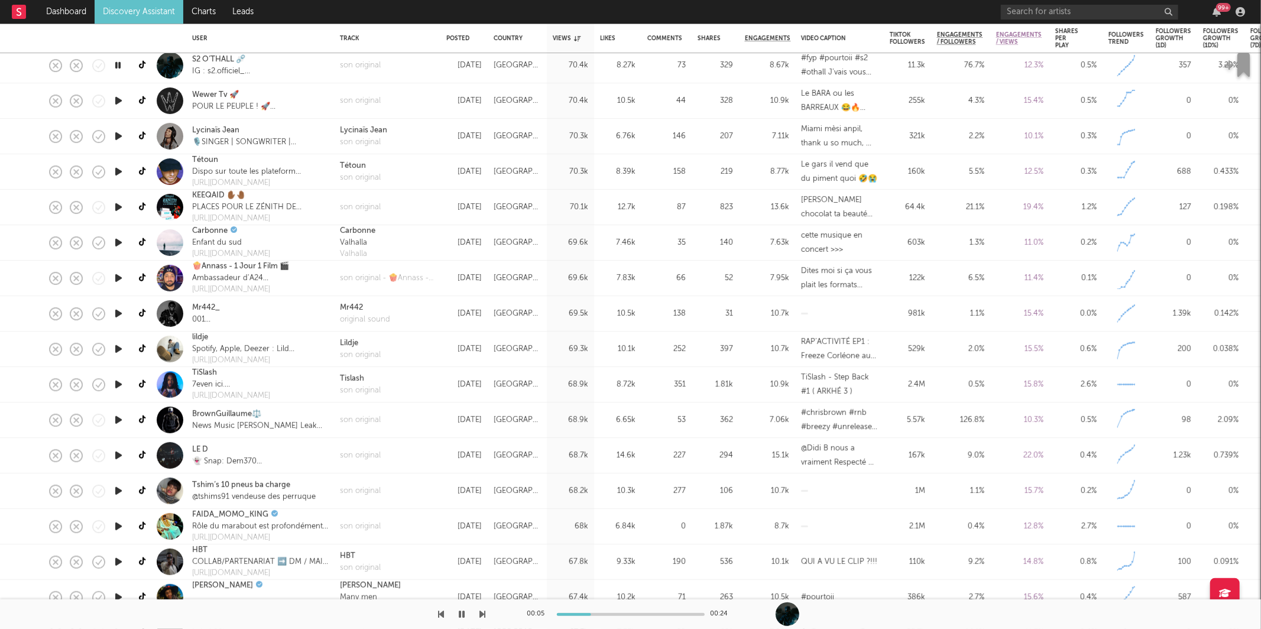
click at [482, 616] on icon "button" at bounding box center [483, 614] width 6 height 9
click at [364, 99] on div "son original" at bounding box center [360, 101] width 41 height 12
click at [485, 615] on icon "button" at bounding box center [483, 614] width 6 height 9
click at [484, 614] on icon "button" at bounding box center [483, 614] width 6 height 9
click at [483, 613] on icon "button" at bounding box center [483, 614] width 6 height 9
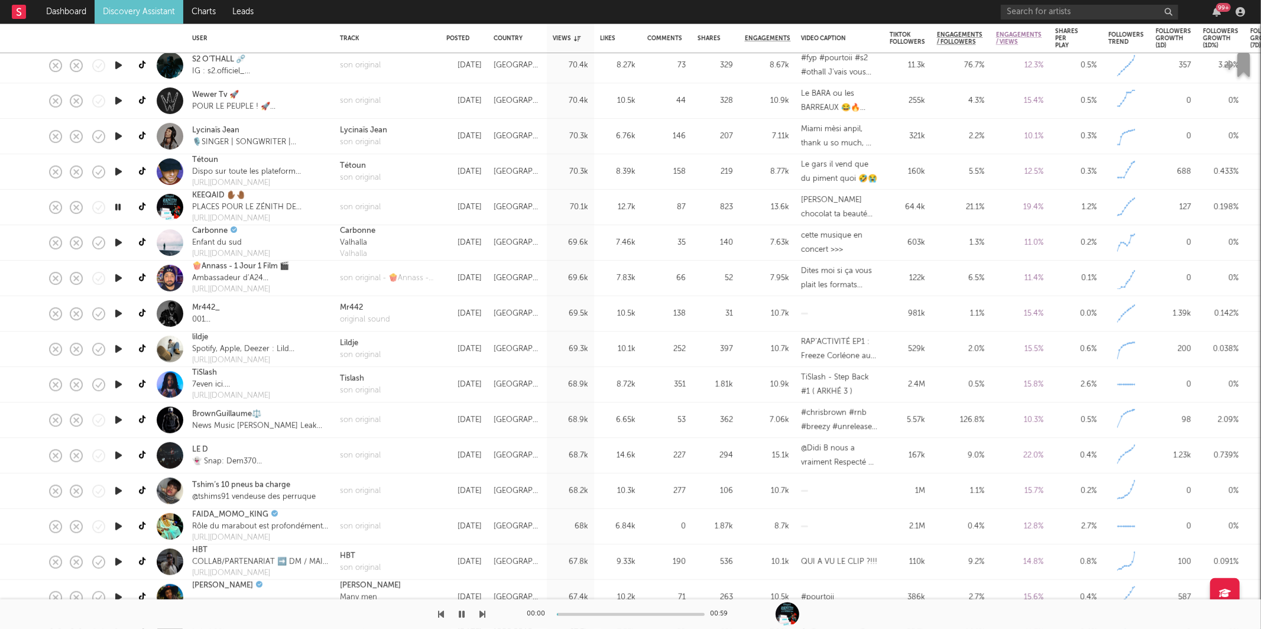
click at [483, 613] on icon "button" at bounding box center [483, 614] width 6 height 9
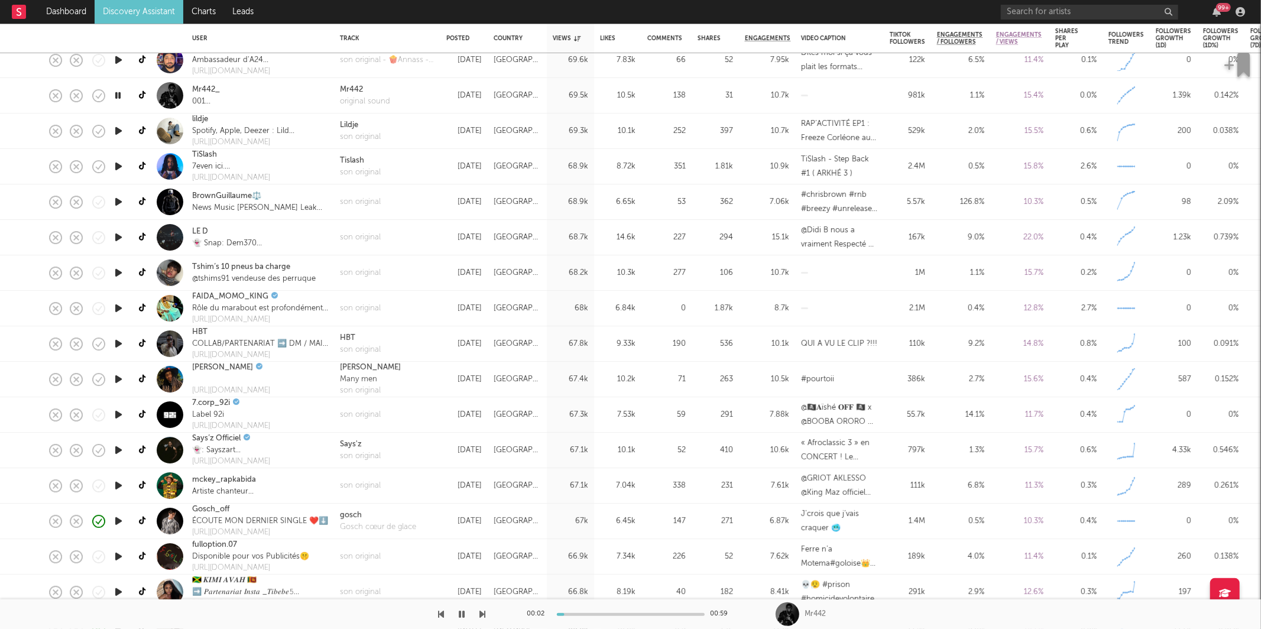
click at [482, 613] on icon "button" at bounding box center [483, 614] width 6 height 9
click at [484, 611] on icon "button" at bounding box center [483, 614] width 6 height 9
click at [484, 613] on icon "button" at bounding box center [483, 614] width 6 height 9
click at [456, 615] on button "button" at bounding box center [462, 615] width 12 height 30
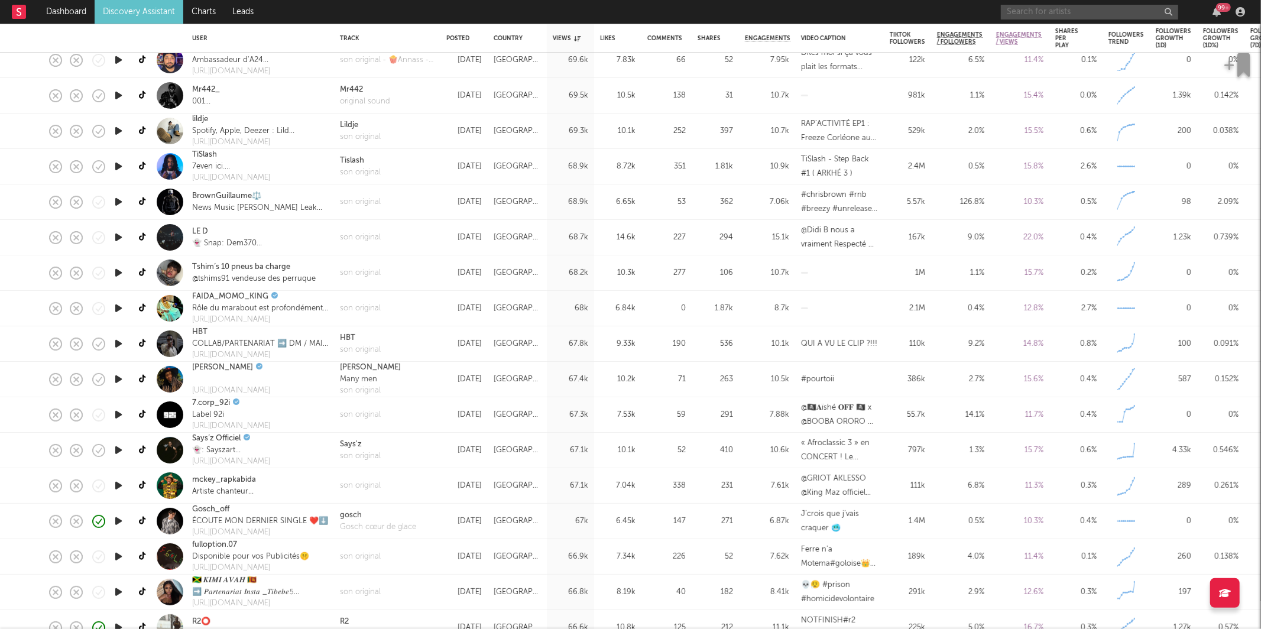
click at [1048, 12] on input "text" at bounding box center [1089, 12] width 177 height 15
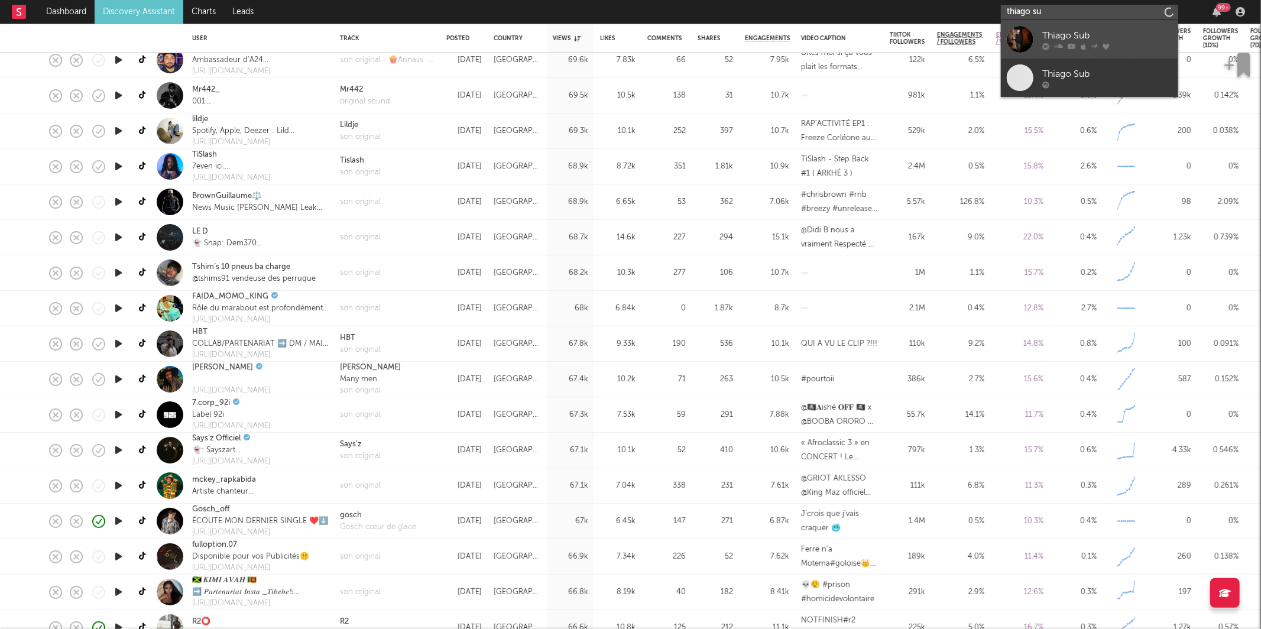
type input "thiago su"
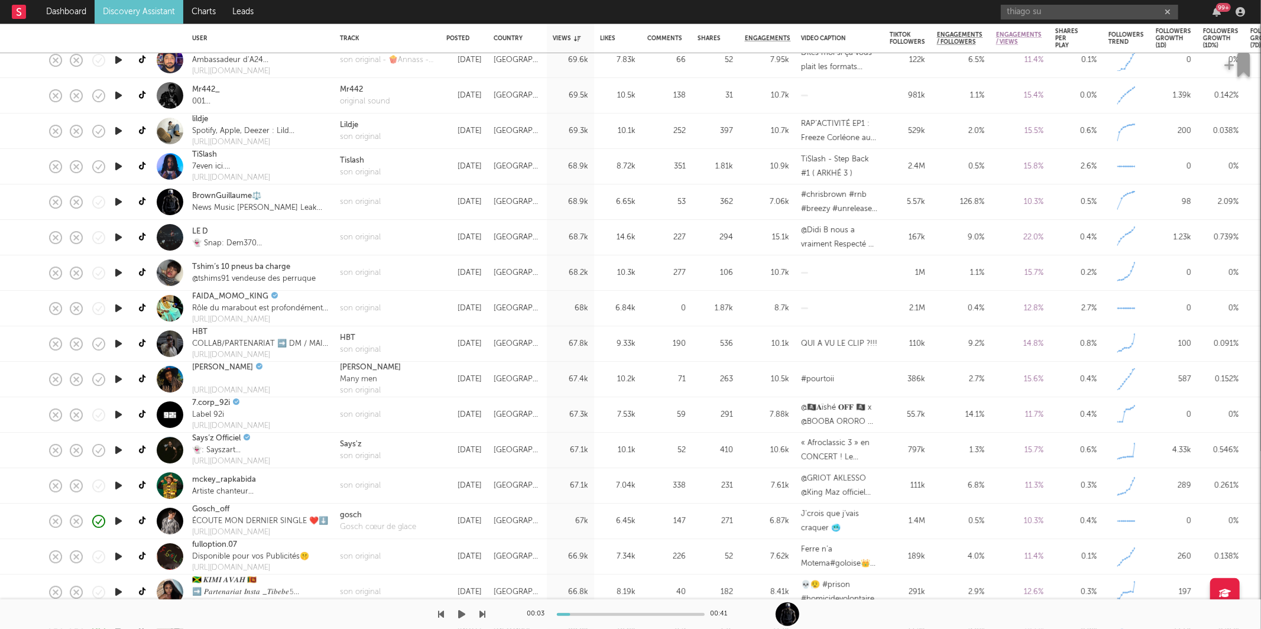
click at [462, 610] on icon "button" at bounding box center [462, 614] width 7 height 9
click at [465, 613] on button "button" at bounding box center [462, 615] width 12 height 30
click at [456, 614] on button "button" at bounding box center [462, 615] width 12 height 30
click at [468, 615] on button "button" at bounding box center [462, 615] width 12 height 30
click at [467, 611] on button "button" at bounding box center [462, 615] width 12 height 30
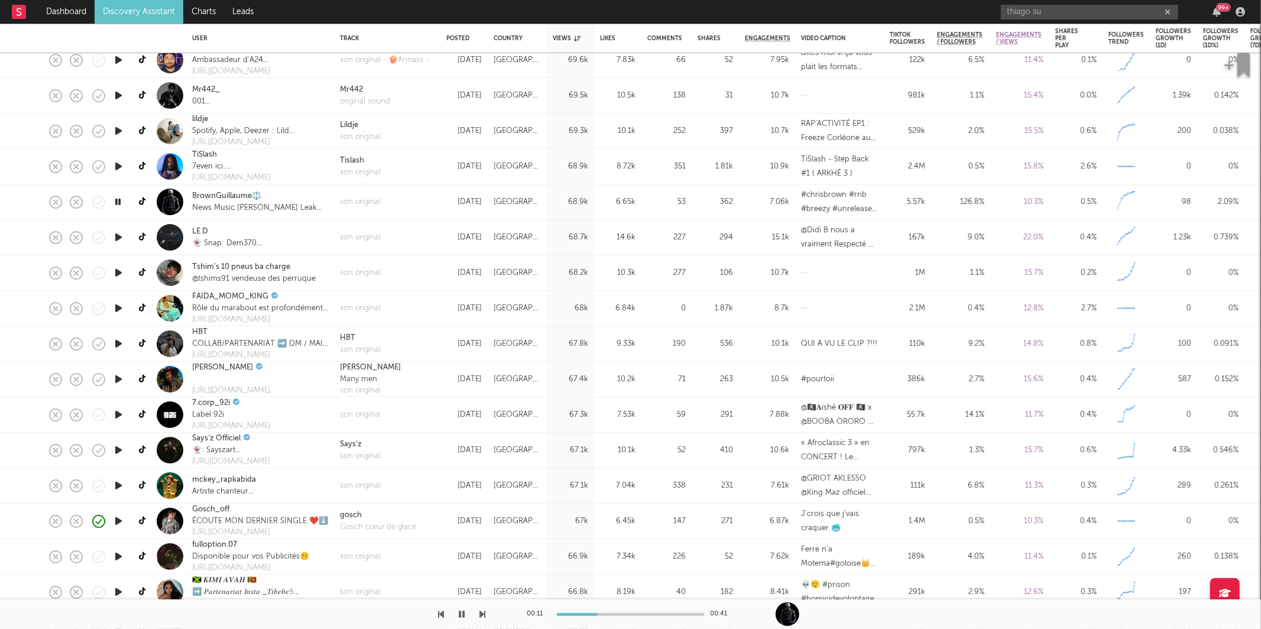
click at [482, 612] on icon "button" at bounding box center [483, 614] width 6 height 9
click at [482, 611] on icon "button" at bounding box center [483, 614] width 6 height 9
click at [482, 613] on icon "button" at bounding box center [483, 614] width 6 height 9
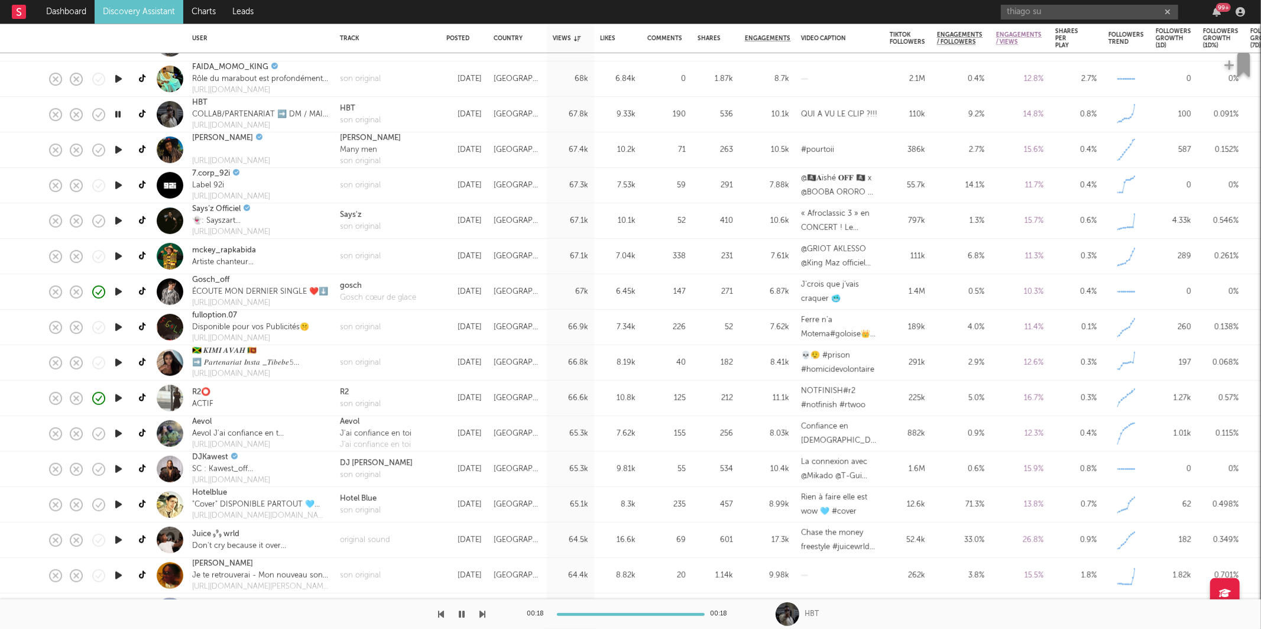
click at [491, 616] on div "00:18 00:18 HBT" at bounding box center [630, 615] width 1261 height 30
click at [483, 614] on icon "button" at bounding box center [483, 614] width 6 height 9
click at [364, 182] on div "son original" at bounding box center [360, 186] width 41 height 12
click at [481, 615] on icon "button" at bounding box center [483, 614] width 6 height 9
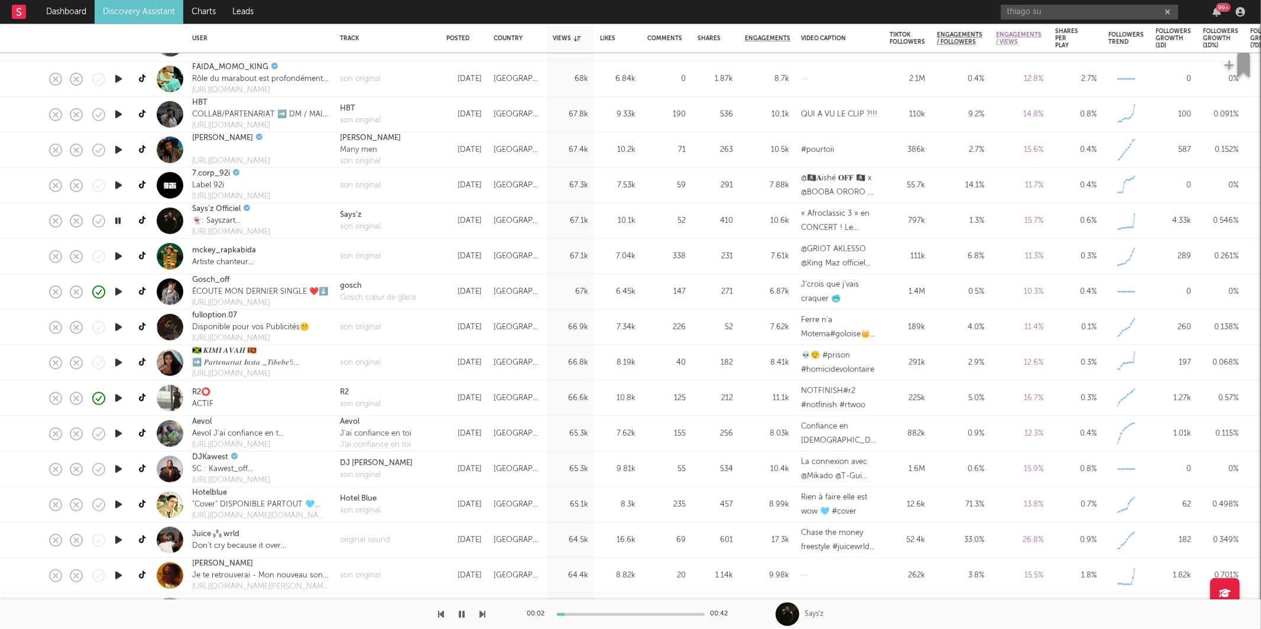
click at [481, 616] on icon "button" at bounding box center [483, 614] width 6 height 9
click at [442, 613] on icon "button" at bounding box center [442, 614] width 6 height 9
click at [481, 610] on icon "button" at bounding box center [483, 614] width 6 height 9
click at [481, 611] on icon "button" at bounding box center [483, 614] width 6 height 9
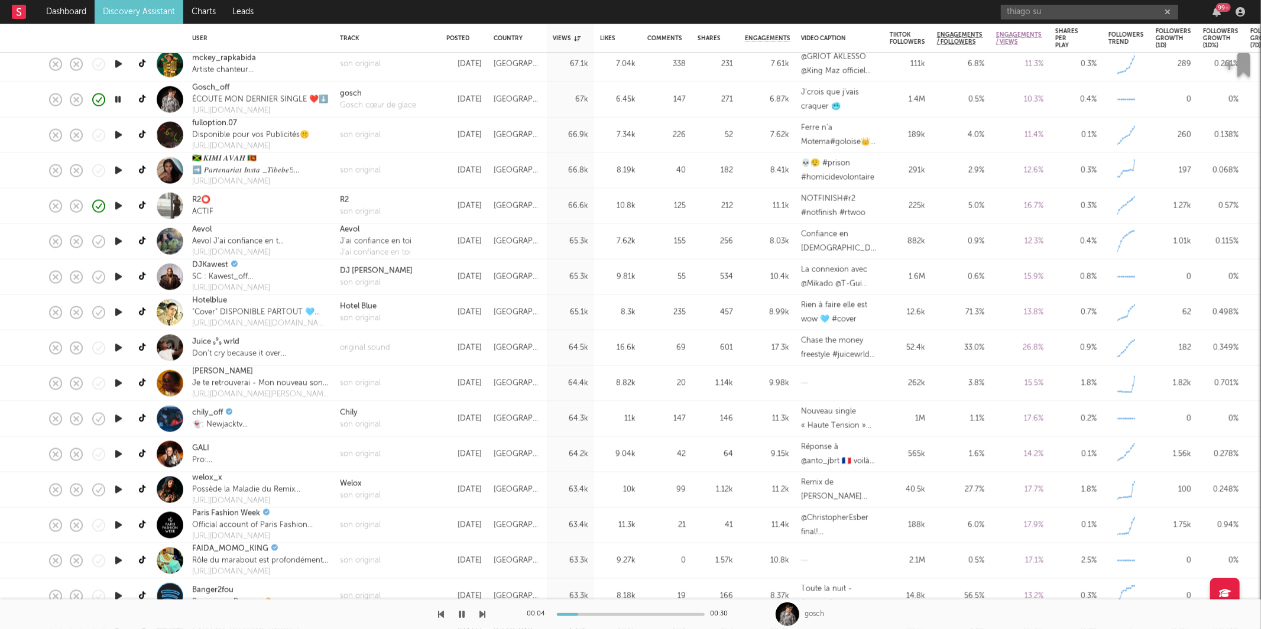
click at [481, 615] on icon "button" at bounding box center [483, 614] width 6 height 9
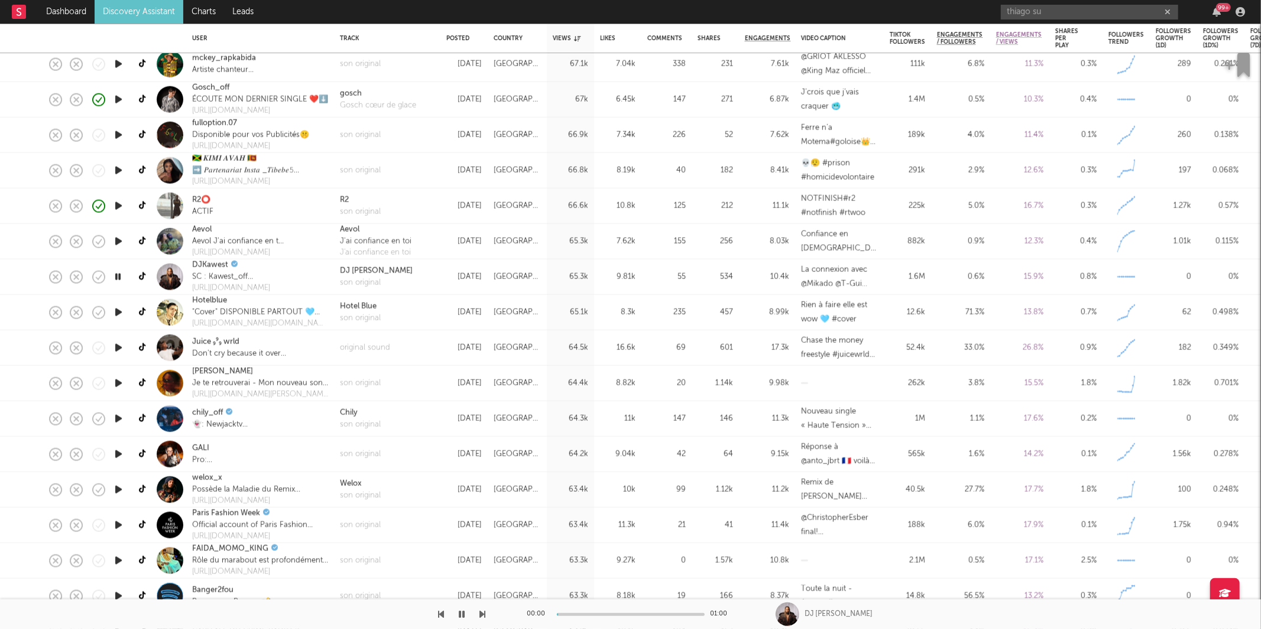
click at [481, 615] on icon "button" at bounding box center [483, 614] width 6 height 9
click at [481, 618] on icon "button" at bounding box center [483, 614] width 6 height 9
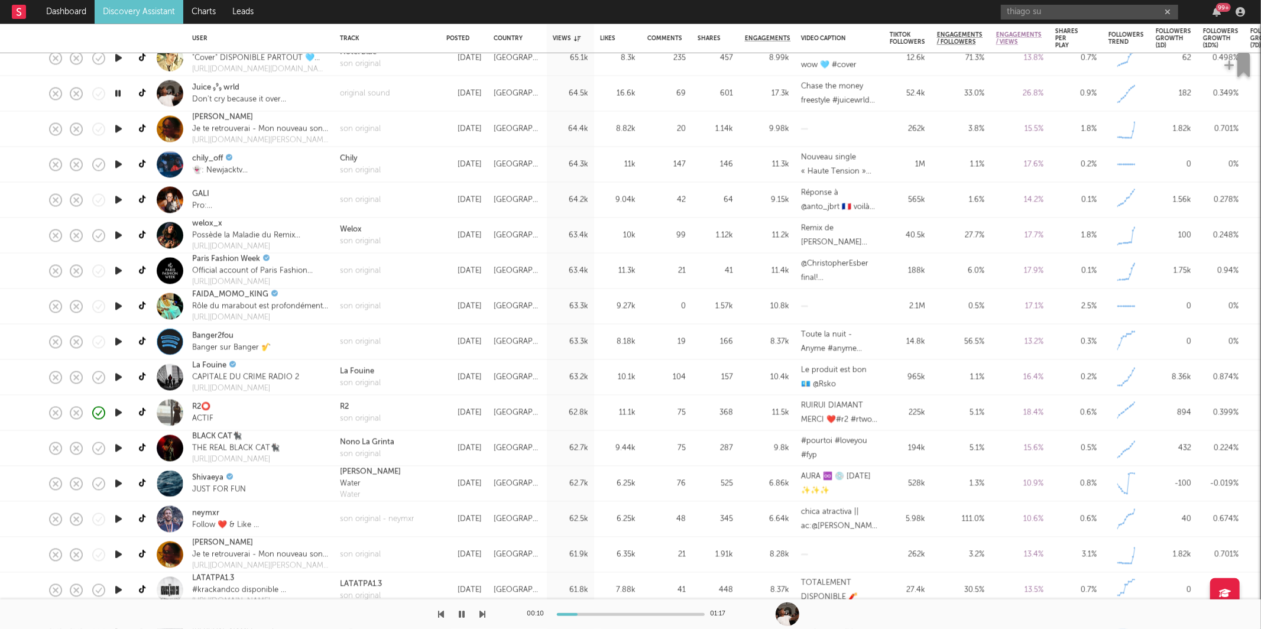
click at [480, 617] on icon "button" at bounding box center [483, 614] width 6 height 9
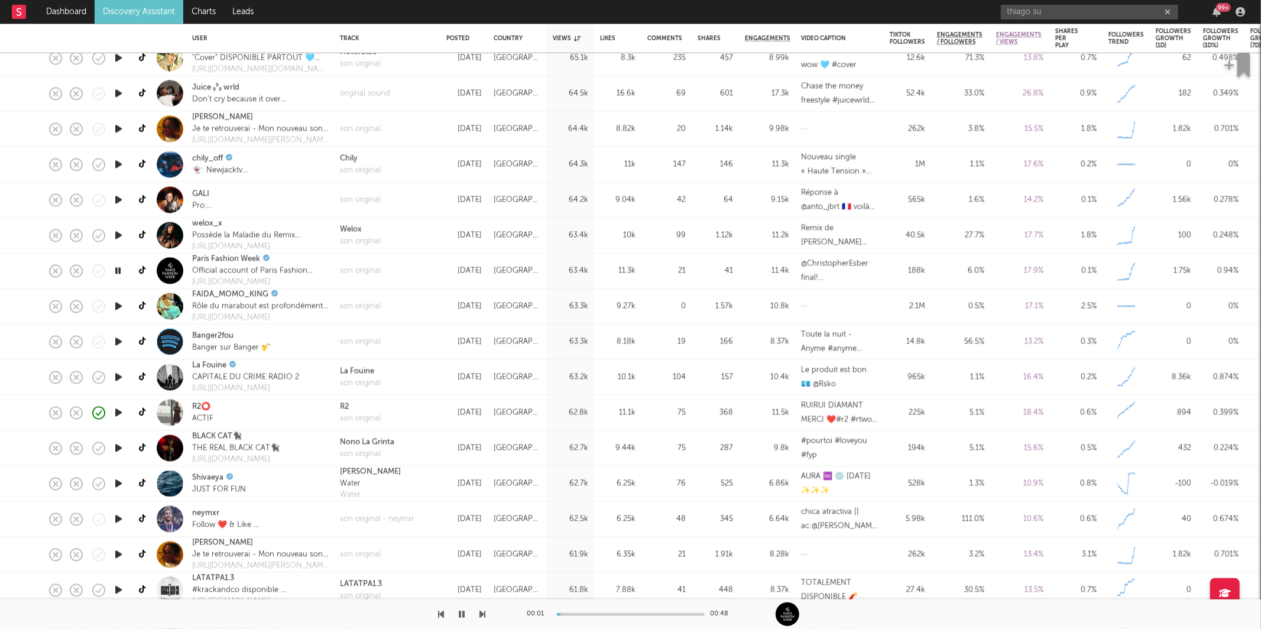
click at [480, 617] on icon "button" at bounding box center [483, 614] width 6 height 9
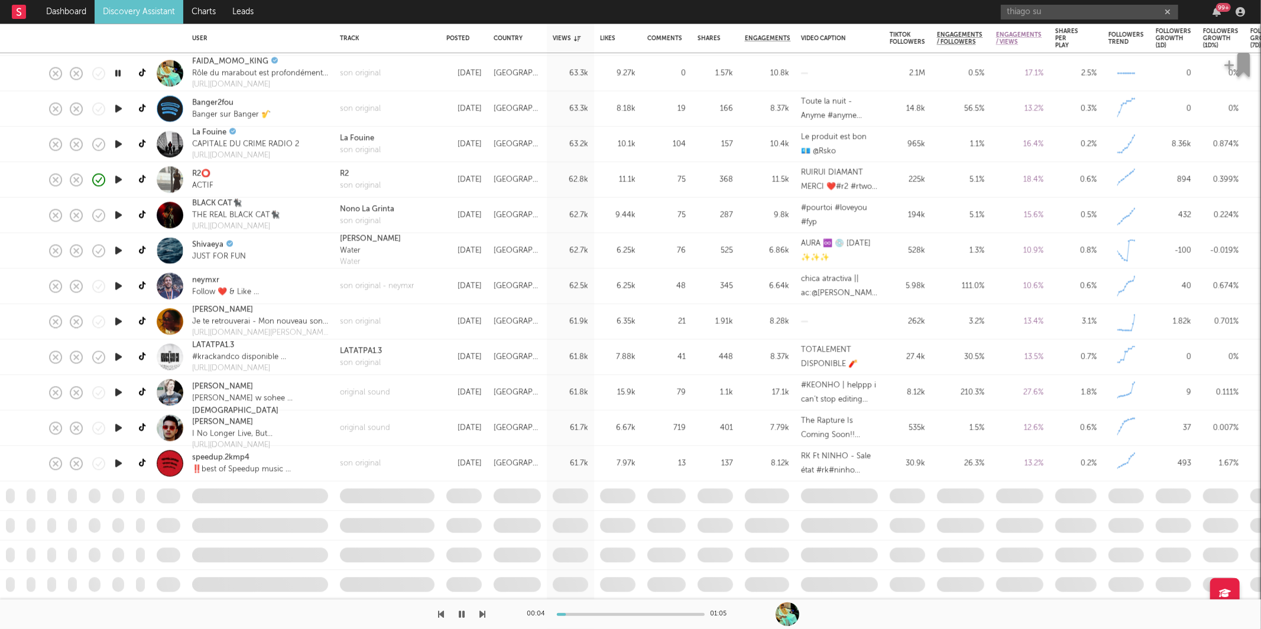
click at [477, 610] on div at bounding box center [243, 615] width 486 height 30
click at [483, 612] on icon "button" at bounding box center [483, 614] width 6 height 9
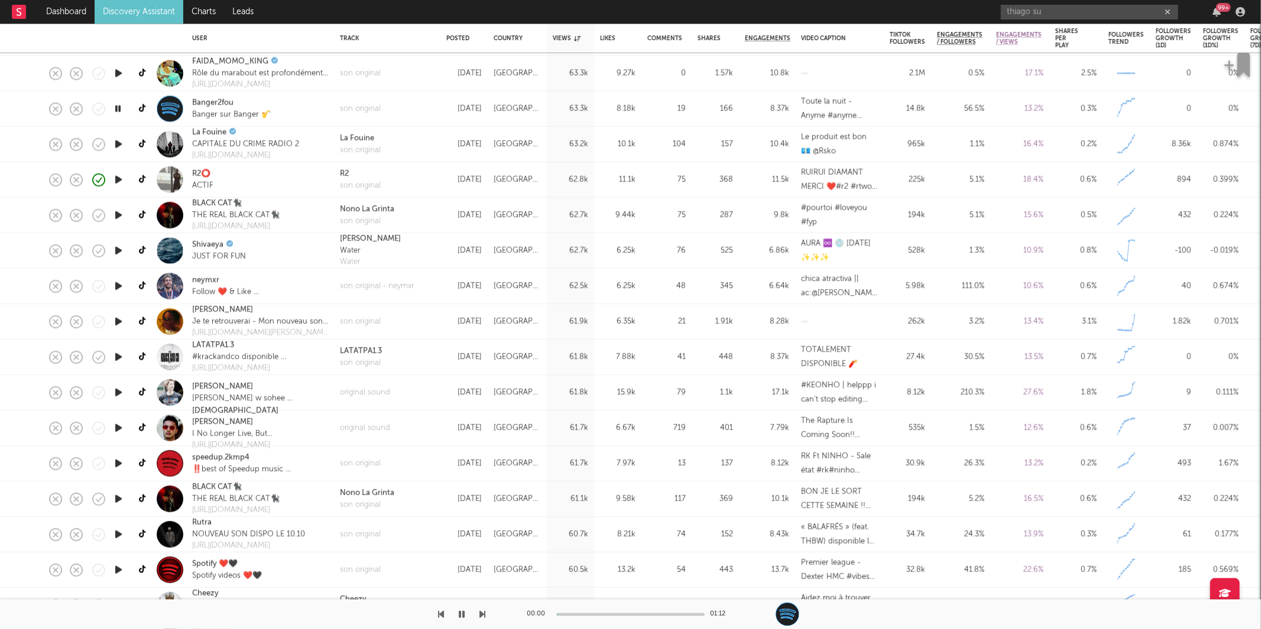
click at [483, 612] on icon "button" at bounding box center [483, 614] width 6 height 9
click at [484, 613] on icon "button" at bounding box center [483, 614] width 6 height 9
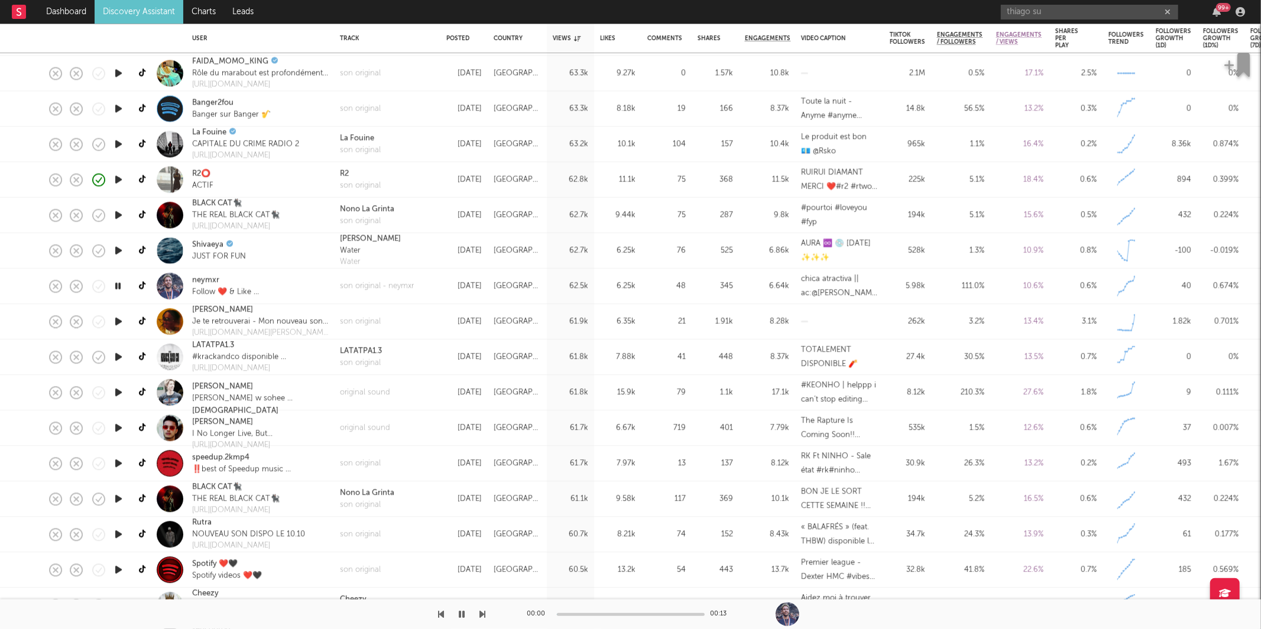
click at [484, 613] on icon "button" at bounding box center [483, 614] width 6 height 9
click at [482, 614] on icon "button" at bounding box center [483, 614] width 6 height 9
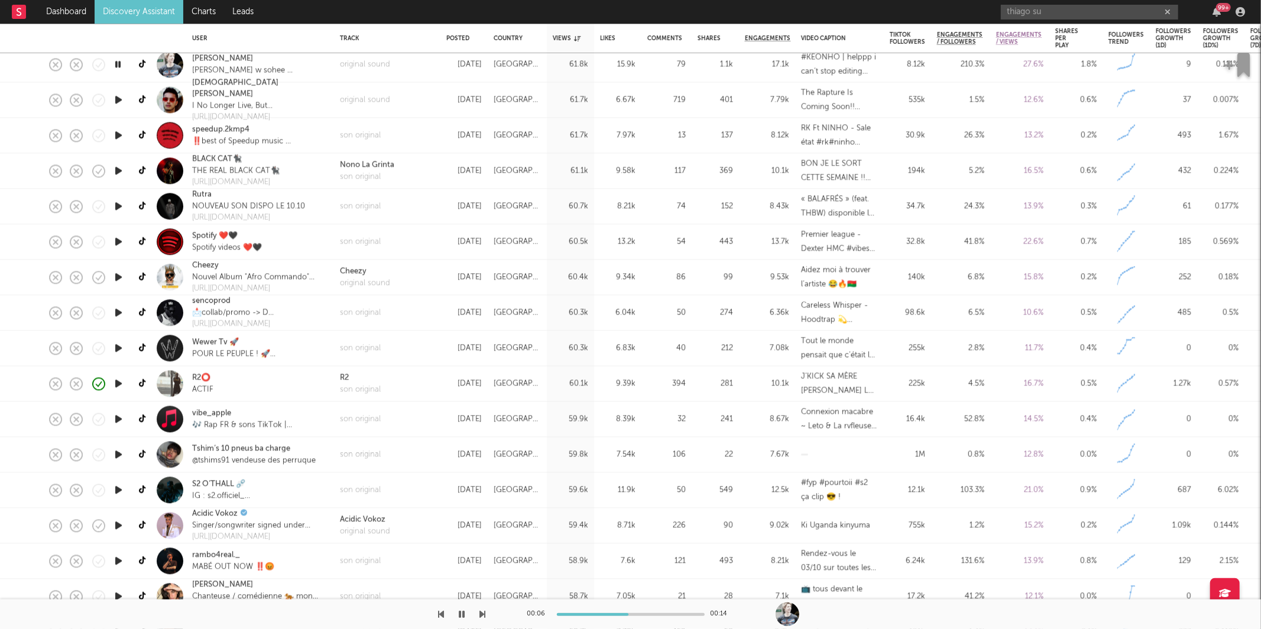
click at [482, 615] on icon "button" at bounding box center [483, 614] width 6 height 9
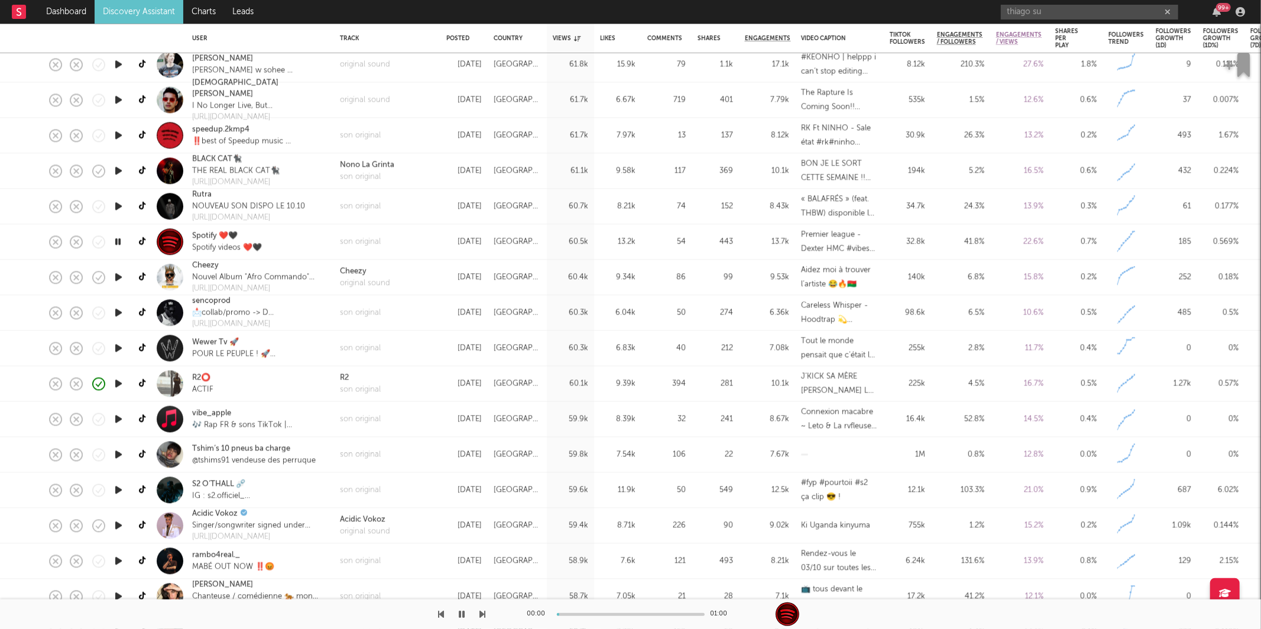
click at [482, 615] on icon "button" at bounding box center [483, 614] width 6 height 9
click at [481, 614] on icon "button" at bounding box center [483, 614] width 6 height 9
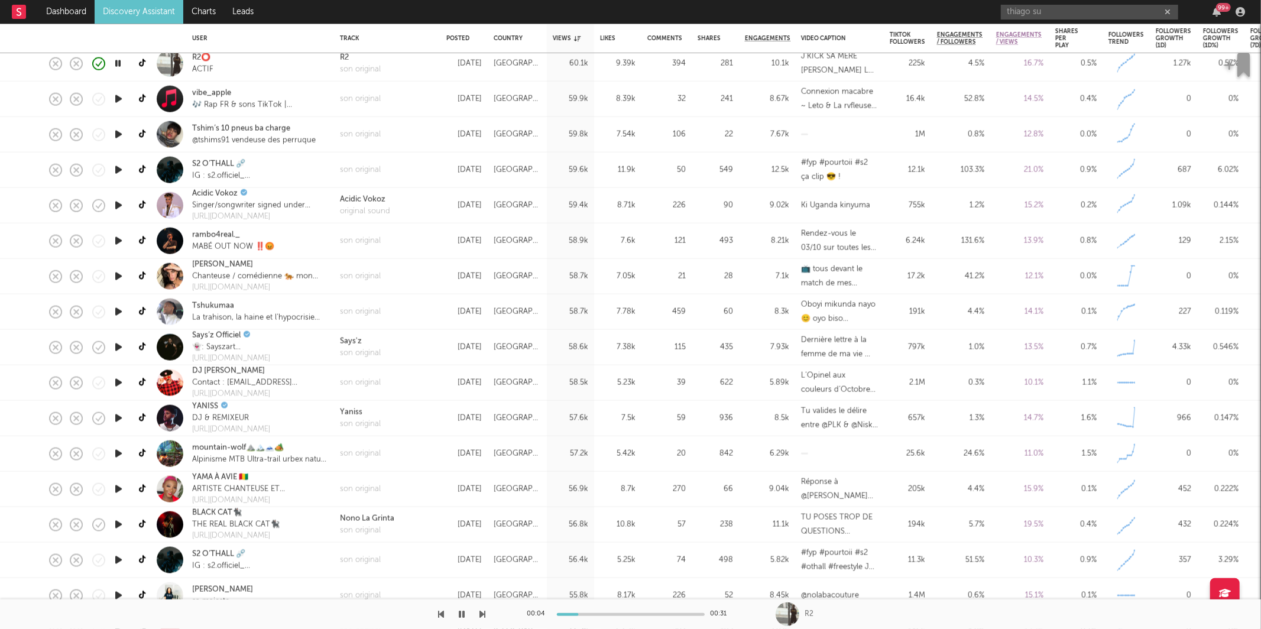
click at [482, 610] on icon "button" at bounding box center [483, 614] width 6 height 9
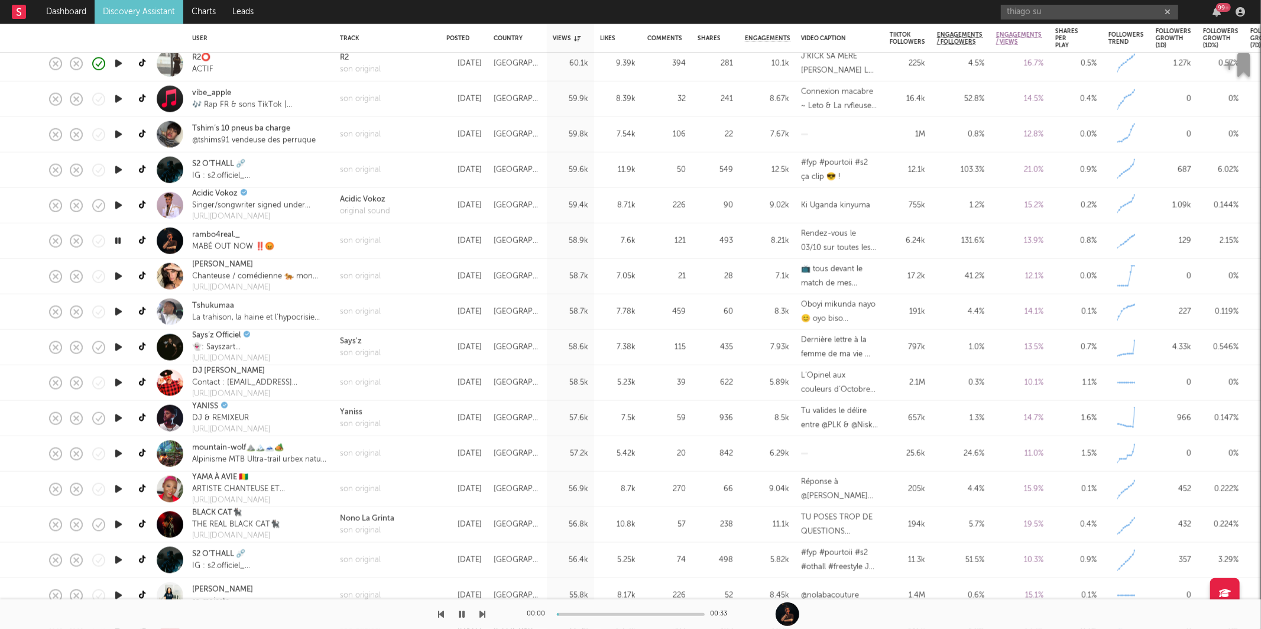
click at [482, 610] on icon "button" at bounding box center [483, 614] width 6 height 9
click at [378, 274] on div "son original" at bounding box center [360, 276] width 41 height 12
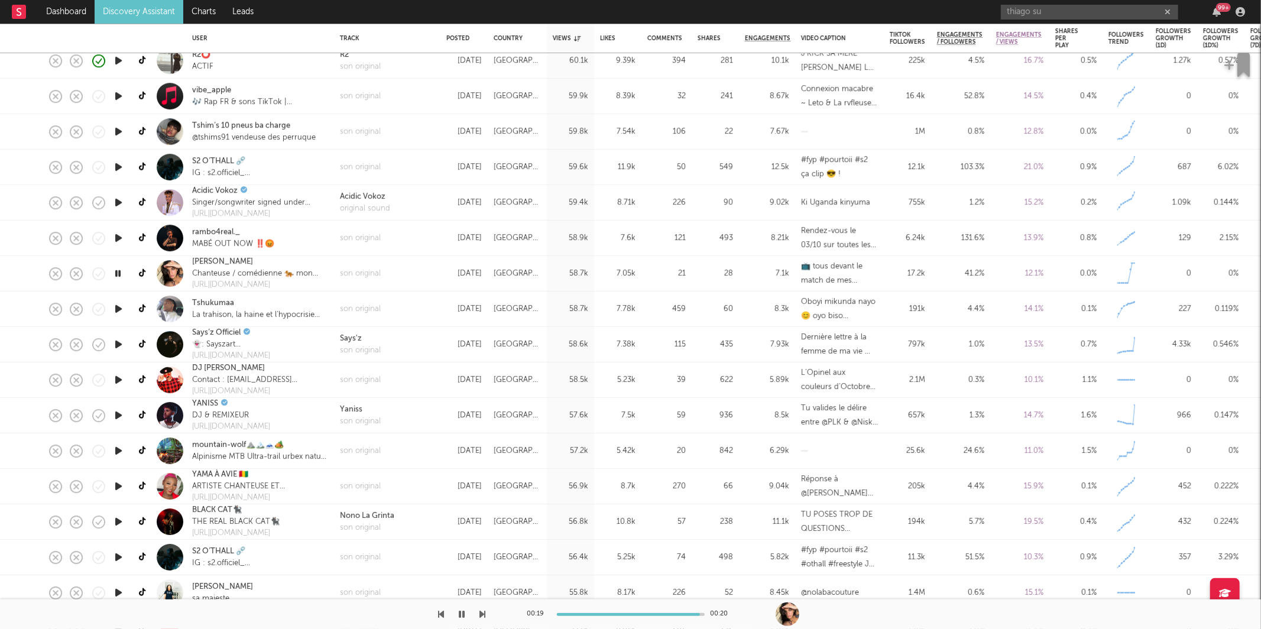
click at [448, 614] on div at bounding box center [243, 615] width 486 height 30
click at [444, 613] on icon "button" at bounding box center [442, 614] width 6 height 9
click at [439, 614] on icon "button" at bounding box center [442, 614] width 6 height 9
click at [470, 617] on div at bounding box center [243, 615] width 486 height 30
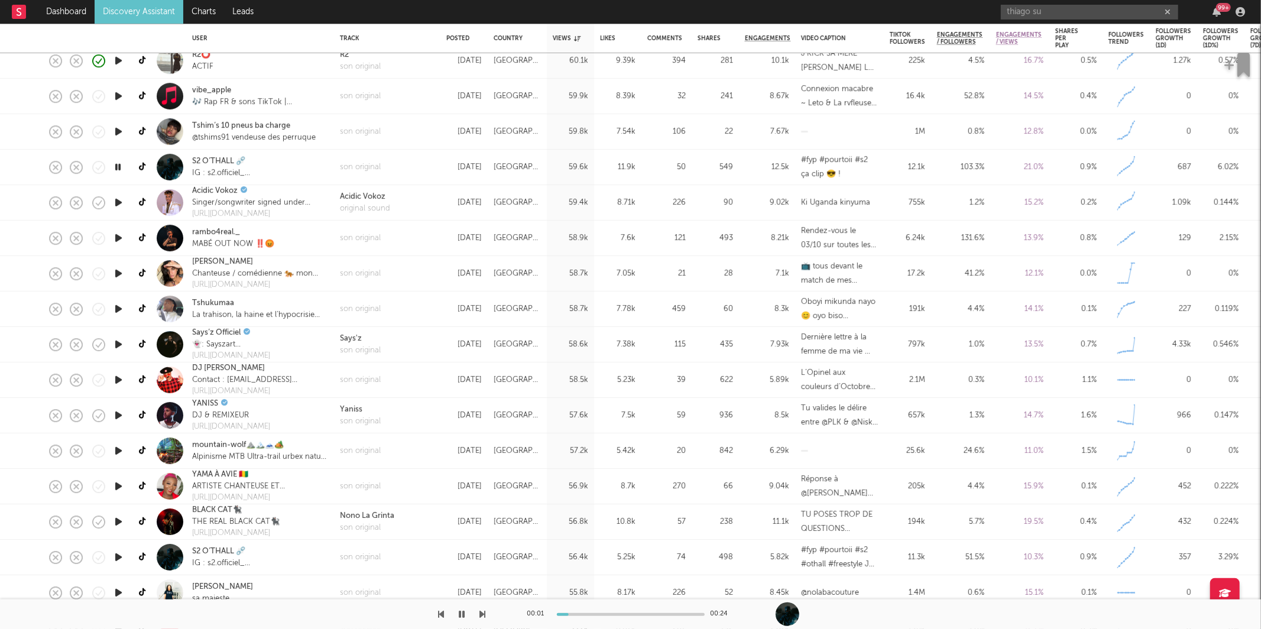
click at [482, 613] on icon "button" at bounding box center [483, 614] width 6 height 9
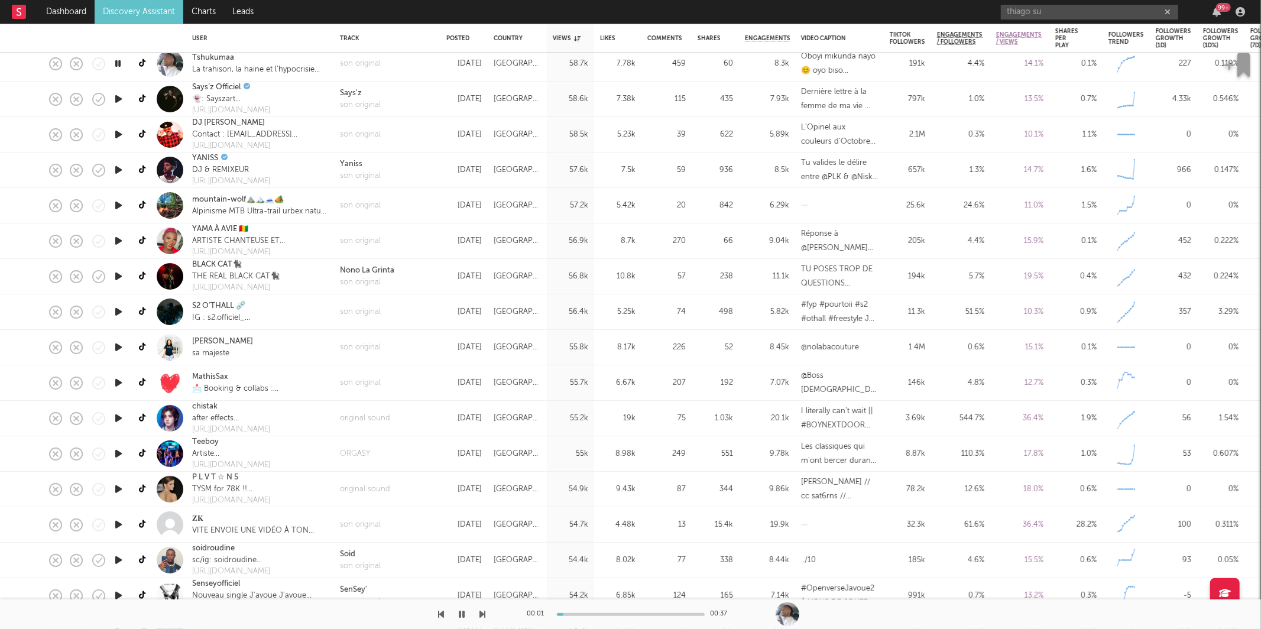
click at [483, 613] on icon "button" at bounding box center [483, 614] width 6 height 9
click at [484, 613] on icon "button" at bounding box center [483, 614] width 6 height 9
click at [480, 613] on icon "button" at bounding box center [483, 614] width 6 height 9
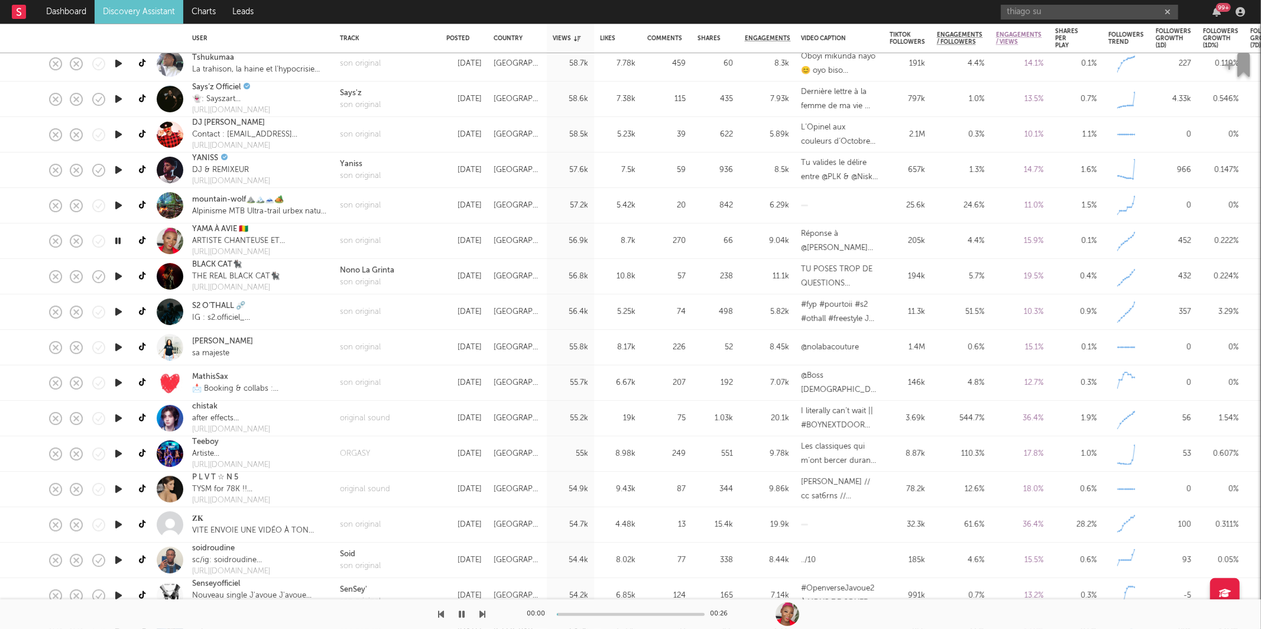
click at [480, 613] on icon "button" at bounding box center [483, 614] width 6 height 9
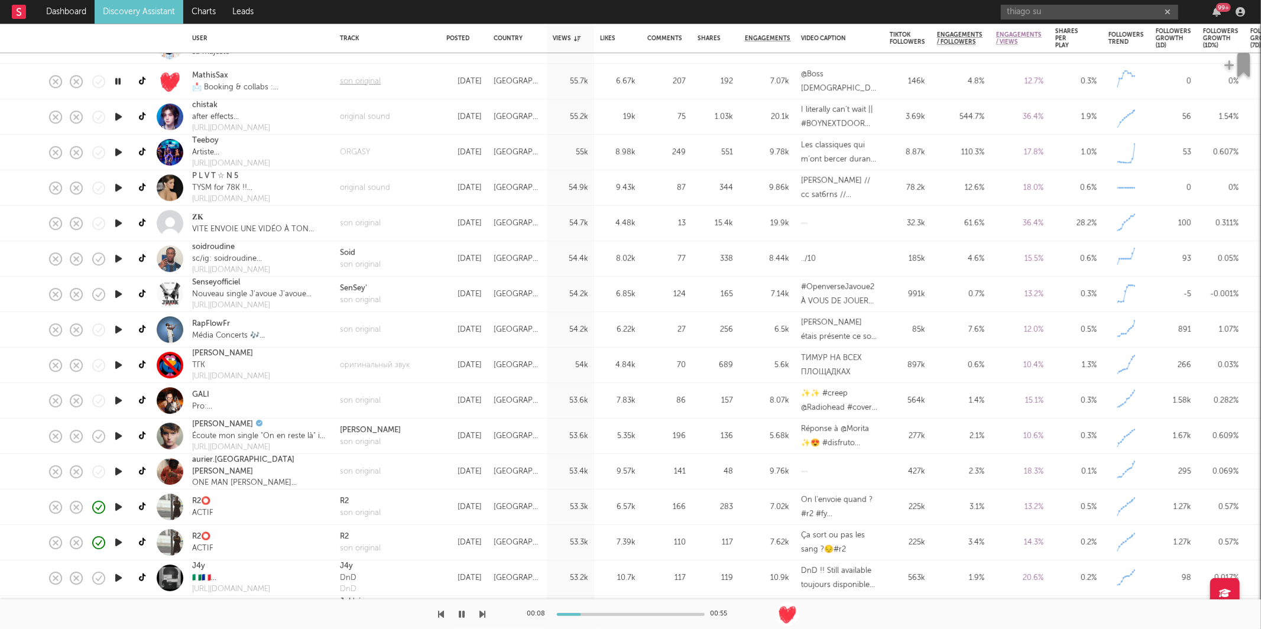
click at [345, 77] on div "son original" at bounding box center [360, 82] width 41 height 12
click at [482, 615] on icon "button" at bounding box center [483, 614] width 6 height 9
click at [481, 611] on icon "button" at bounding box center [483, 614] width 6 height 9
click at [482, 612] on icon "button" at bounding box center [483, 614] width 6 height 9
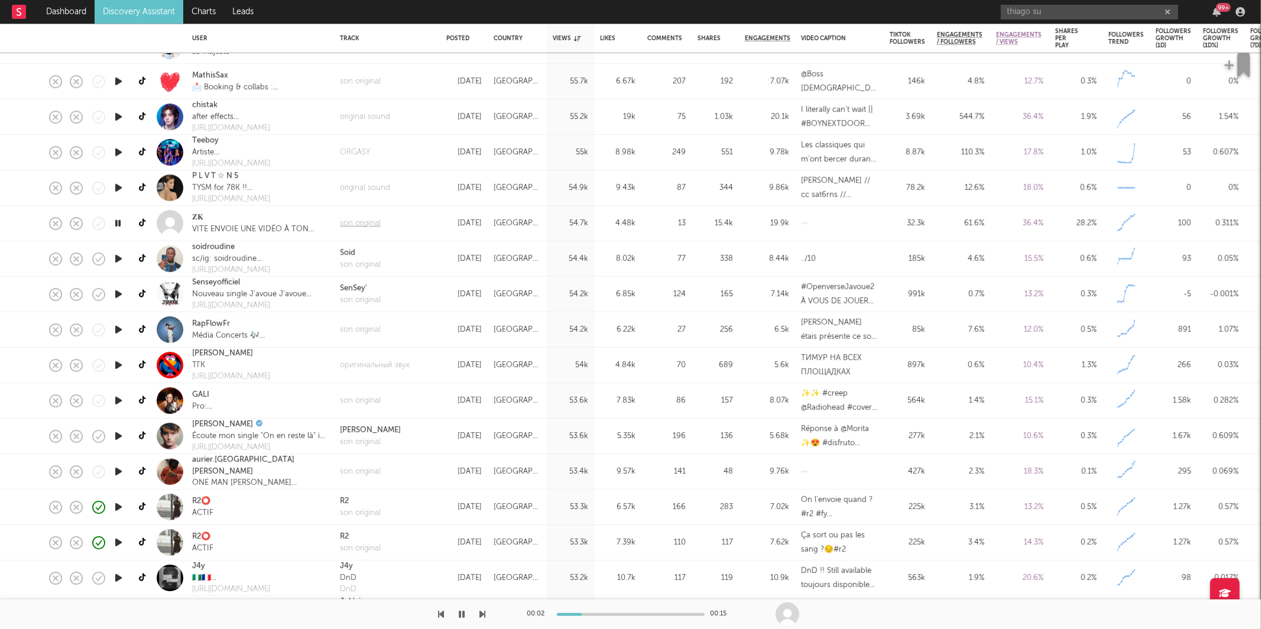
click at [348, 219] on div "son original" at bounding box center [360, 224] width 41 height 12
click at [482, 612] on icon "button" at bounding box center [483, 614] width 6 height 9
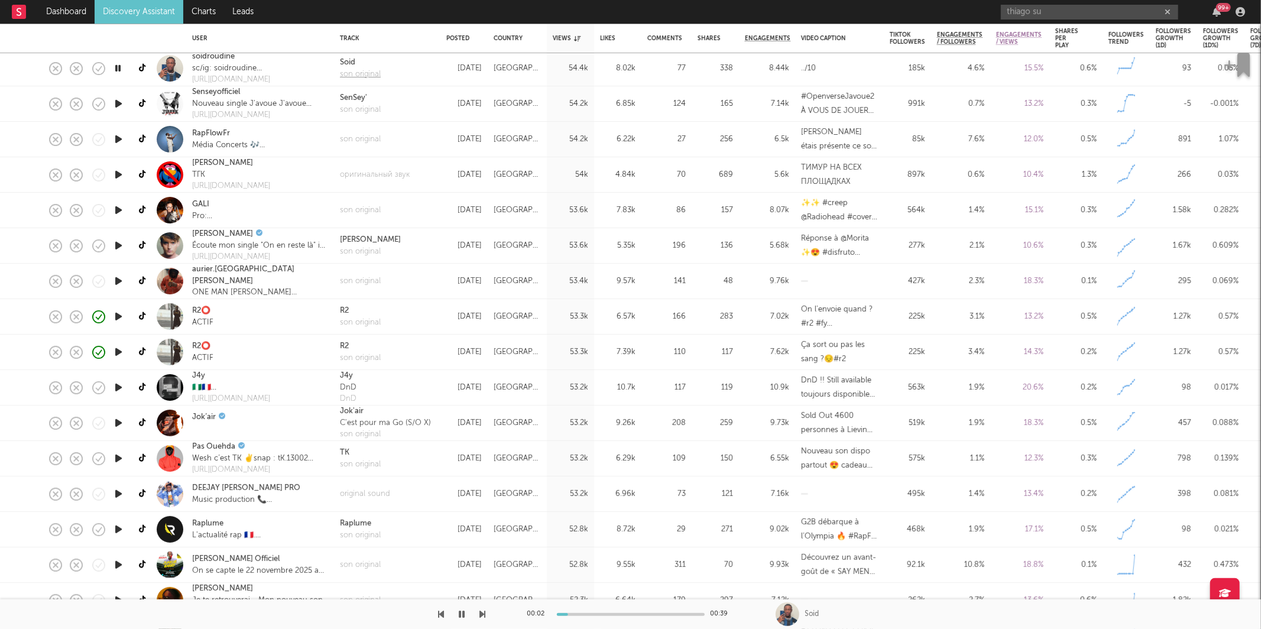
click at [374, 73] on div "son original" at bounding box center [360, 75] width 41 height 12
click at [558, 614] on div at bounding box center [631, 614] width 148 height 3
drag, startPoint x: 564, startPoint y: 614, endPoint x: 554, endPoint y: 615, distance: 10.1
click at [563, 614] on div at bounding box center [631, 614] width 148 height 3
click at [464, 617] on icon "button" at bounding box center [462, 614] width 6 height 9
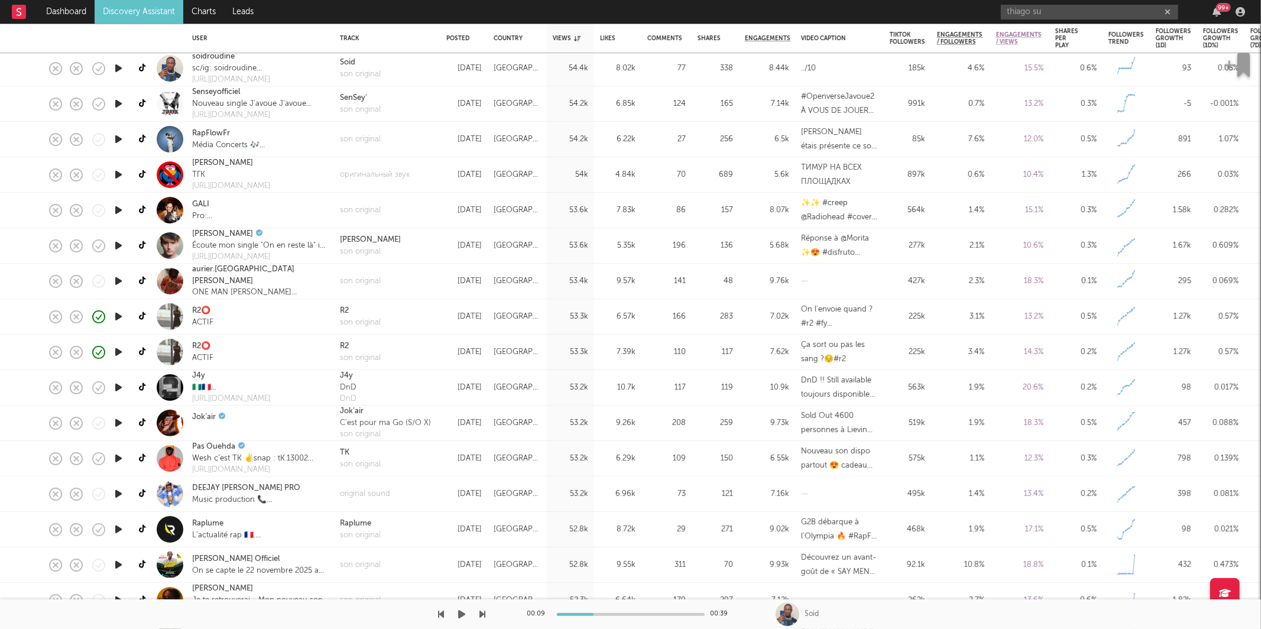
click at [459, 617] on icon "button" at bounding box center [462, 614] width 7 height 9
click at [481, 614] on icon "button" at bounding box center [483, 614] width 6 height 9
click at [360, 106] on div "son original" at bounding box center [360, 110] width 41 height 12
click at [478, 613] on div at bounding box center [243, 615] width 486 height 30
click at [482, 614] on icon "button" at bounding box center [483, 614] width 6 height 9
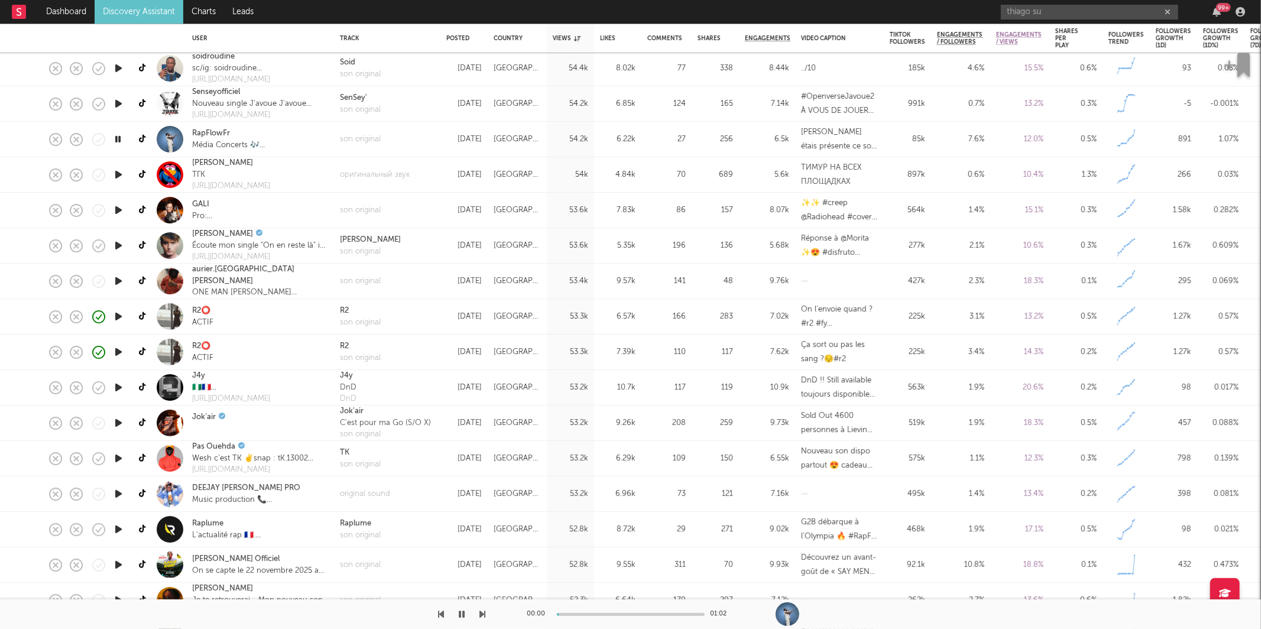
click at [482, 614] on icon "button" at bounding box center [483, 614] width 6 height 9
click at [481, 615] on icon "button" at bounding box center [483, 614] width 6 height 9
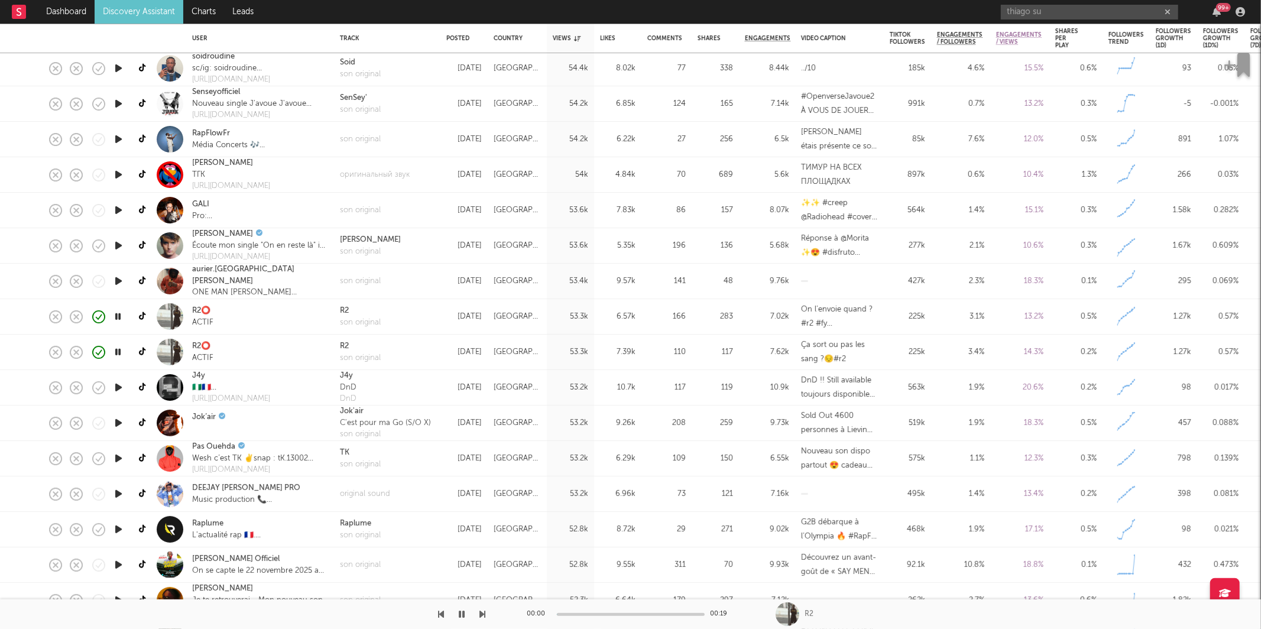
click at [481, 615] on icon "button" at bounding box center [483, 614] width 6 height 9
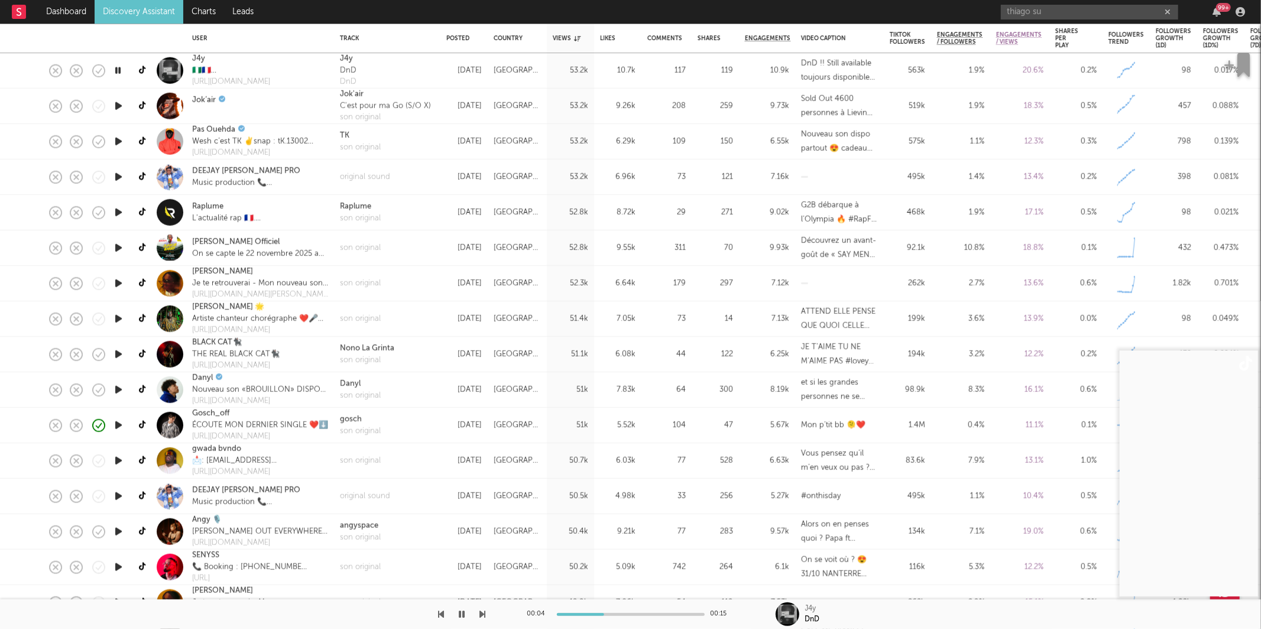
click at [399, 76] on div "J4y DnD DnD" at bounding box center [387, 70] width 106 height 35
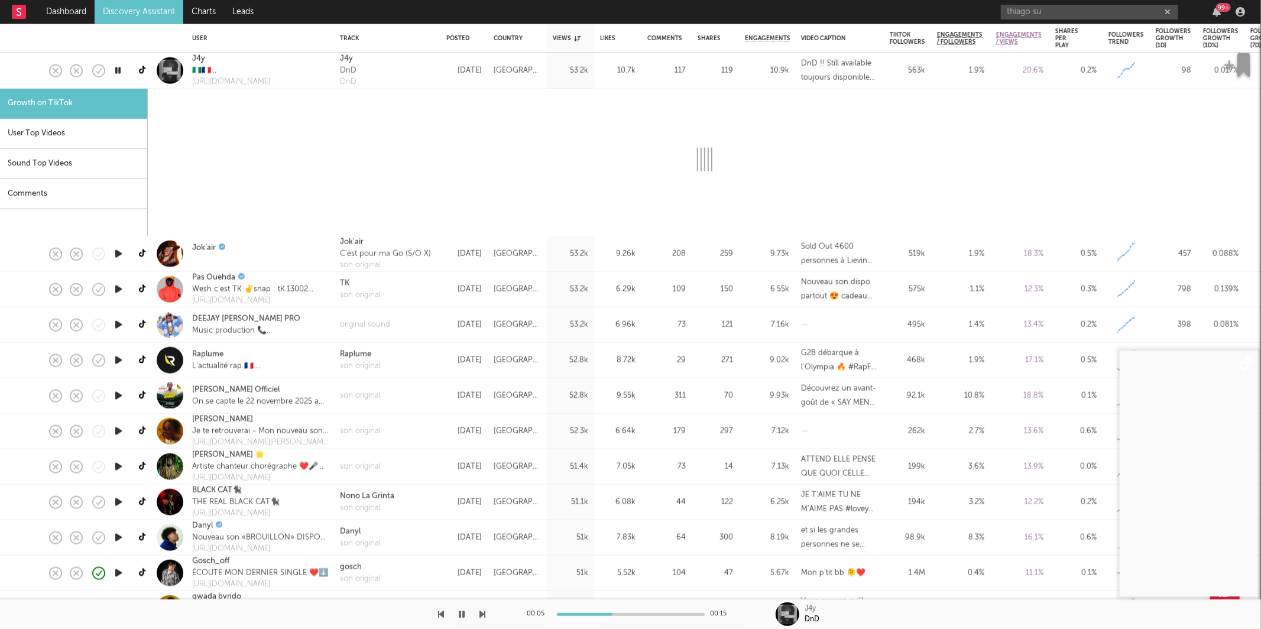
select select "1m"
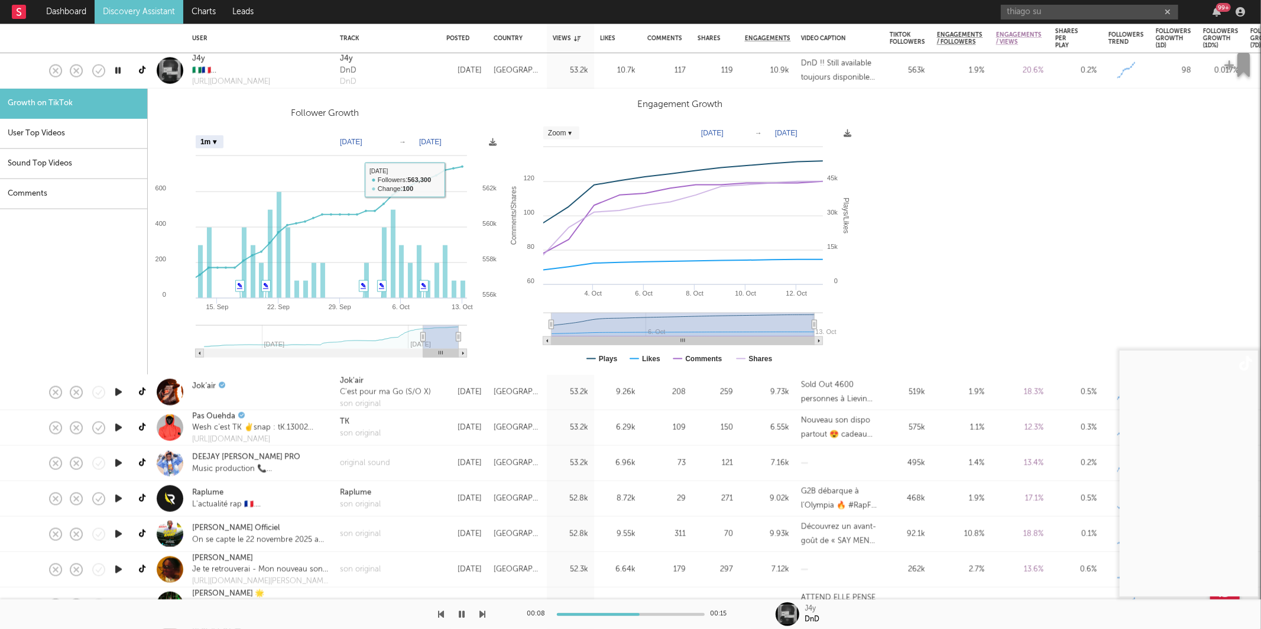
click at [399, 72] on div "J4y DnD DnD" at bounding box center [387, 70] width 106 height 35
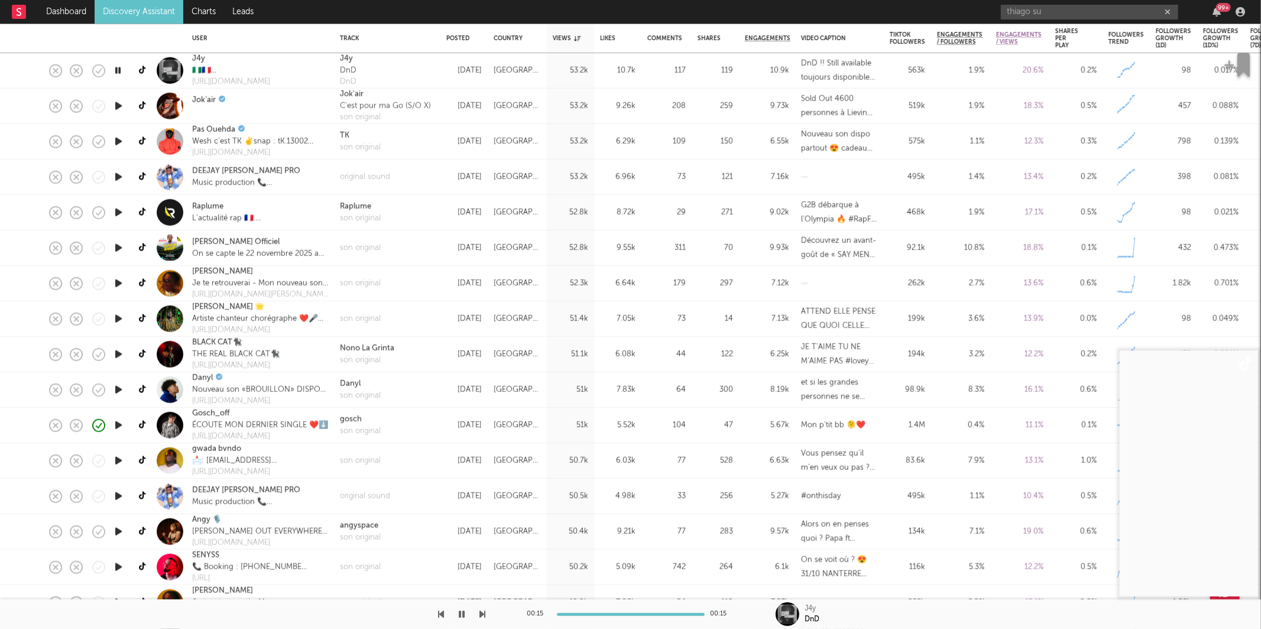
click at [487, 614] on div "00:15 00:15 J4y DnD" at bounding box center [630, 615] width 1261 height 30
click at [484, 615] on icon "button" at bounding box center [483, 614] width 6 height 9
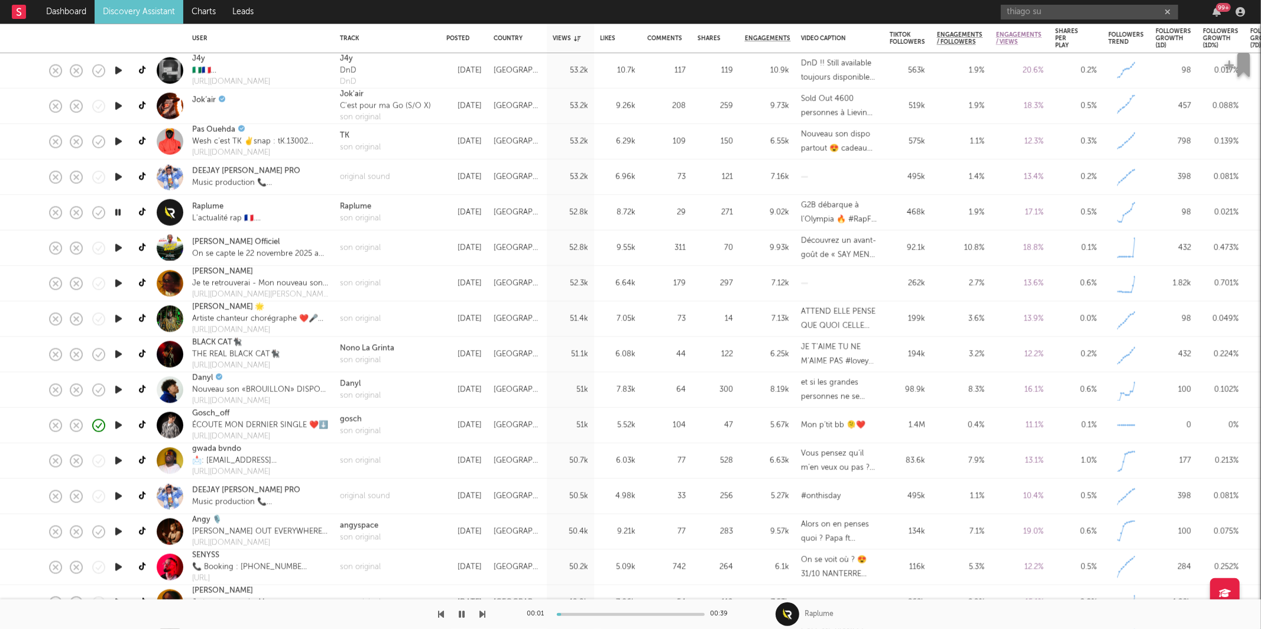
click at [484, 615] on icon "button" at bounding box center [483, 614] width 6 height 9
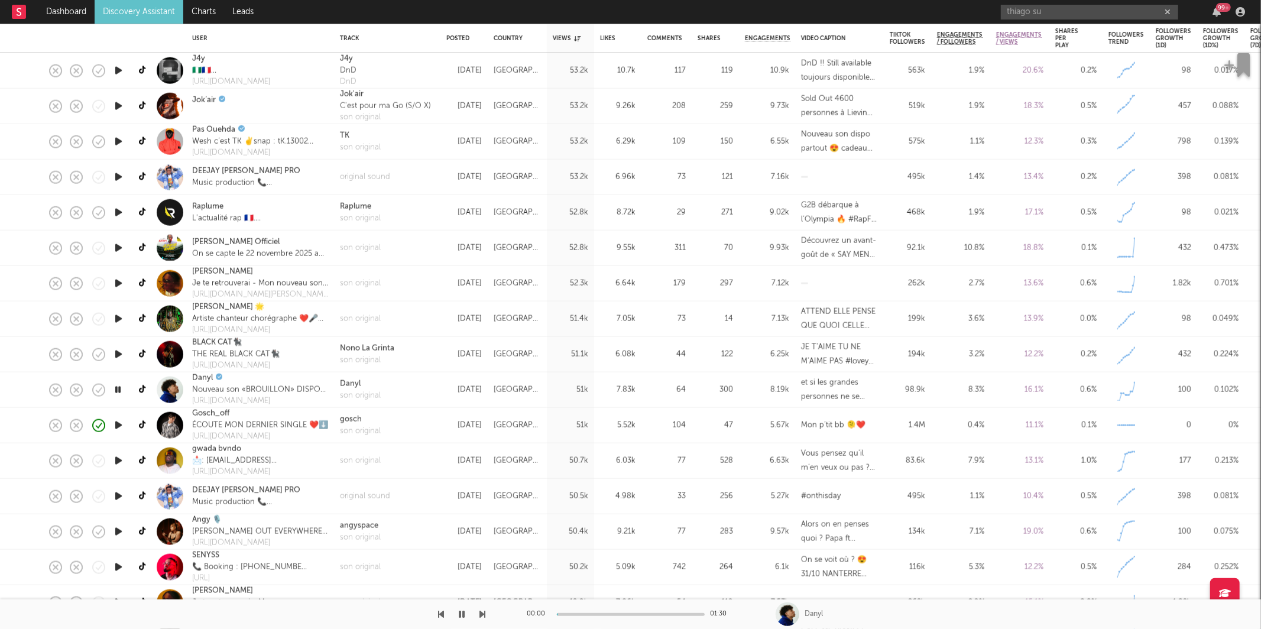
click at [484, 613] on icon "button" at bounding box center [483, 614] width 6 height 9
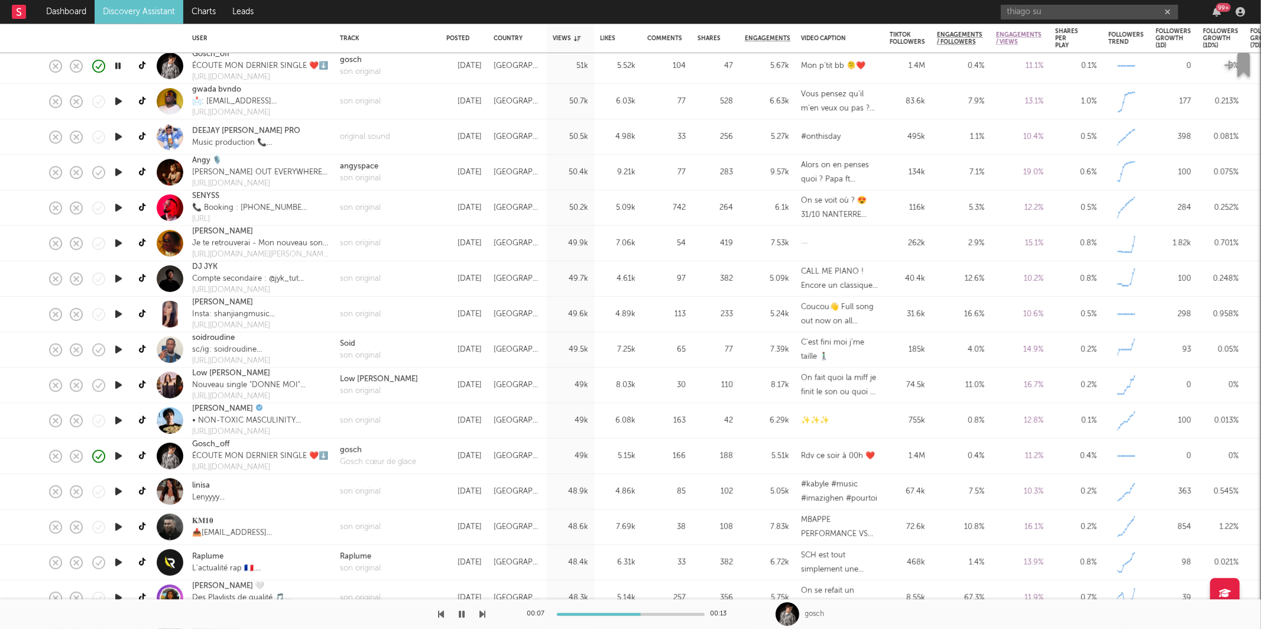
click at [485, 613] on icon "button" at bounding box center [483, 614] width 6 height 9
click at [359, 204] on div "son original" at bounding box center [360, 208] width 41 height 12
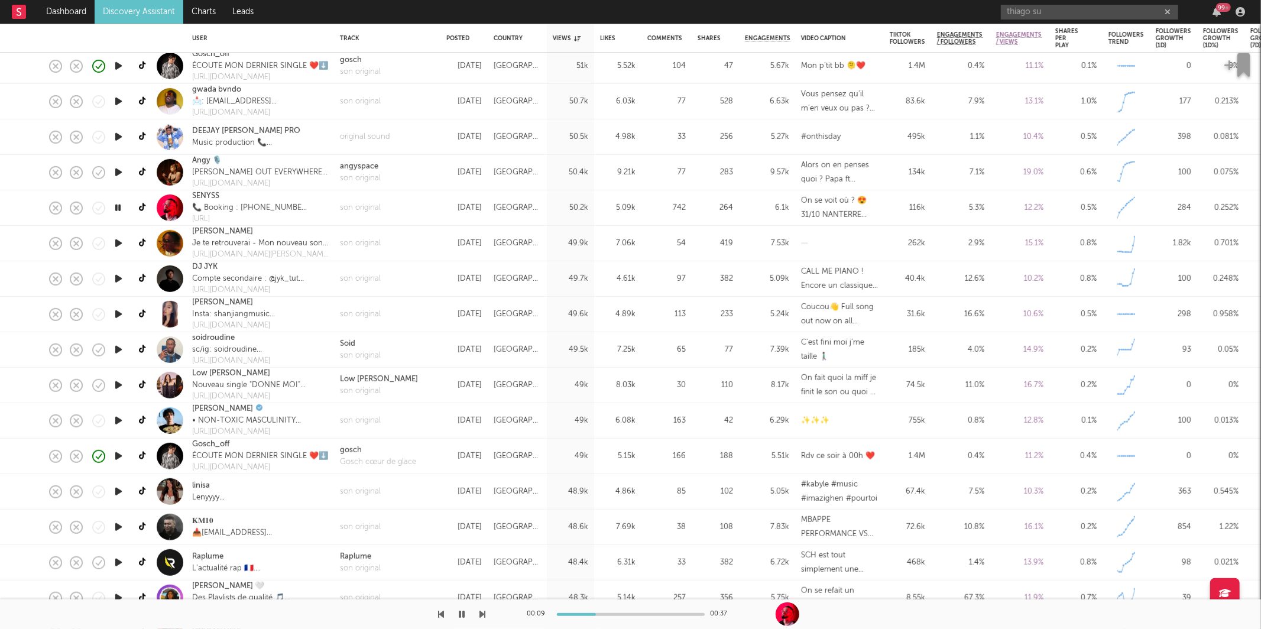
click at [480, 614] on icon "button" at bounding box center [483, 614] width 6 height 9
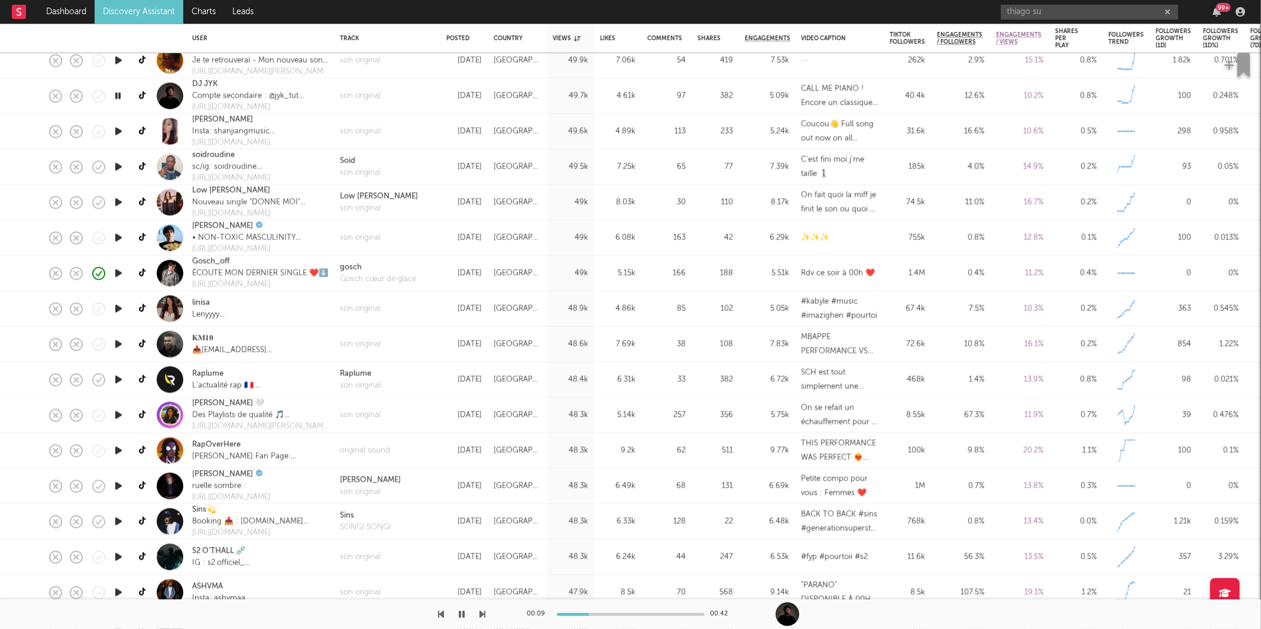
click at [483, 615] on icon "button" at bounding box center [483, 614] width 6 height 9
click at [482, 613] on icon "button" at bounding box center [483, 614] width 6 height 9
click at [480, 614] on icon "button" at bounding box center [483, 614] width 6 height 9
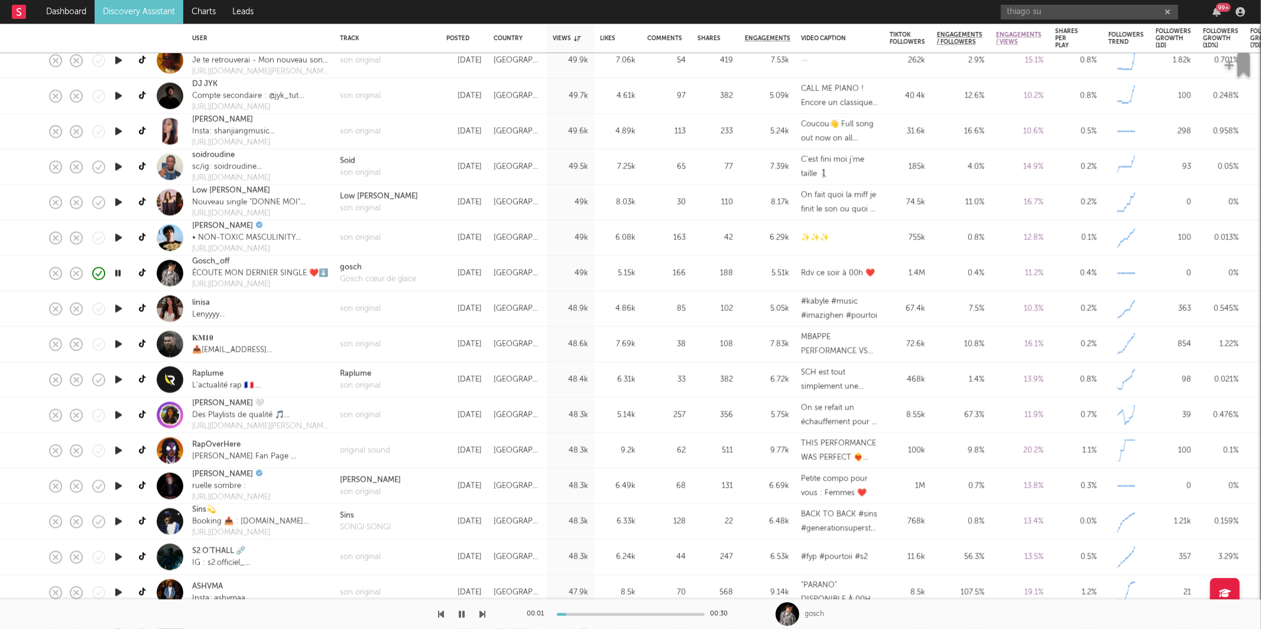
click at [480, 614] on icon "button" at bounding box center [483, 614] width 6 height 9
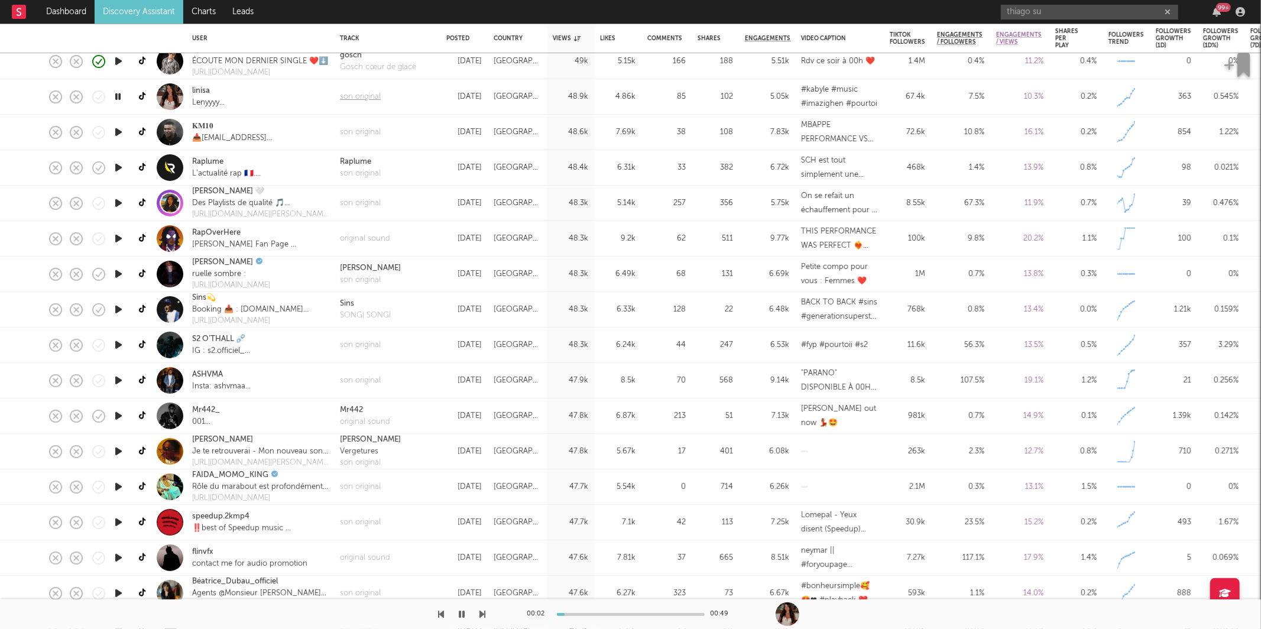
click at [347, 96] on div "son original" at bounding box center [360, 97] width 41 height 12
click at [482, 613] on icon "button" at bounding box center [483, 614] width 6 height 9
click at [378, 171] on div "son original" at bounding box center [360, 174] width 41 height 12
click at [483, 615] on icon "button" at bounding box center [483, 614] width 6 height 9
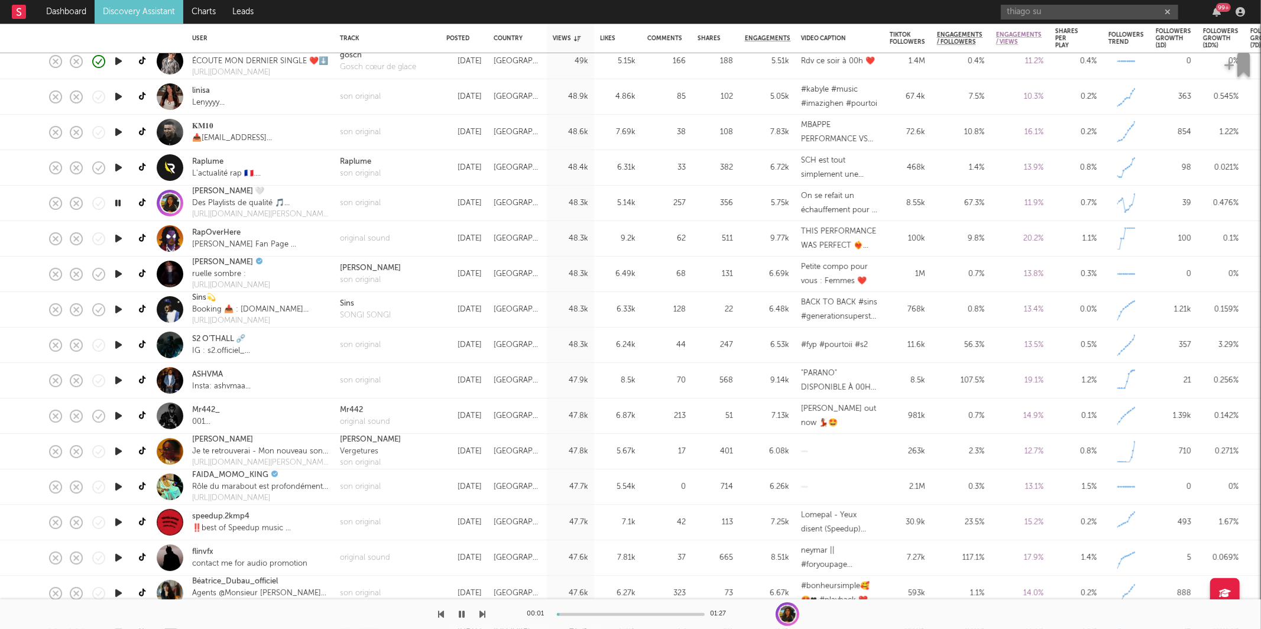
click at [483, 615] on icon "button" at bounding box center [483, 614] width 6 height 9
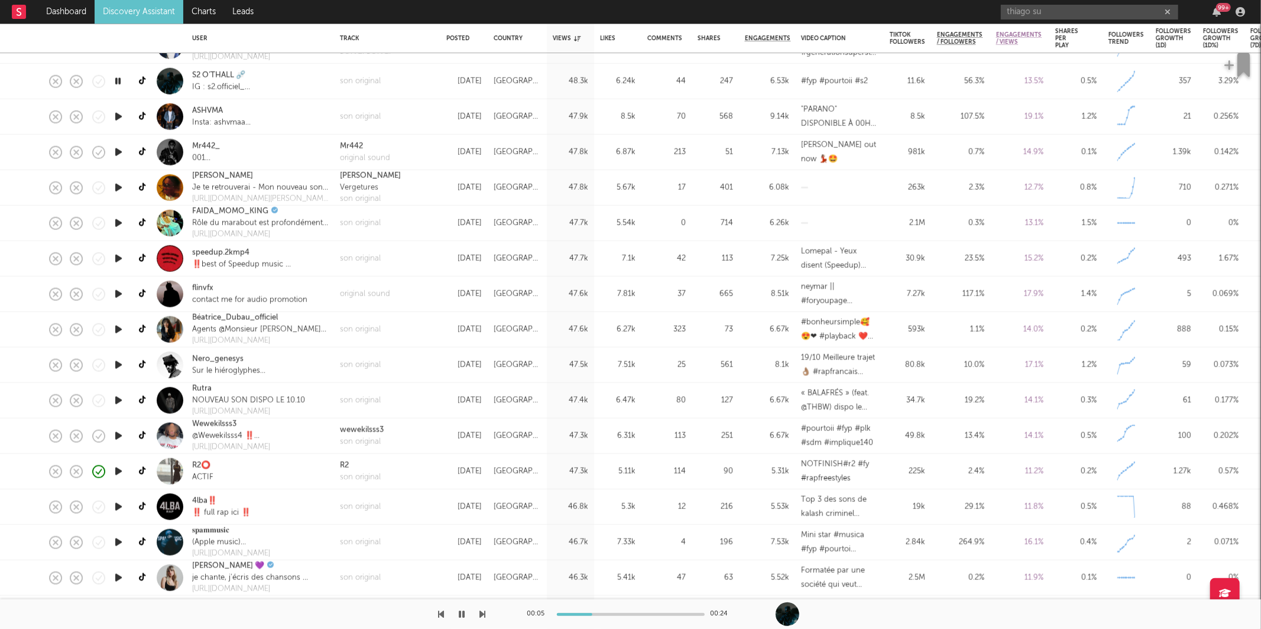
click at [484, 618] on icon "button" at bounding box center [483, 614] width 6 height 9
click at [368, 112] on div "son original" at bounding box center [360, 117] width 41 height 12
click at [460, 615] on icon "button" at bounding box center [462, 614] width 6 height 9
click at [456, 611] on button "button" at bounding box center [462, 615] width 12 height 30
click at [483, 611] on icon "button" at bounding box center [483, 614] width 6 height 9
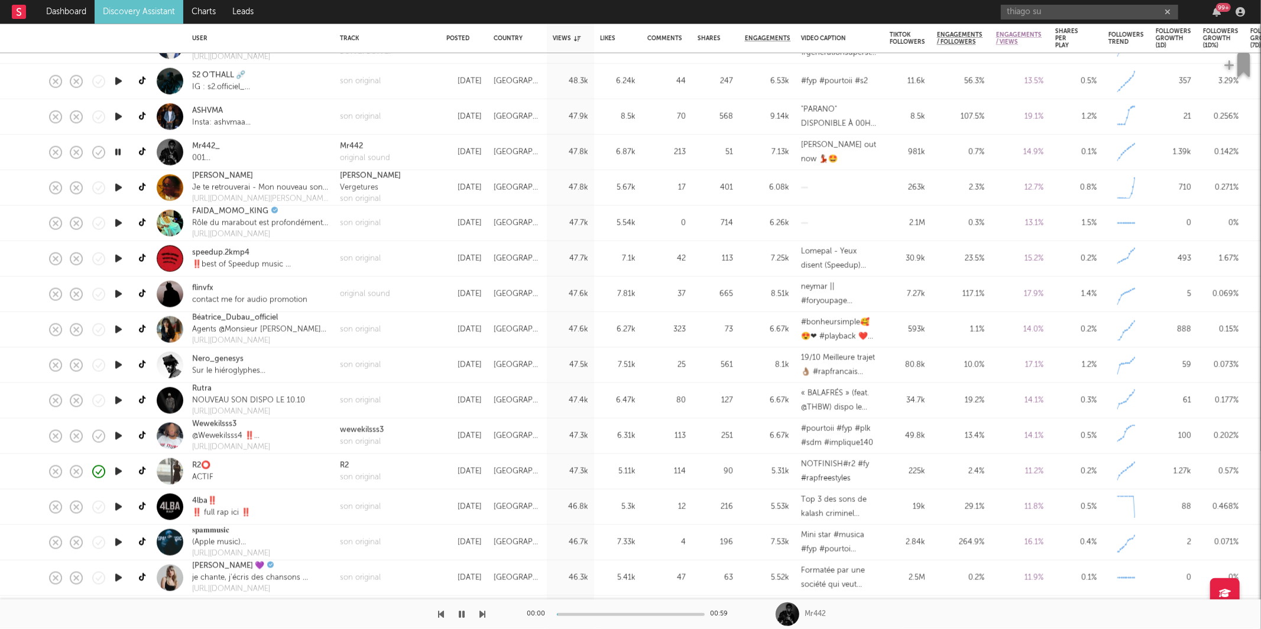
click at [483, 611] on icon "button" at bounding box center [483, 614] width 6 height 9
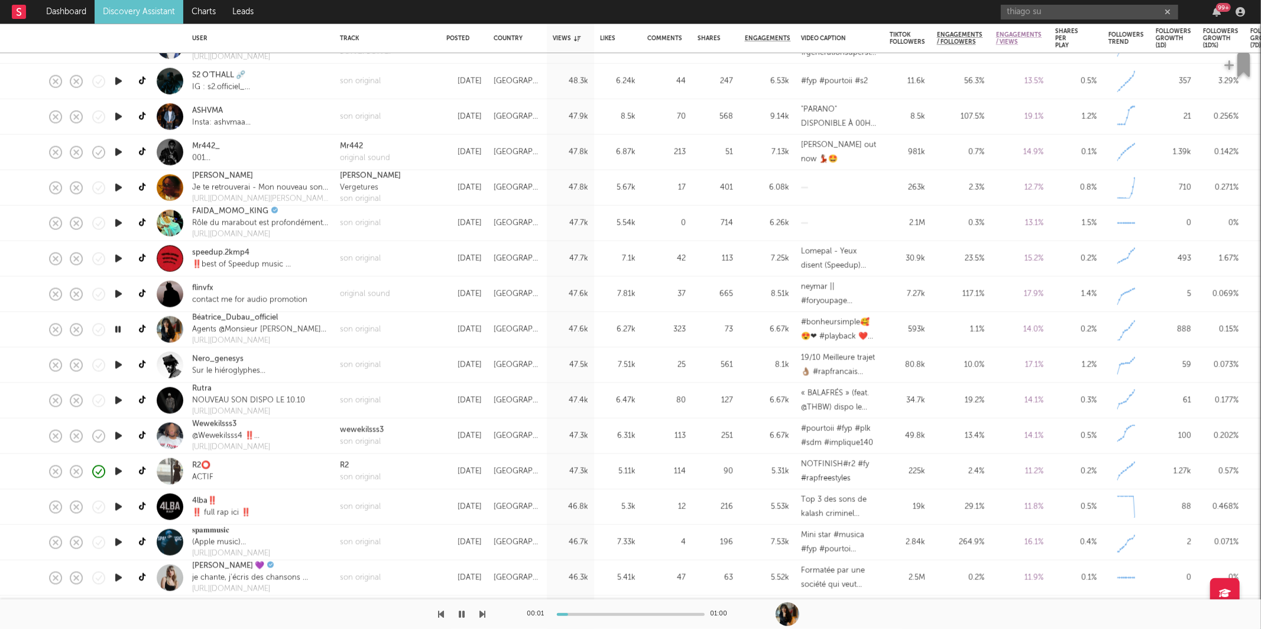
click at [483, 611] on icon "button" at bounding box center [483, 614] width 6 height 9
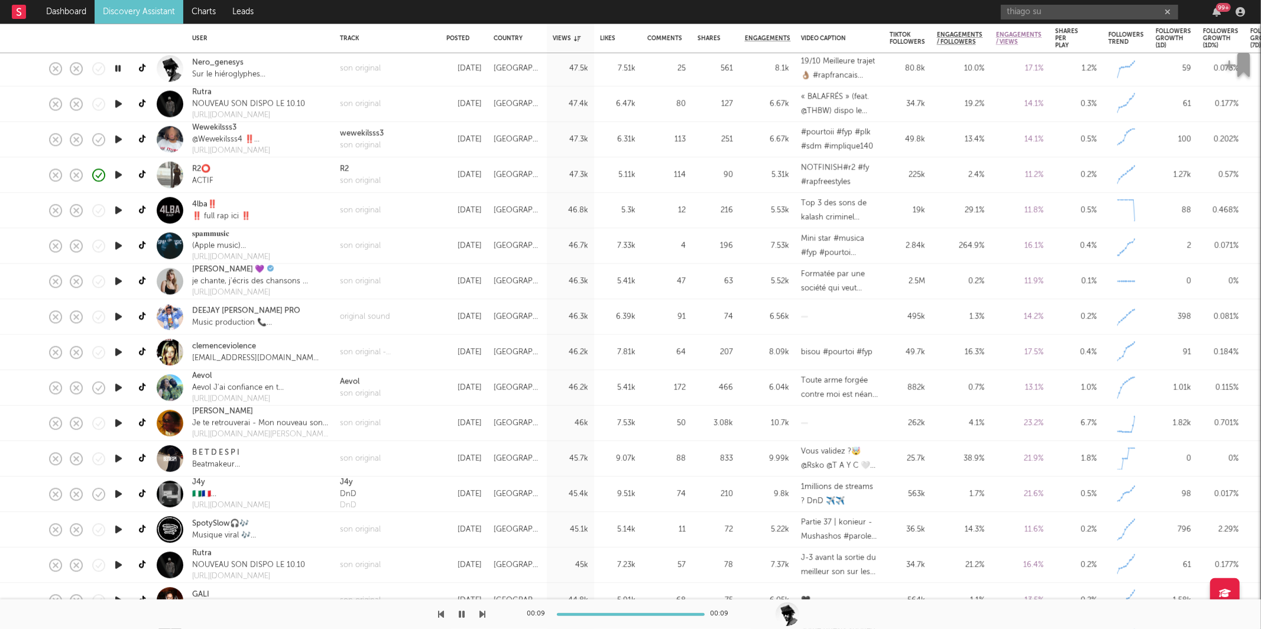
click at [482, 612] on icon "button" at bounding box center [483, 614] width 6 height 9
click at [478, 613] on div at bounding box center [243, 615] width 486 height 30
click at [482, 615] on icon "button" at bounding box center [483, 614] width 6 height 9
click at [459, 612] on icon "button" at bounding box center [462, 614] width 6 height 9
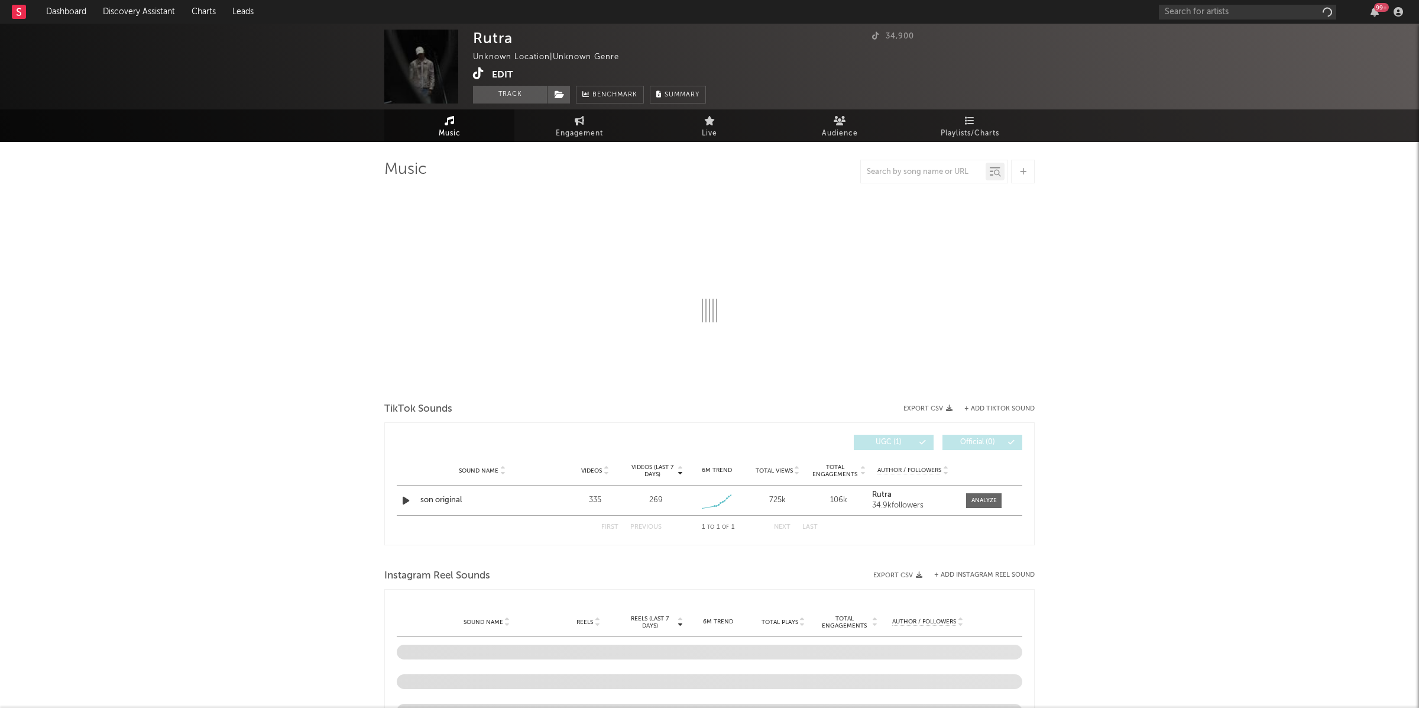
select select "1w"
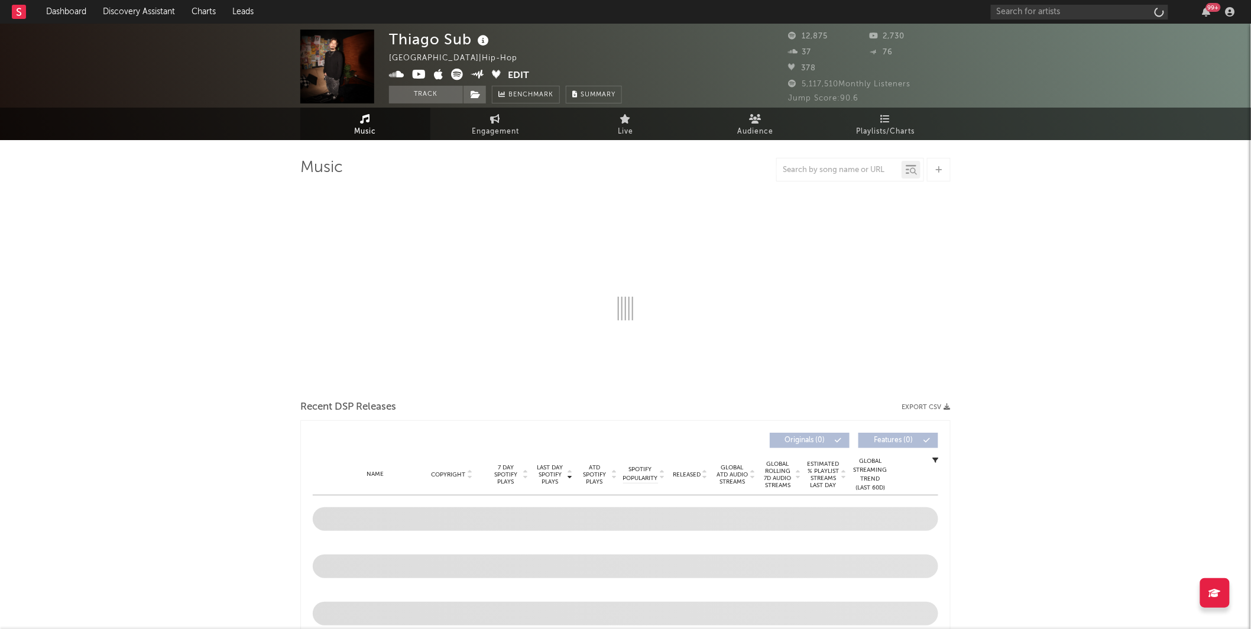
select select "1w"
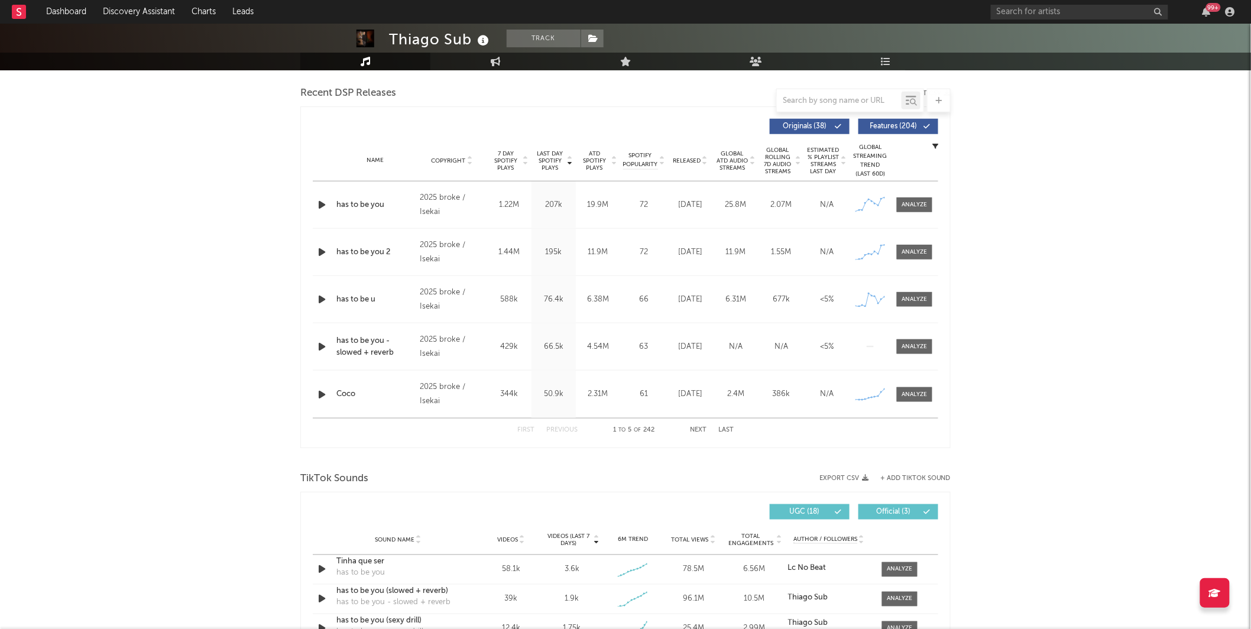
scroll to position [417, 0]
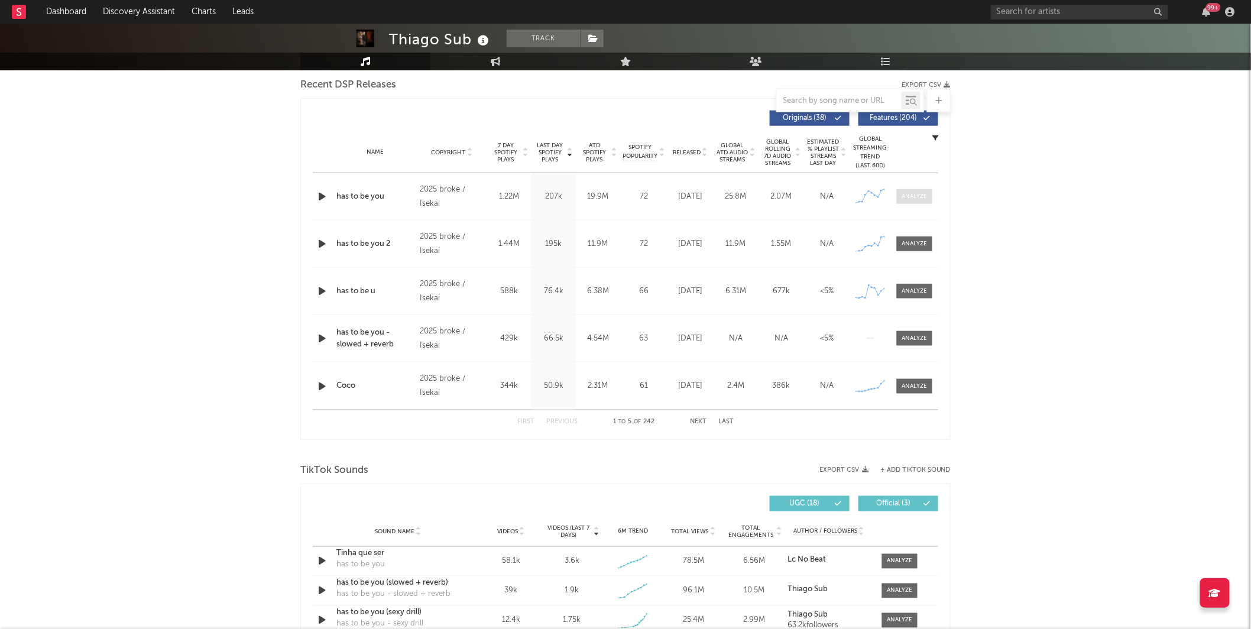
click at [922, 195] on div at bounding box center [914, 196] width 25 height 9
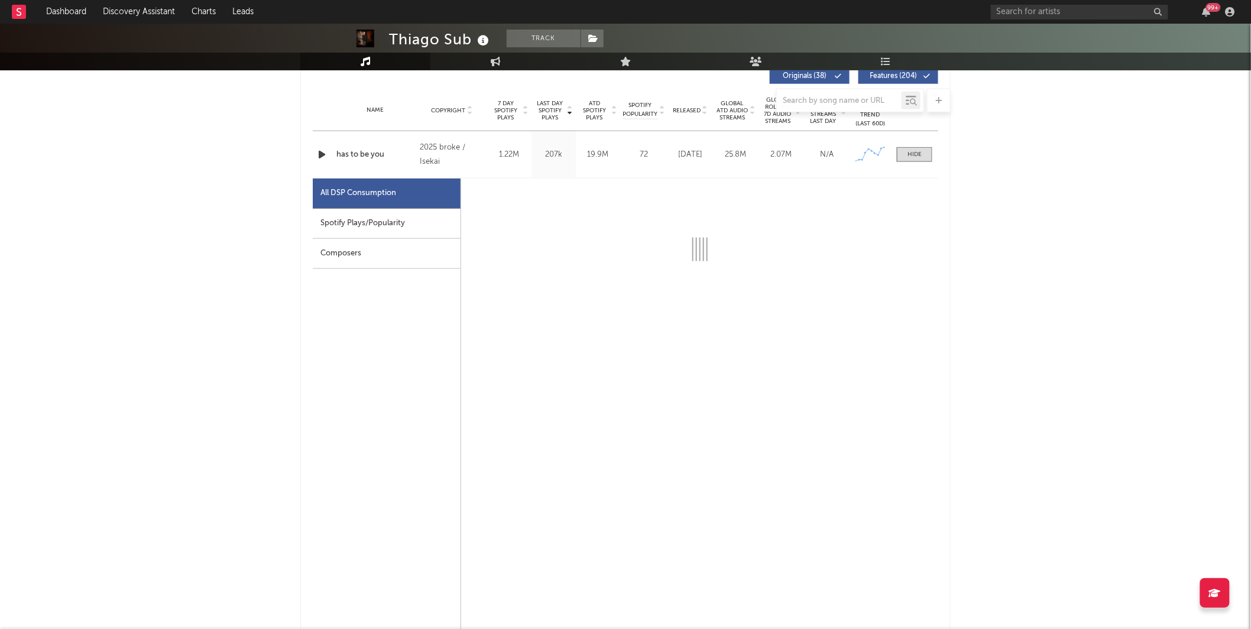
select select "1w"
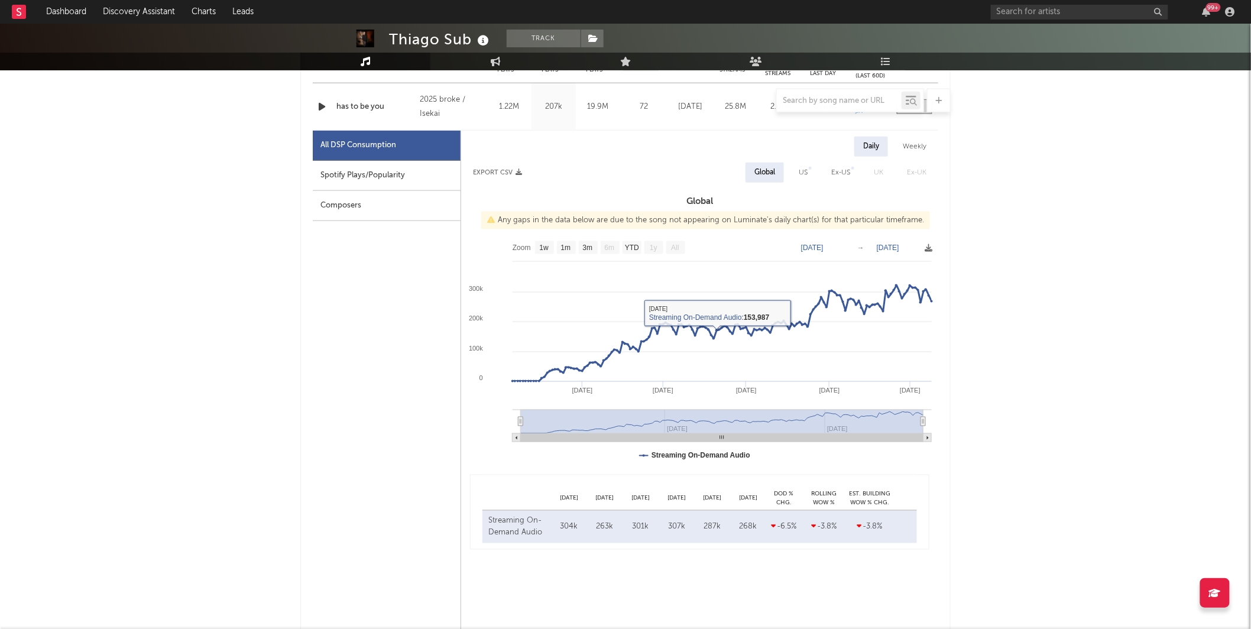
scroll to position [413, 0]
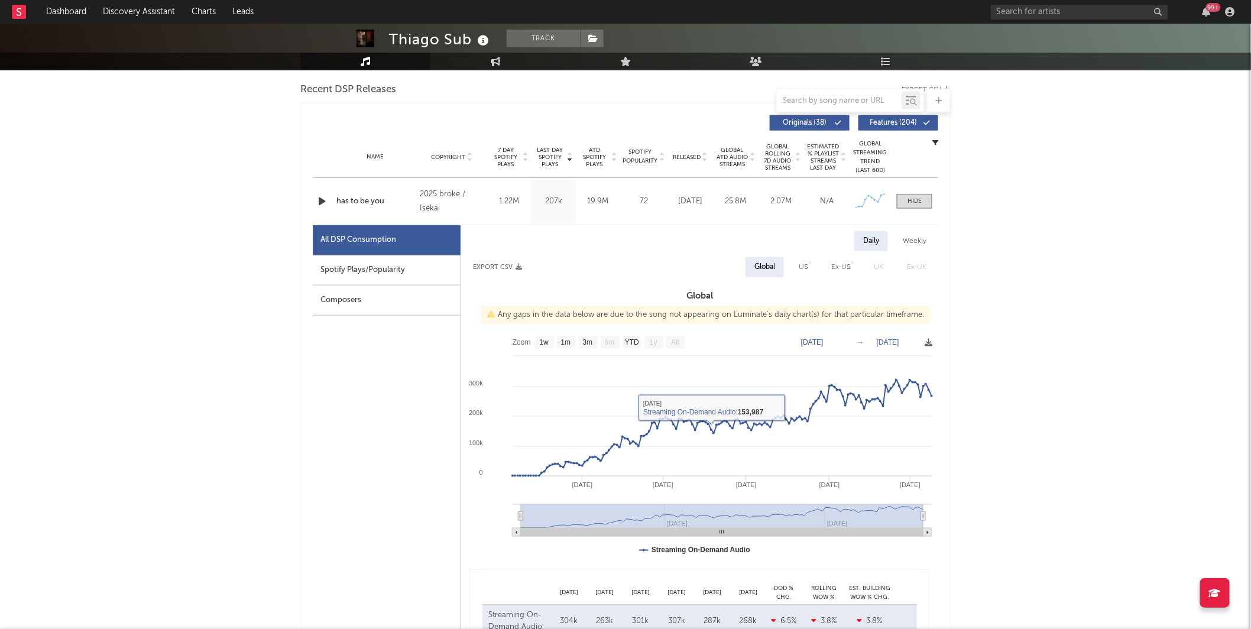
click at [307, 274] on div "Last Day Spotify Plays Copyright 7 Day Spotify Plays Last Day Spotify Plays ATD…" at bounding box center [625, 555] width 650 height 904
drag, startPoint x: 380, startPoint y: 263, endPoint x: 449, endPoint y: 265, distance: 69.2
click at [380, 264] on div "Spotify Plays/Popularity" at bounding box center [387, 270] width 148 height 30
select select "1w"
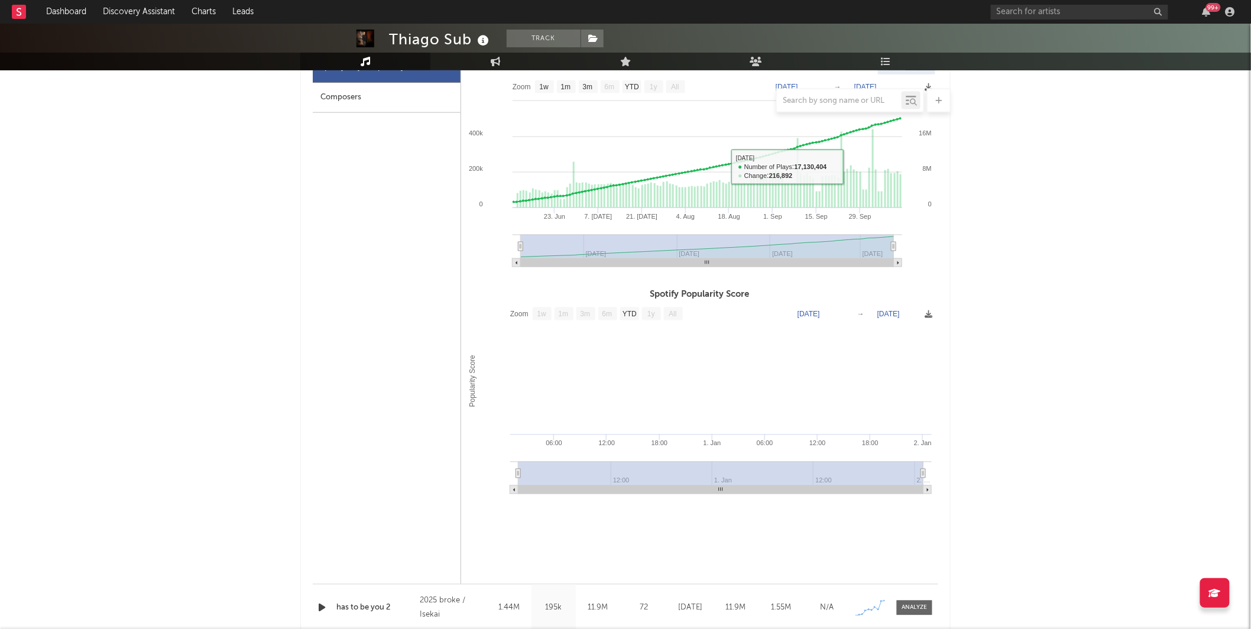
scroll to position [658, 0]
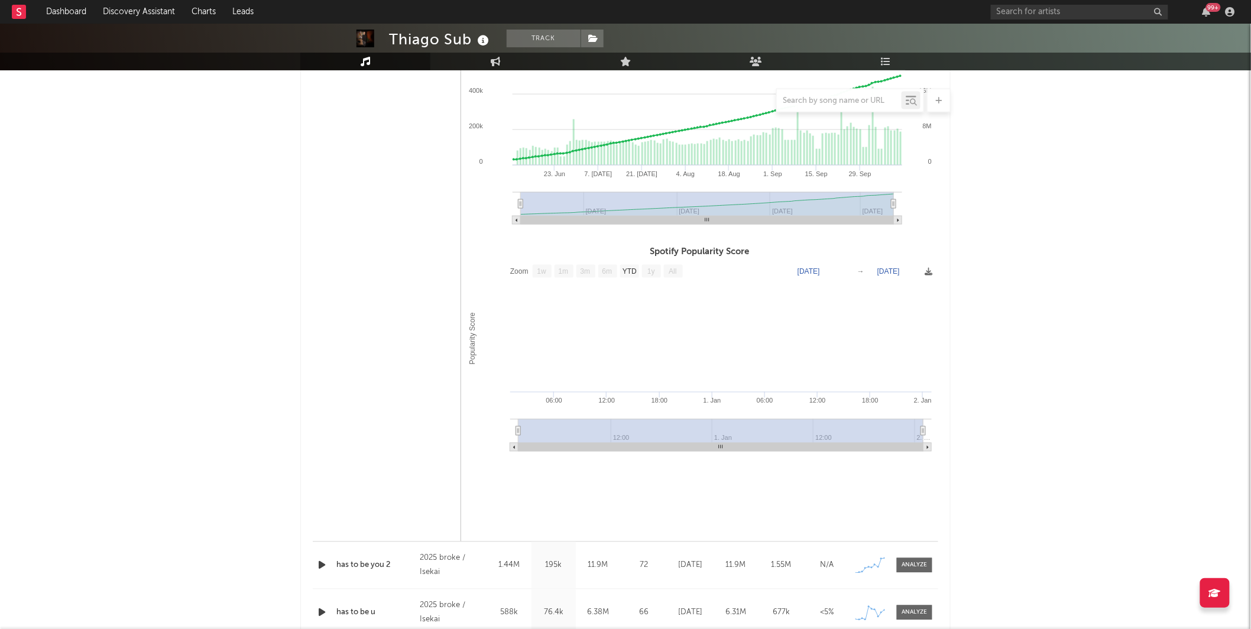
click at [324, 563] on icon "button" at bounding box center [322, 565] width 12 height 15
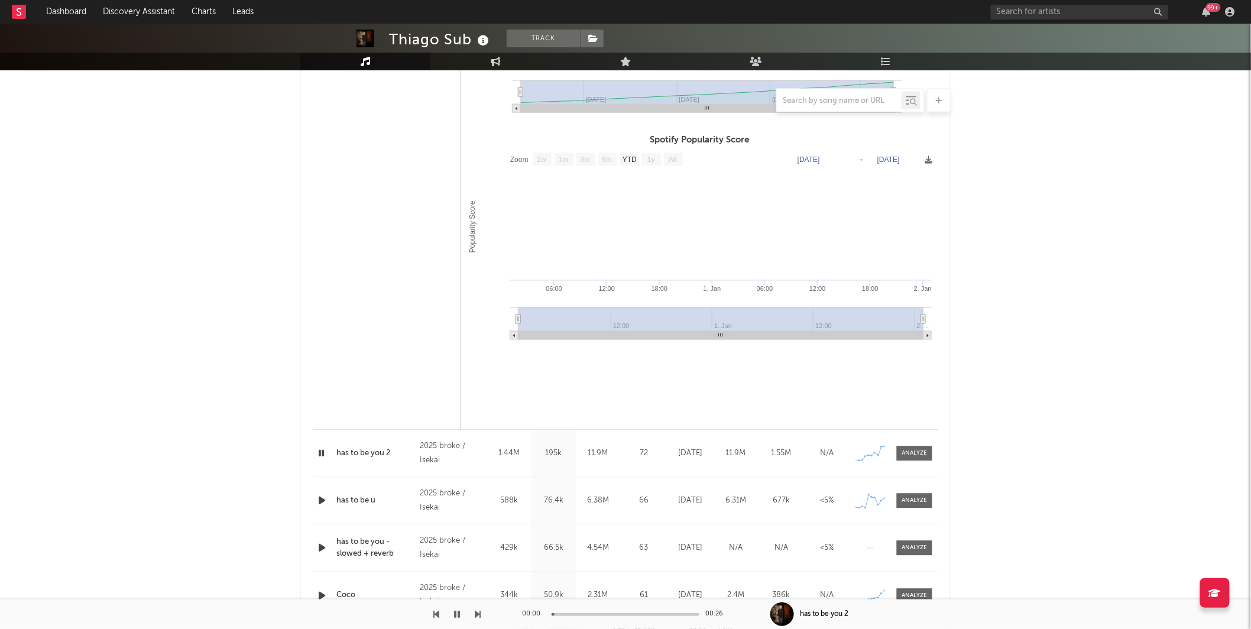
scroll to position [783, 0]
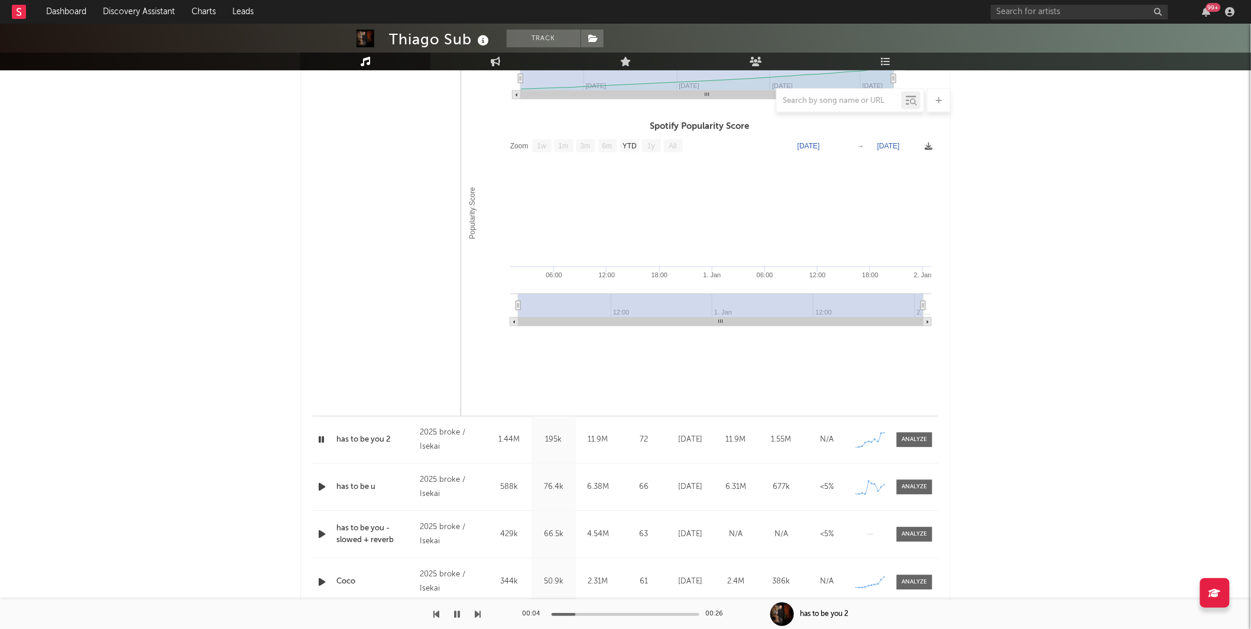
click at [460, 615] on button "button" at bounding box center [457, 615] width 12 height 30
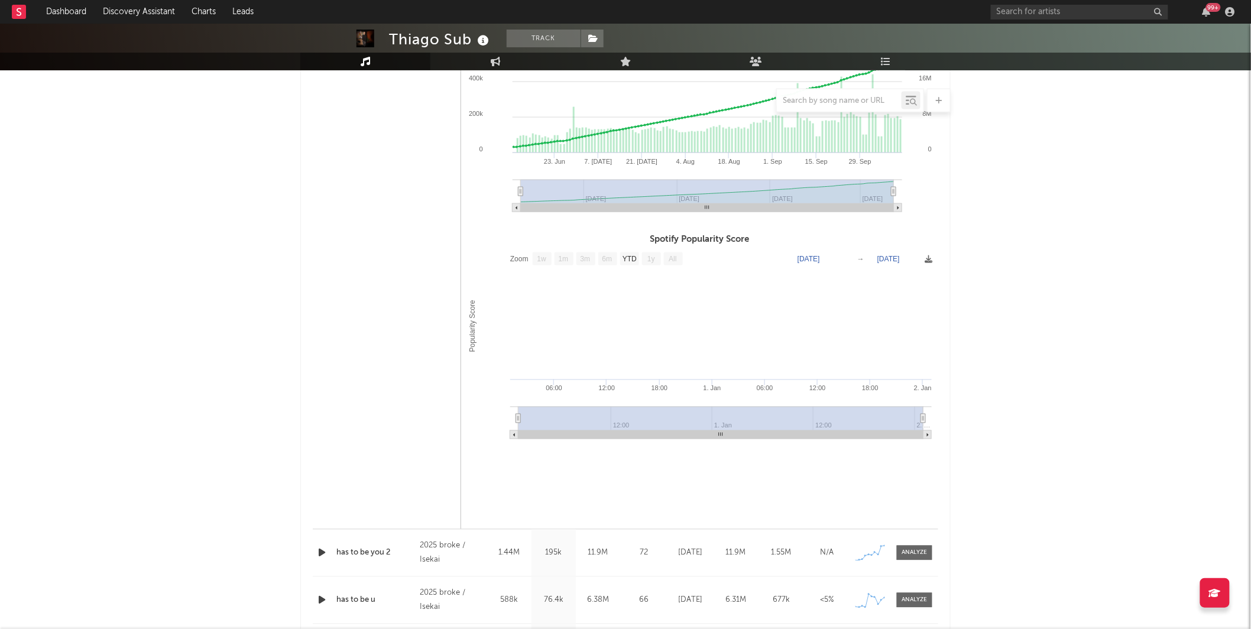
scroll to position [713, 0]
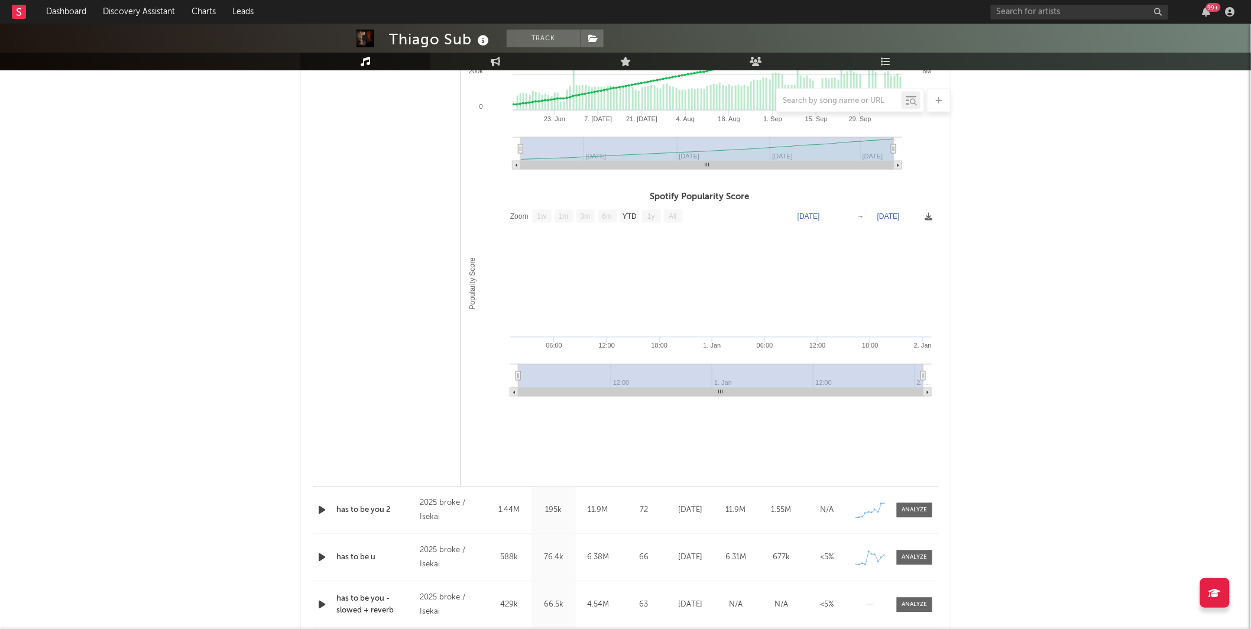
click at [323, 556] on icon "button" at bounding box center [322, 557] width 12 height 15
click at [322, 555] on icon "button" at bounding box center [321, 557] width 11 height 15
click at [931, 550] on span at bounding box center [914, 557] width 35 height 15
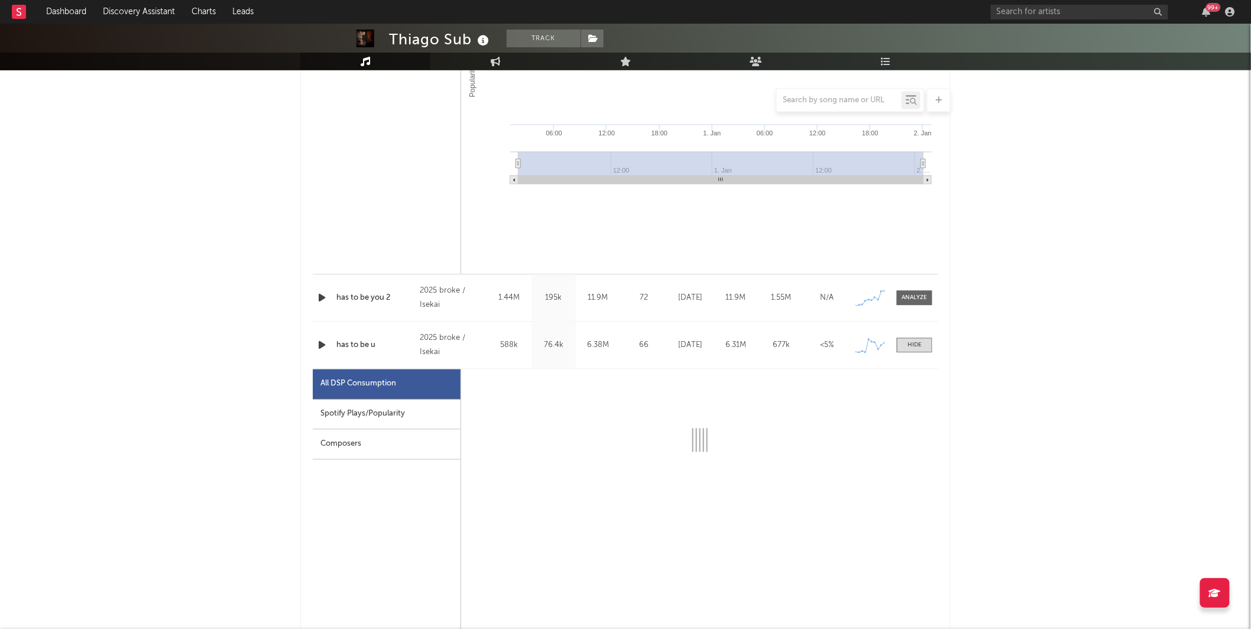
select select "1w"
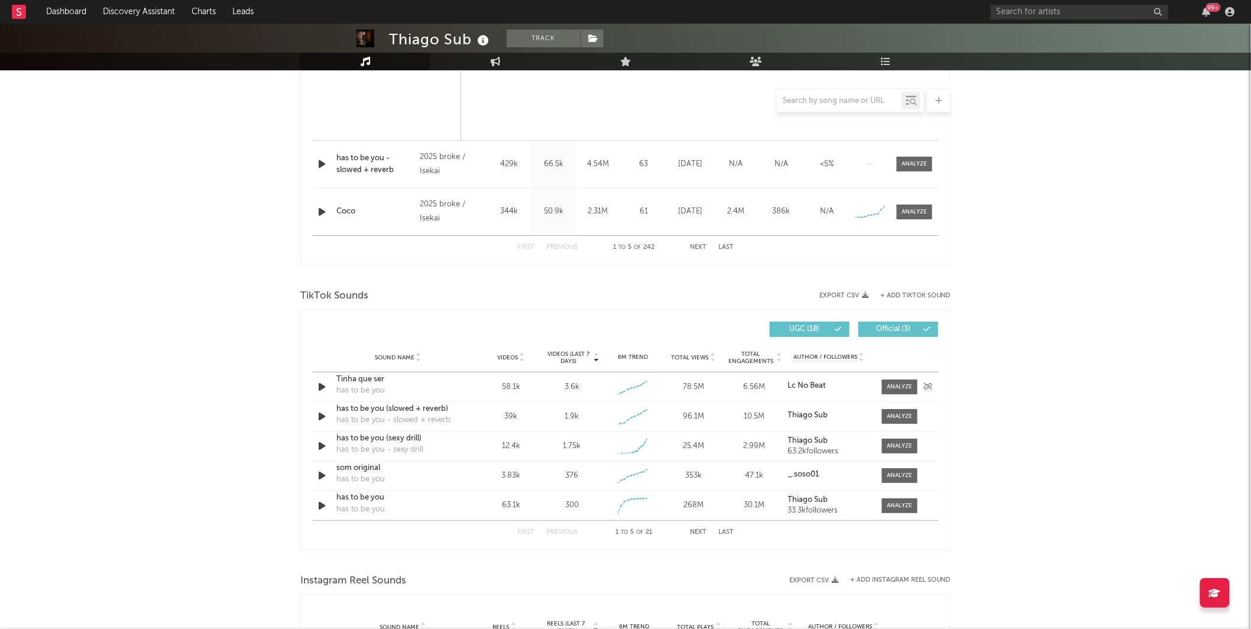
scroll to position [1717, 0]
